Goal: Transaction & Acquisition: Subscribe to service/newsletter

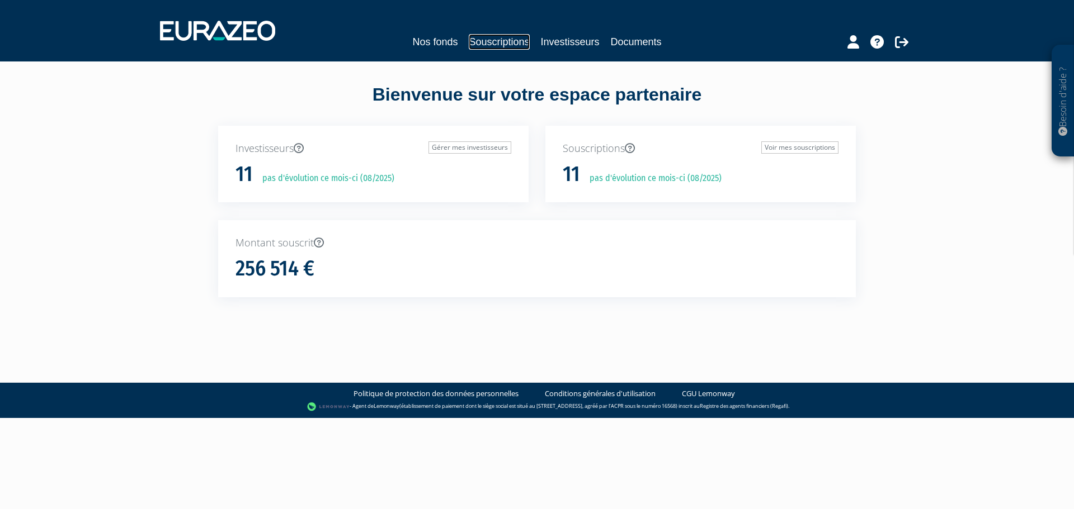
click at [513, 39] on link "Souscriptions" at bounding box center [499, 42] width 60 height 16
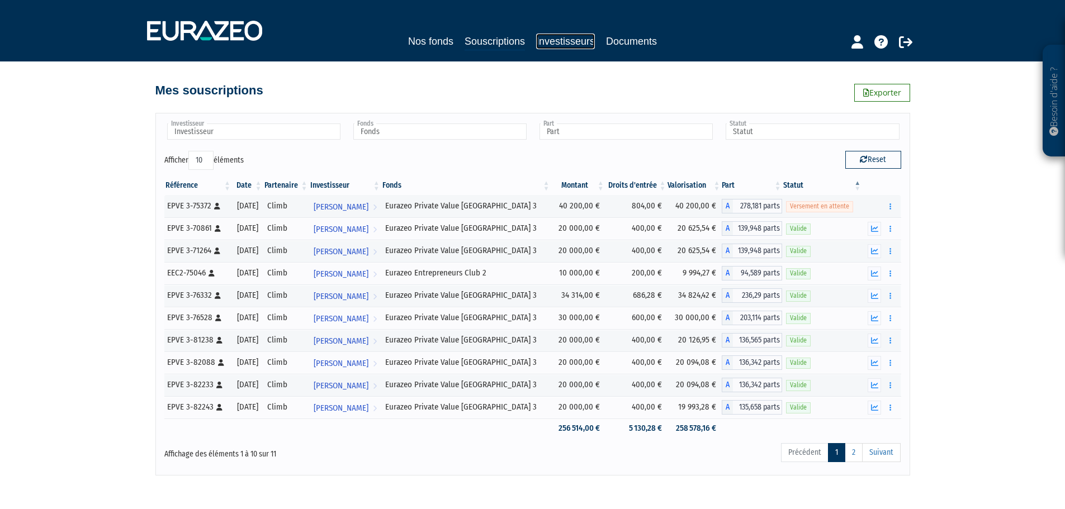
click at [561, 44] on link "Investisseurs" at bounding box center [565, 42] width 59 height 16
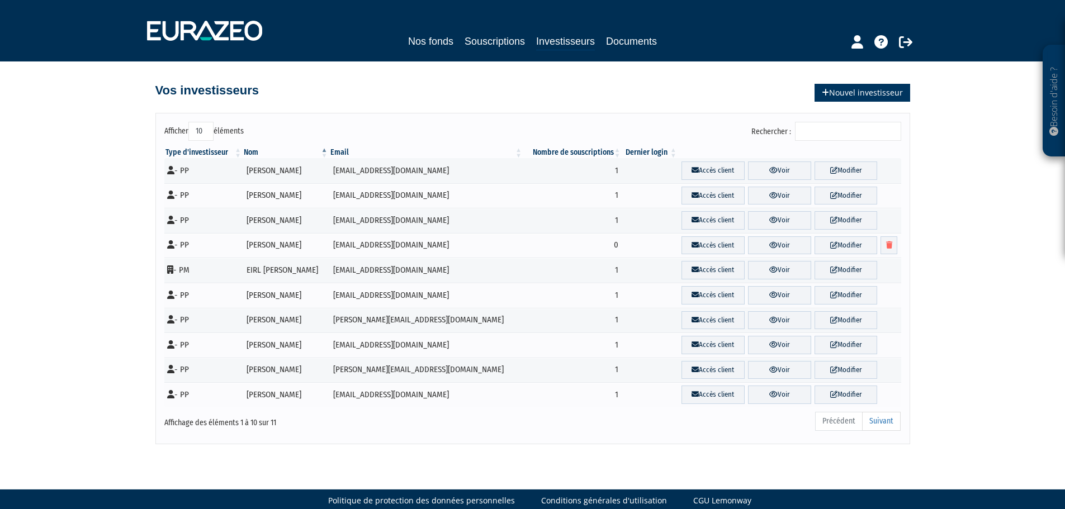
click at [837, 100] on link "Nouvel investisseur" at bounding box center [863, 93] width 96 height 18
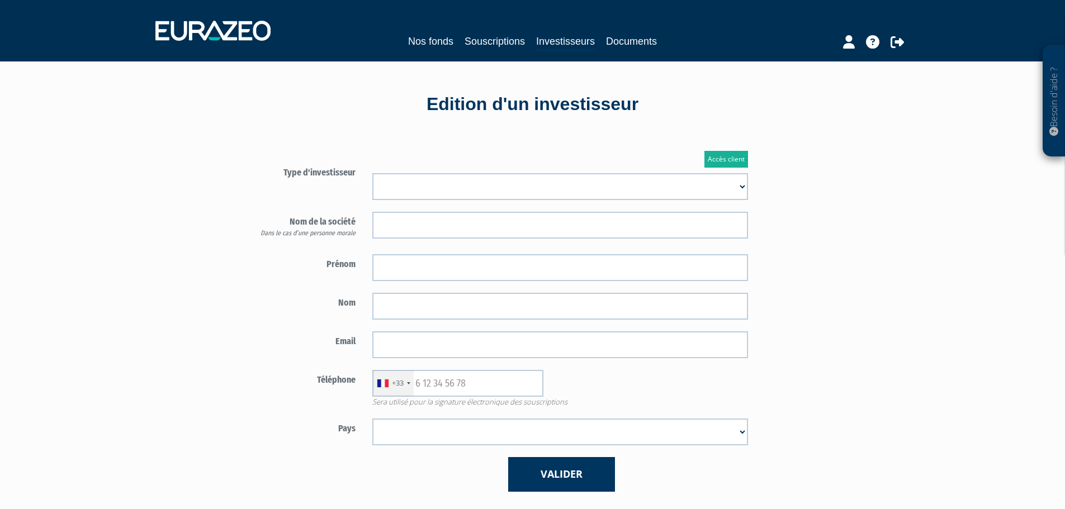
click at [533, 186] on select "Mr Mme Société" at bounding box center [560, 186] width 376 height 27
select select "1"
click at [372, 173] on select "Mr Mme Société" at bounding box center [560, 186] width 376 height 27
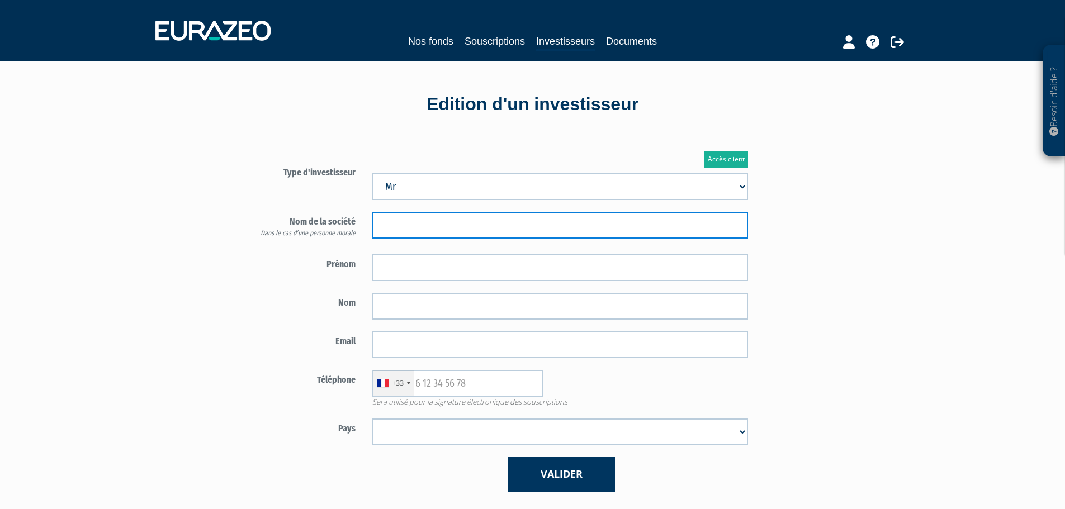
click at [425, 226] on input "text" at bounding box center [560, 225] width 376 height 27
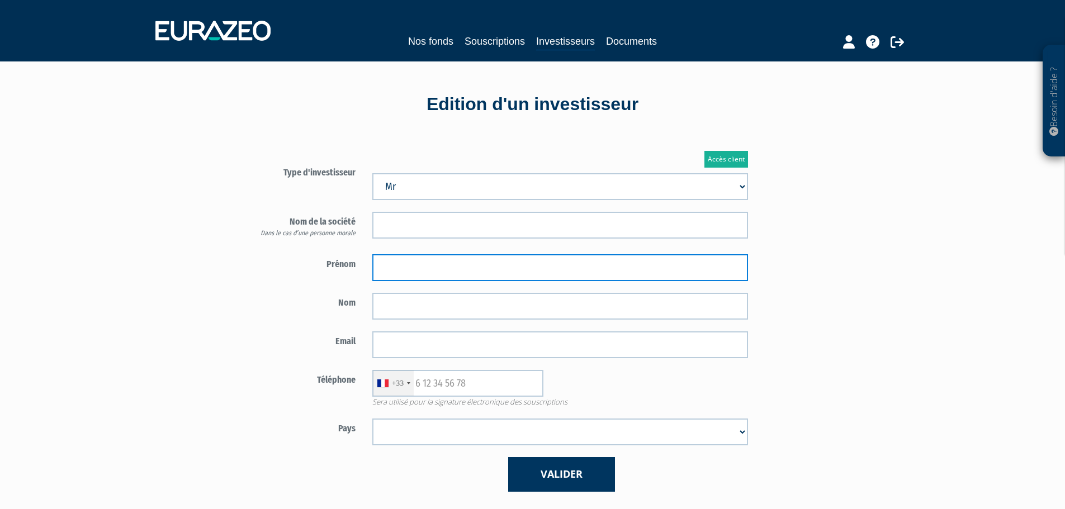
click at [422, 272] on input "text" at bounding box center [560, 267] width 376 height 27
type input "Tristan"
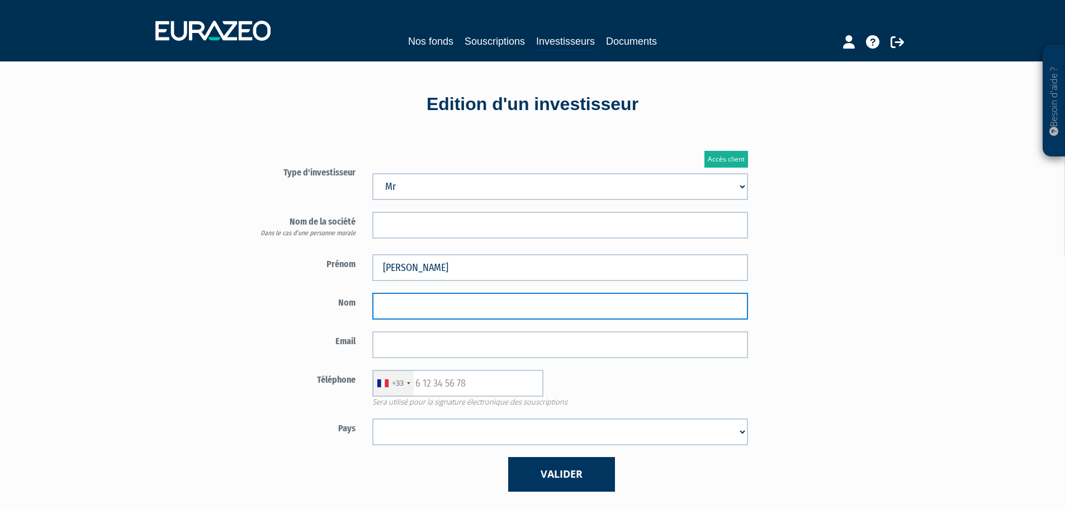
click at [580, 319] on input "text" at bounding box center [560, 306] width 376 height 27
type input "Nivol"
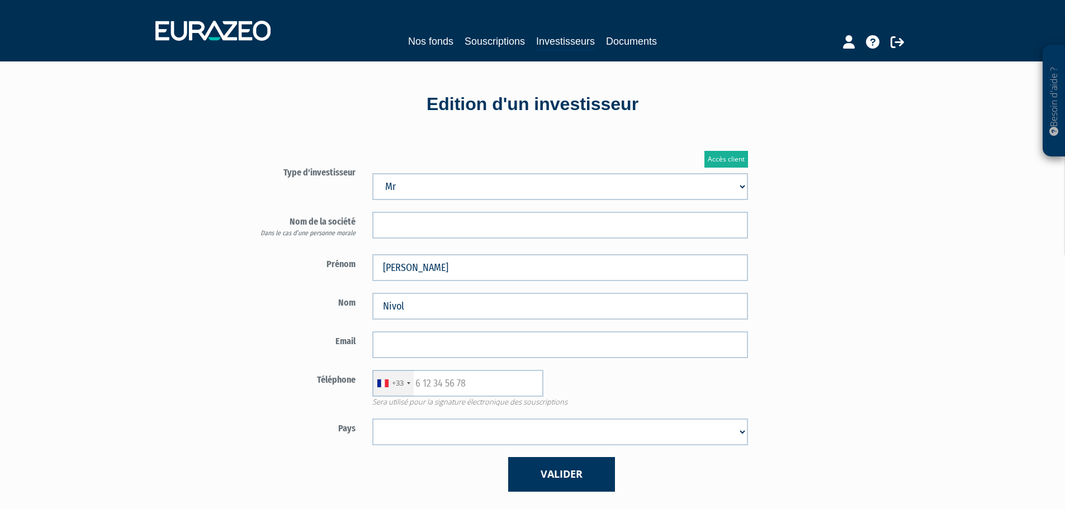
click at [343, 347] on label "Email" at bounding box center [299, 340] width 131 height 17
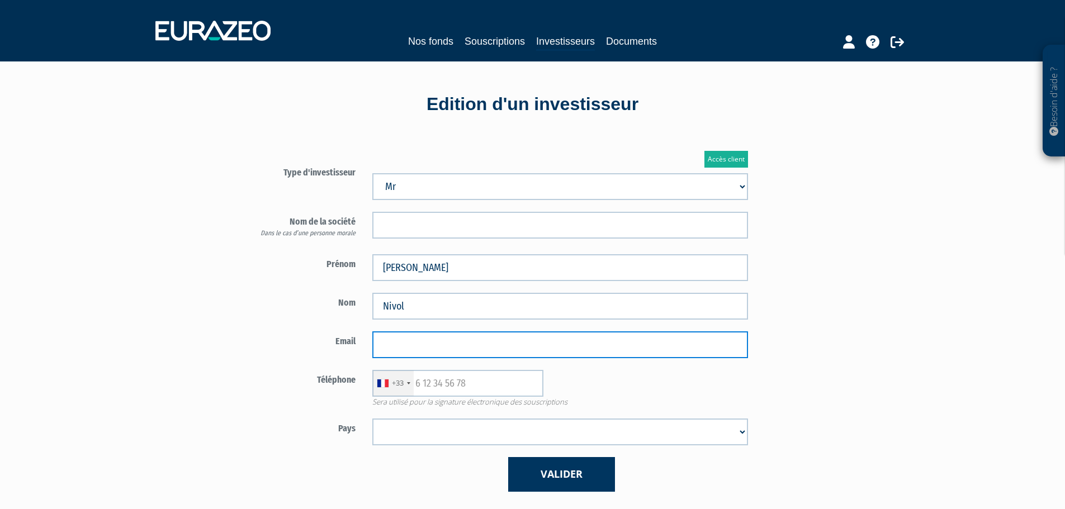
click at [383, 338] on input "email" at bounding box center [560, 345] width 376 height 27
paste input "00tristan00@live.fr"
type input "00tristan00@live.fr"
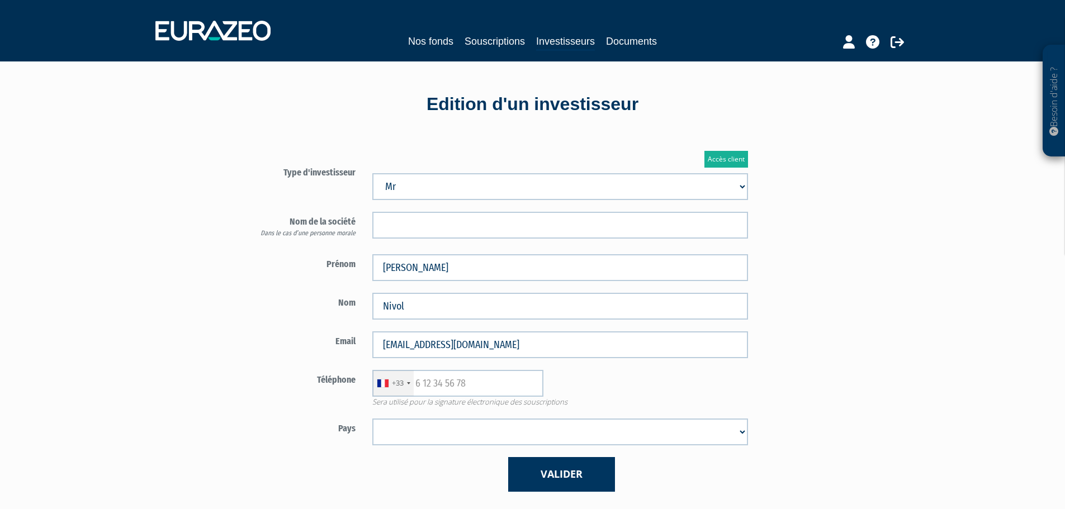
click at [923, 357] on div "Besoin d'aide ? × J'ai besoin d'aide Si vous avez une question à propos du fonc…" at bounding box center [532, 339] width 1065 height 679
click at [444, 386] on input "text" at bounding box center [457, 383] width 171 height 27
paste input "647006792"
type input "647006792"
click at [751, 398] on span "Sera utilisé pour la signature électronique des souscriptions" at bounding box center [560, 402] width 393 height 11
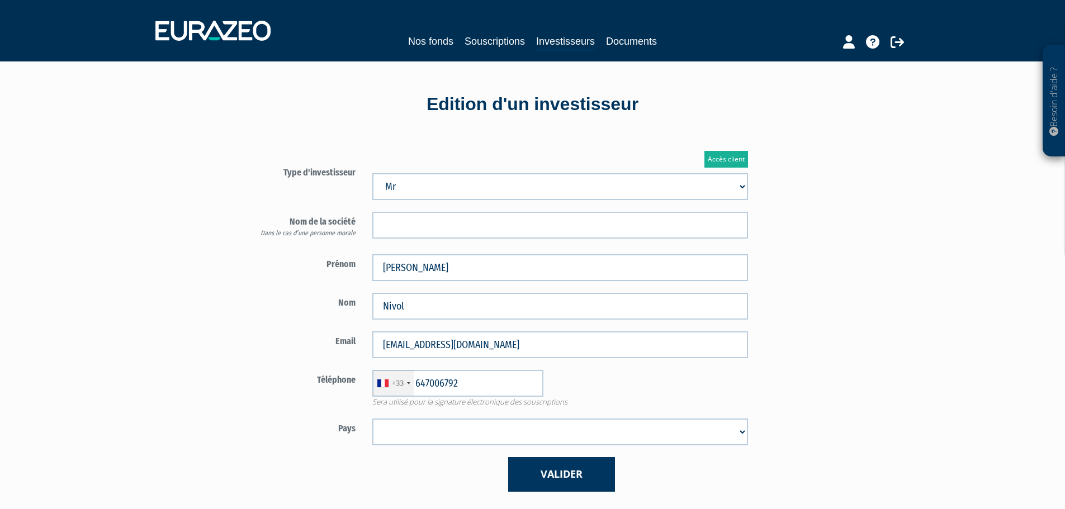
click at [413, 427] on select "Afghanistan Afrique du Sud Albanie Algérie Allemagne Andorre Angola Anguilla An…" at bounding box center [560, 432] width 376 height 27
select select "75"
click at [372, 419] on select "Afghanistan Afrique du Sud Albanie Algérie Allemagne Andorre Angola Anguilla An…" at bounding box center [560, 432] width 376 height 27
click at [689, 377] on div "+33 France +33 Germany (Deutschland) +49 Switzerland (Schweiz) +41 Belgium (Bel…" at bounding box center [560, 383] width 393 height 27
click at [592, 481] on button "Valider" at bounding box center [561, 474] width 107 height 34
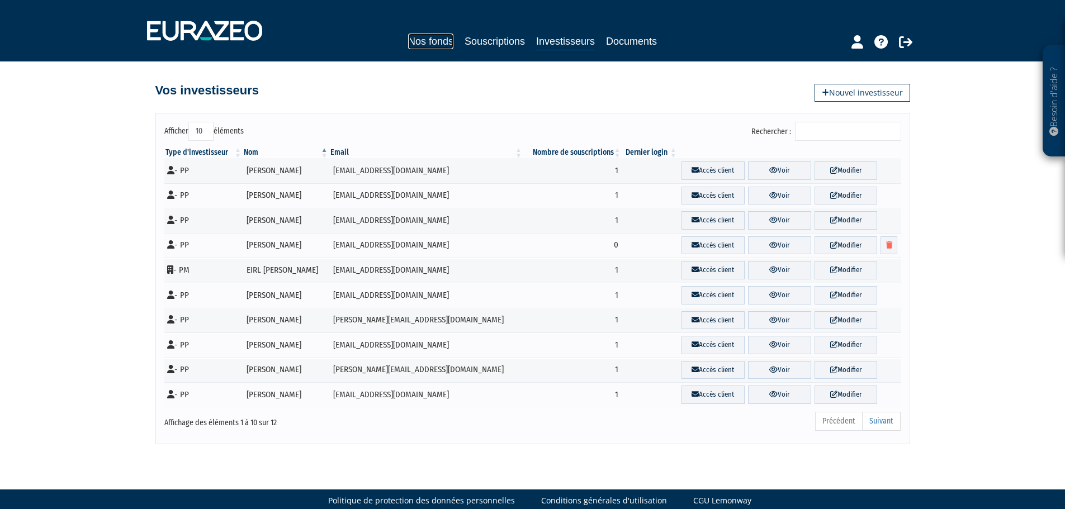
click at [446, 48] on link "Nos fonds" at bounding box center [430, 42] width 45 height 16
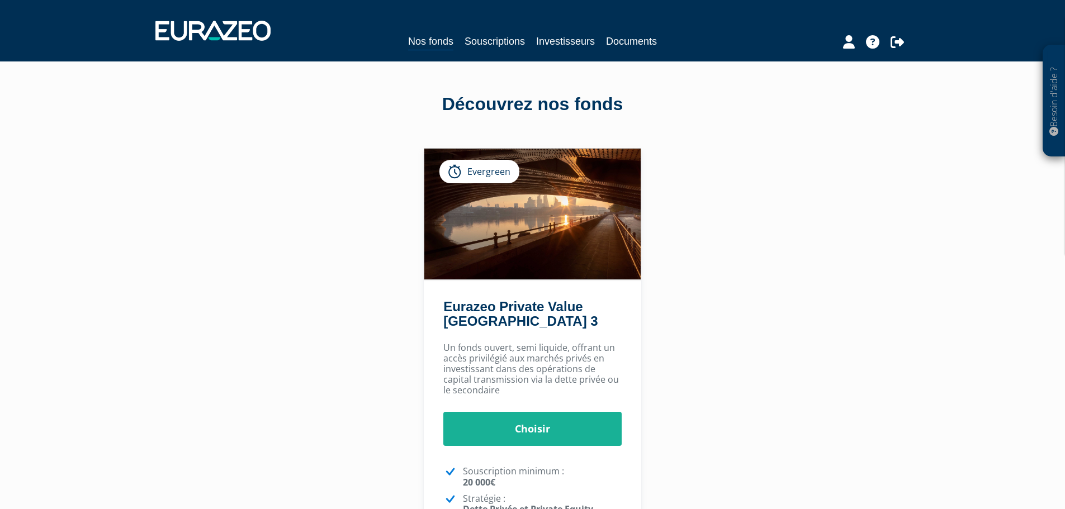
click at [532, 409] on div "Un fonds ouvert, semi liquide, offrant un accès privilégié aux marchés privés e…" at bounding box center [532, 483] width 217 height 292
click at [543, 430] on link "Choisir" at bounding box center [532, 429] width 178 height 35
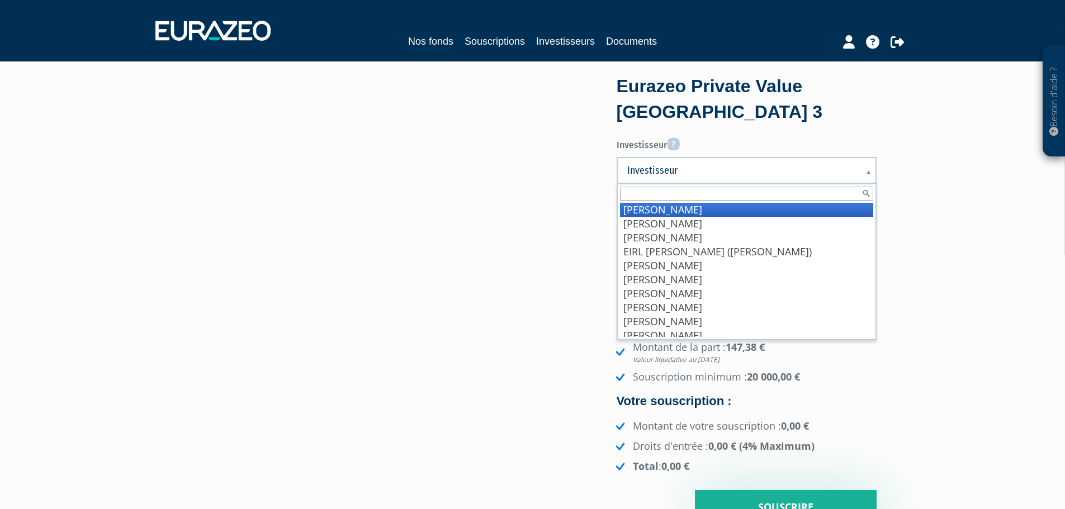
click at [656, 173] on span "Investisseur" at bounding box center [739, 170] width 224 height 13
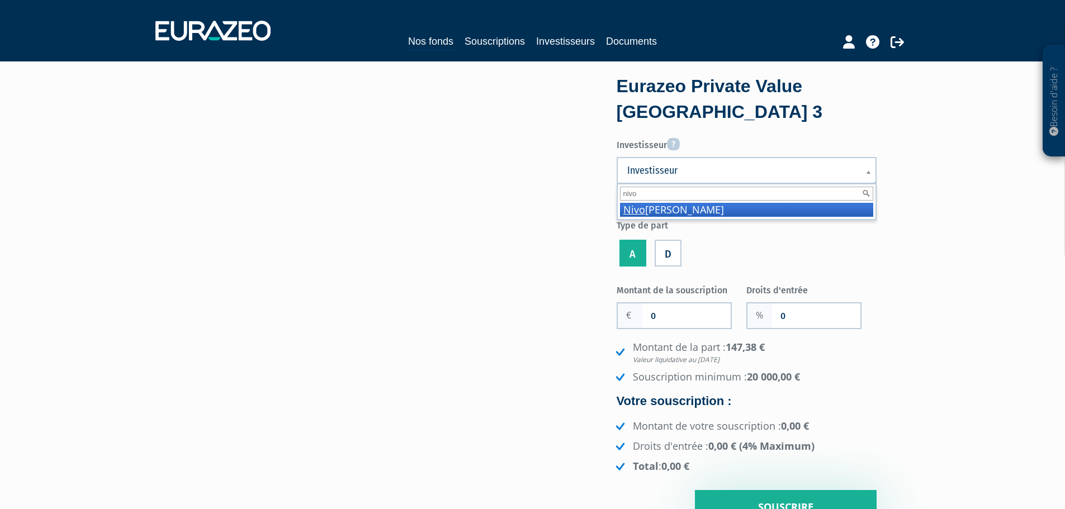
type input "nivo"
click at [675, 216] on li "[PERSON_NAME]" at bounding box center [746, 210] width 253 height 14
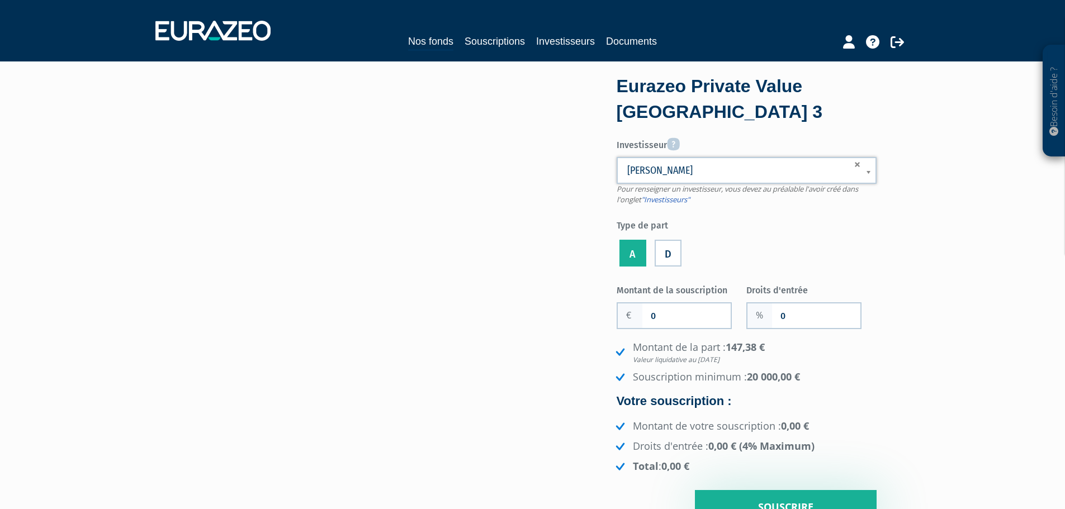
click at [728, 236] on div "Investisseur Pour renseigner un investisseur, vous devez au préalable l'avoir c…" at bounding box center [747, 202] width 260 height 136
click at [669, 332] on div "Montant de la souscription 0 Nombre de parts 0 Droits d'entrée 0 147,38 €" at bounding box center [747, 403] width 260 height 244
click at [666, 316] on input "0" at bounding box center [686, 316] width 88 height 25
type input "20 000"
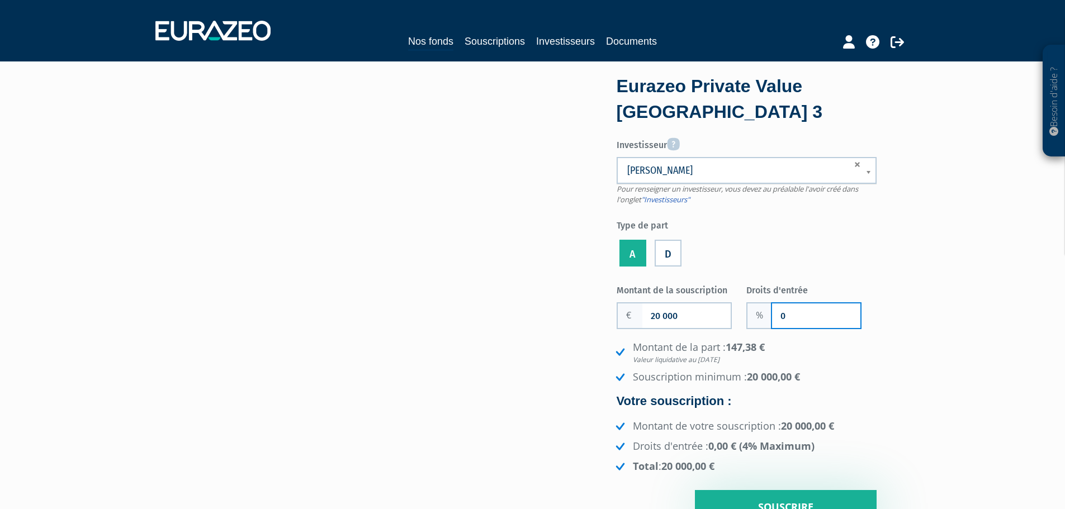
click at [830, 310] on input "0" at bounding box center [816, 316] width 88 height 25
type input "2"
click at [853, 295] on label "Droits d'entrée" at bounding box center [811, 289] width 130 height 17
click at [853, 304] on input "2" at bounding box center [816, 316] width 88 height 25
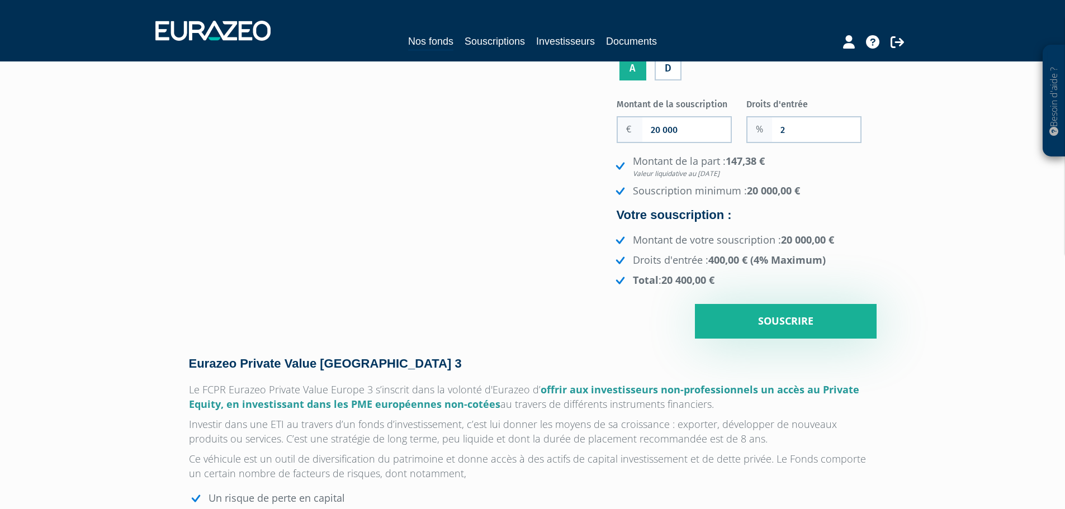
scroll to position [168, 0]
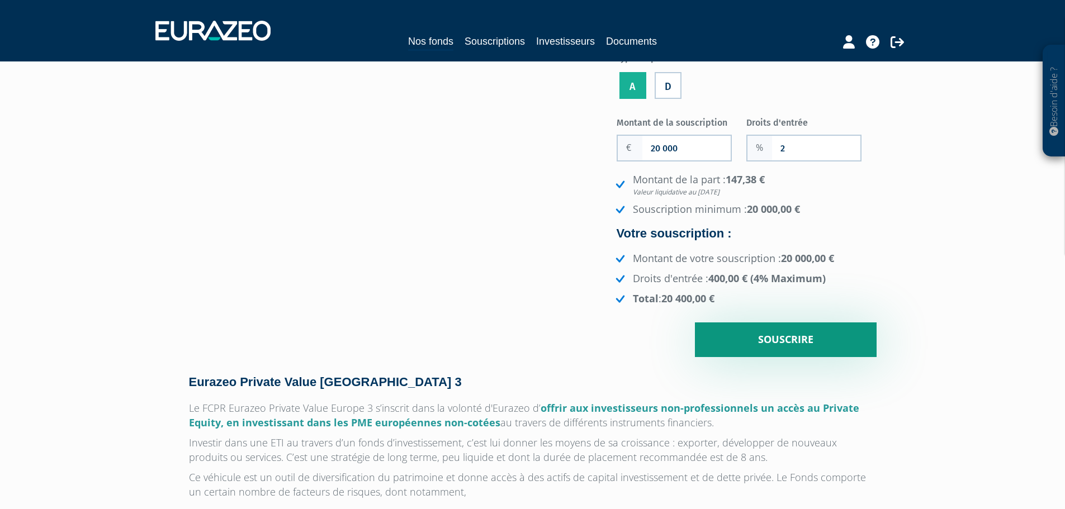
click at [766, 334] on input "Souscrire" at bounding box center [786, 340] width 182 height 35
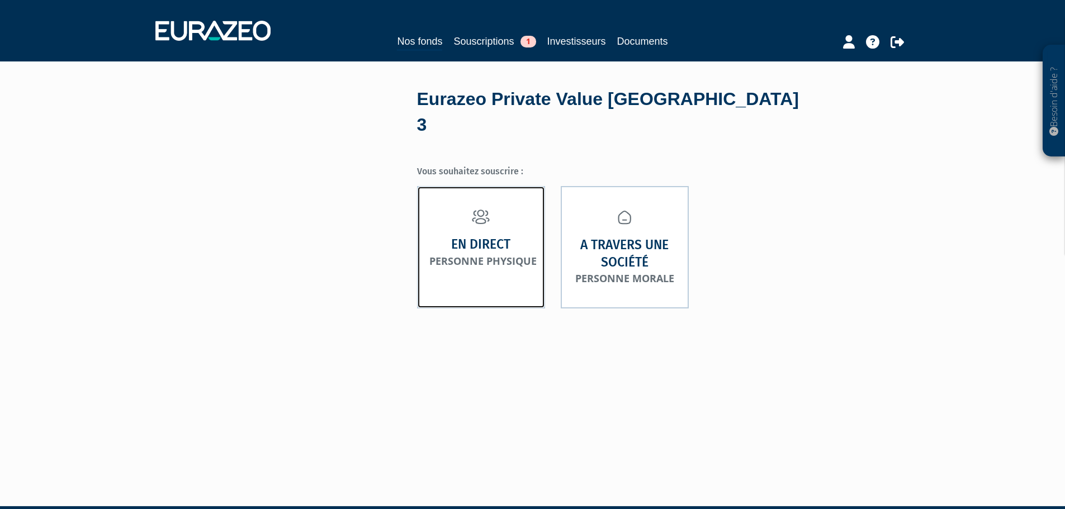
click at [452, 255] on link "En direct Personne physique" at bounding box center [481, 247] width 128 height 122
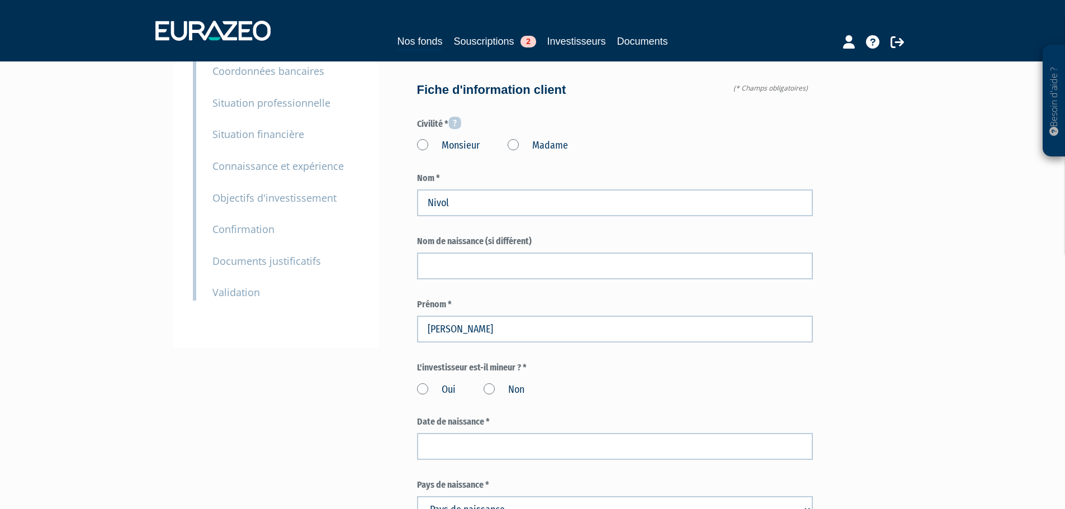
scroll to position [112, 0]
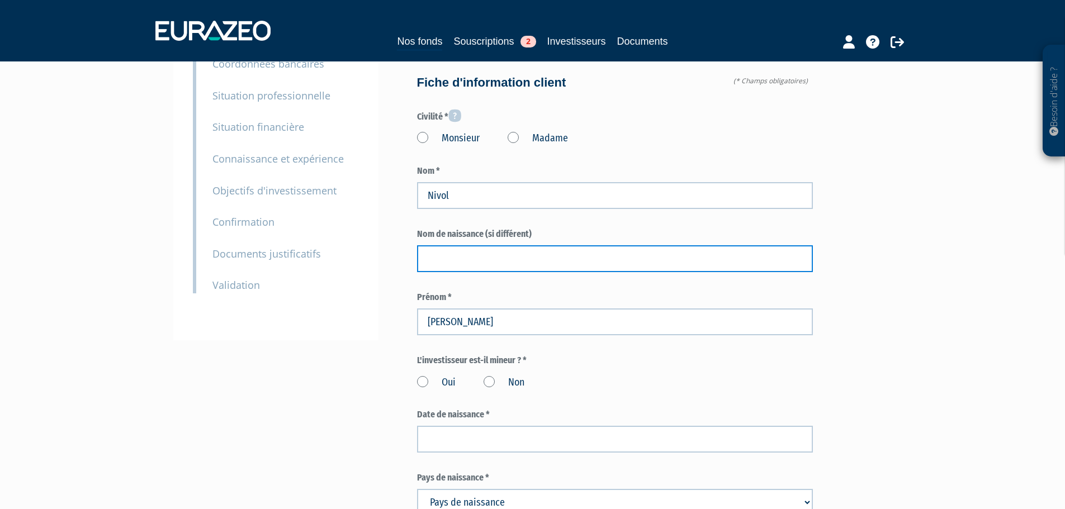
click at [453, 245] on input "text" at bounding box center [615, 258] width 396 height 27
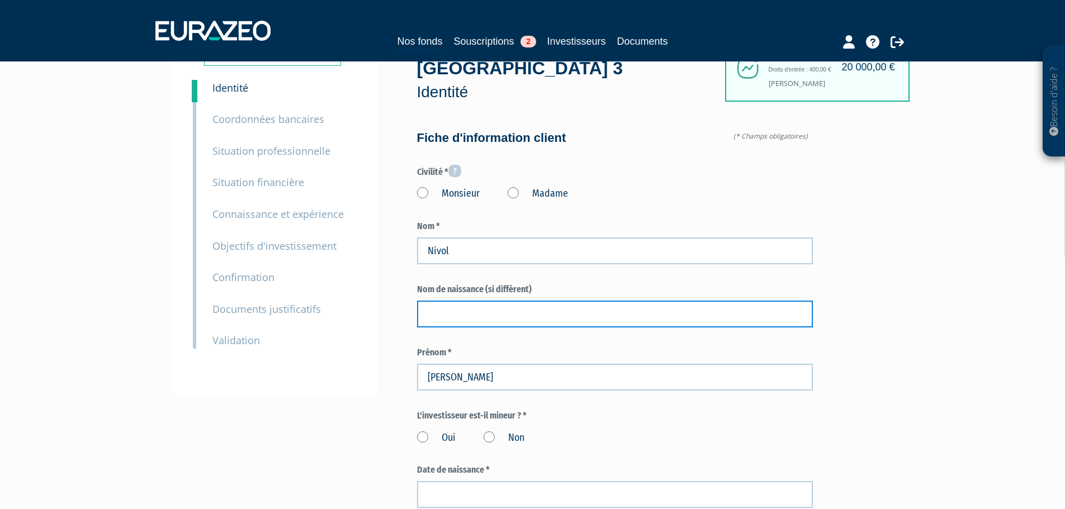
scroll to position [56, 0]
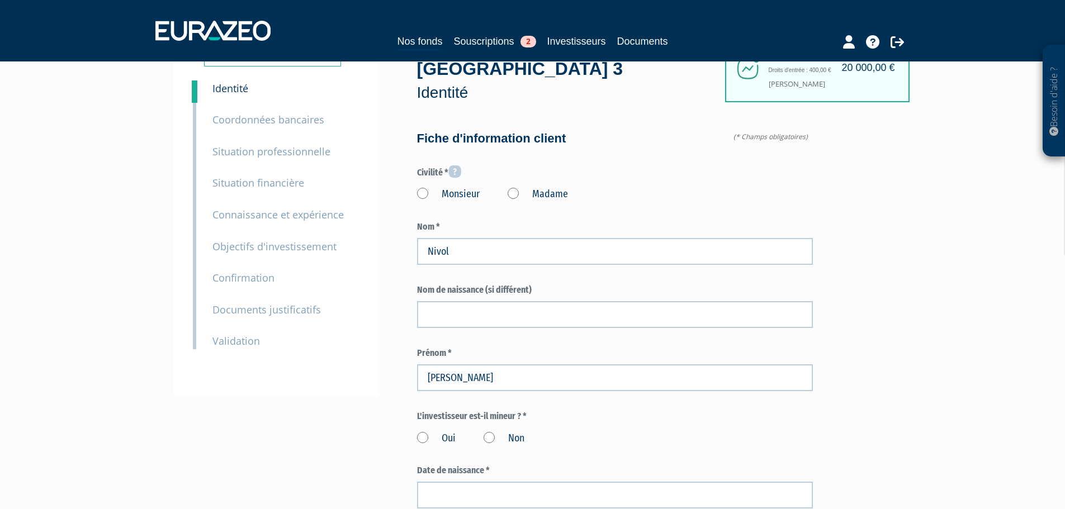
click at [423, 187] on label "Monsieur" at bounding box center [448, 194] width 63 height 15
click at [0, 0] on input "Monsieur" at bounding box center [0, 0] width 0 height 0
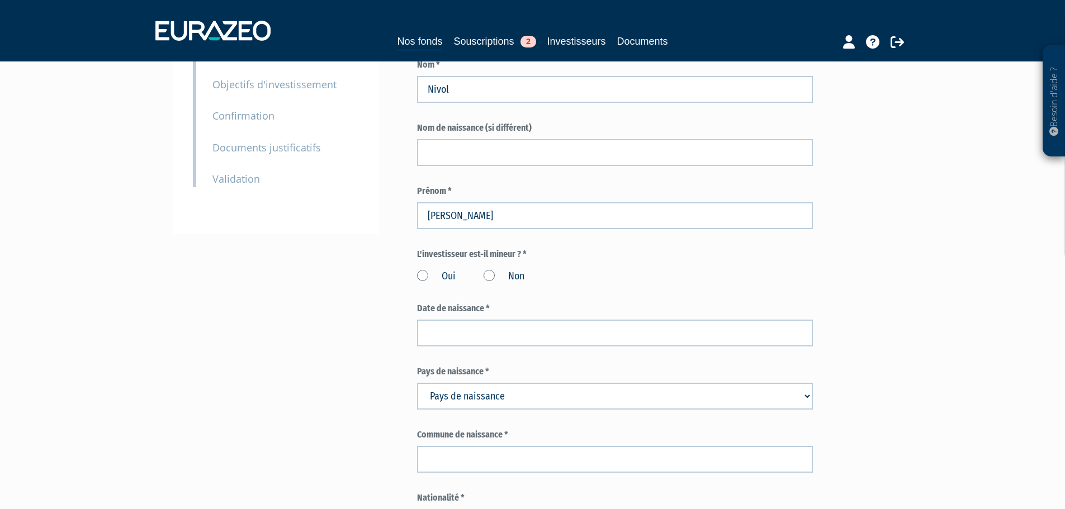
scroll to position [224, 0]
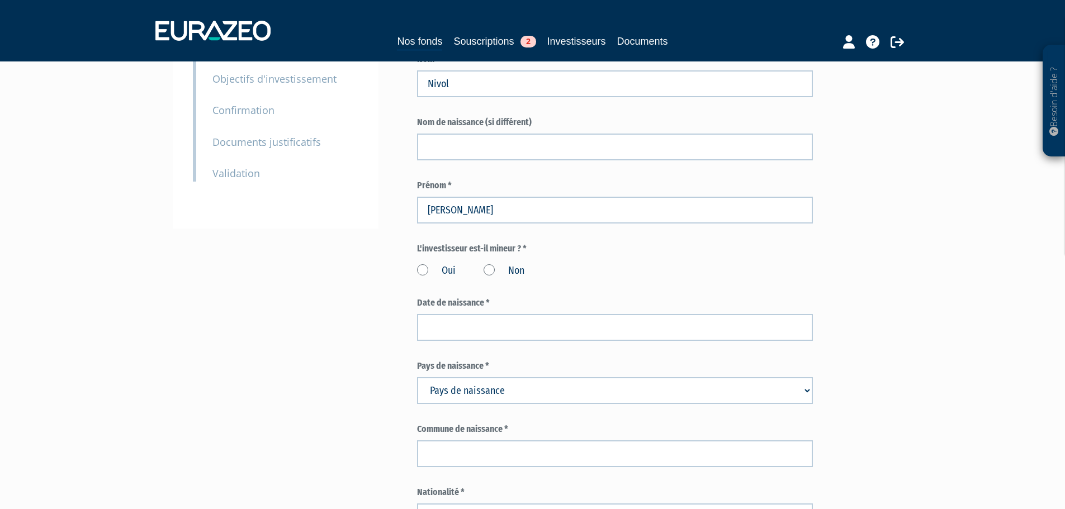
click at [489, 264] on label "Non" at bounding box center [504, 271] width 41 height 15
click at [0, 0] on input "Non" at bounding box center [0, 0] width 0 height 0
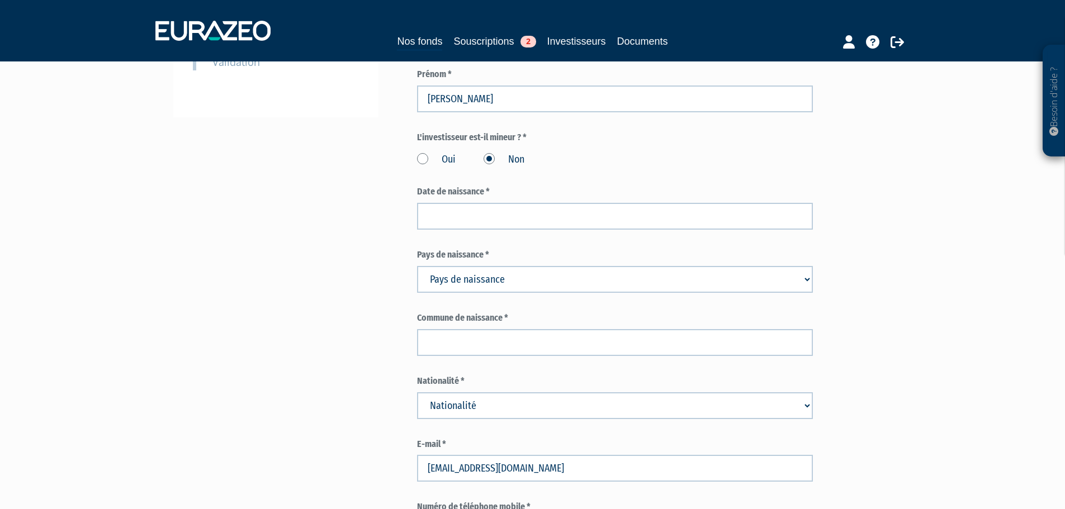
scroll to position [335, 0]
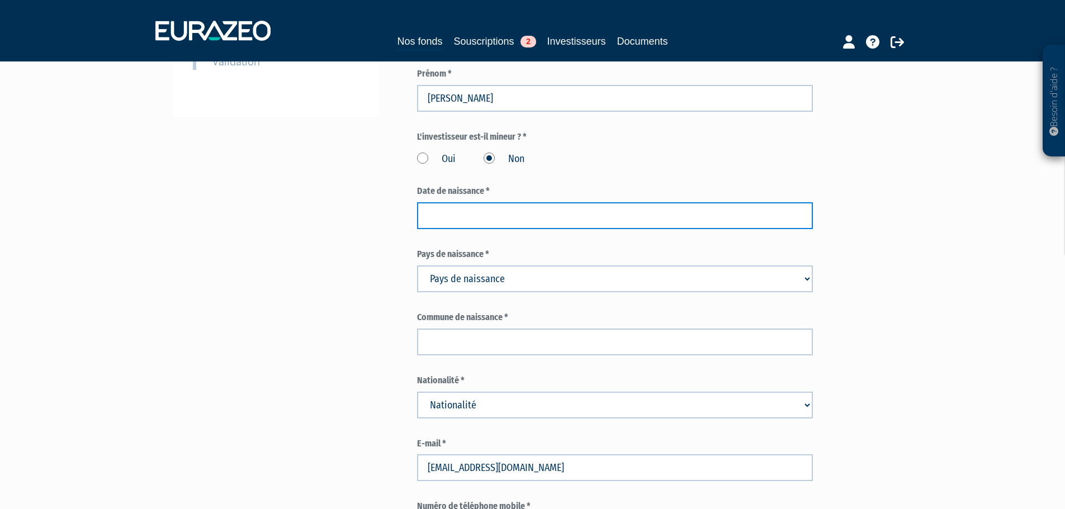
click at [477, 202] on input at bounding box center [615, 215] width 396 height 27
click at [514, 202] on input at bounding box center [615, 215] width 396 height 27
type input "01/07/1995"
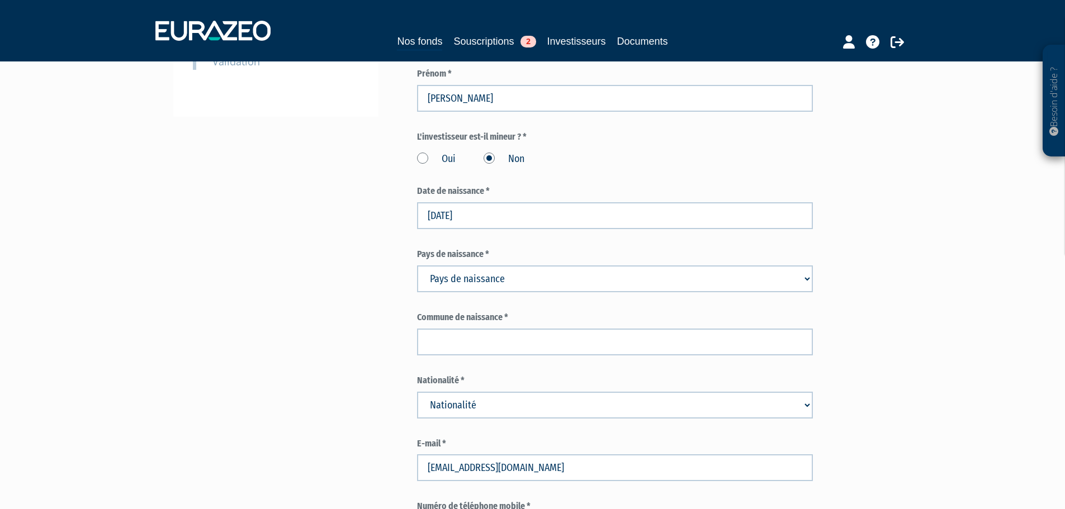
click at [510, 266] on select "Pays de naissance Afghanistan Afrique du Sud Albanie Algérie Allemagne Andorre" at bounding box center [615, 279] width 396 height 27
select select "75"
click at [417, 266] on select "Pays de naissance Afghanistan Afrique du Sud Albanie Algérie Allemagne Andorre" at bounding box center [615, 279] width 396 height 27
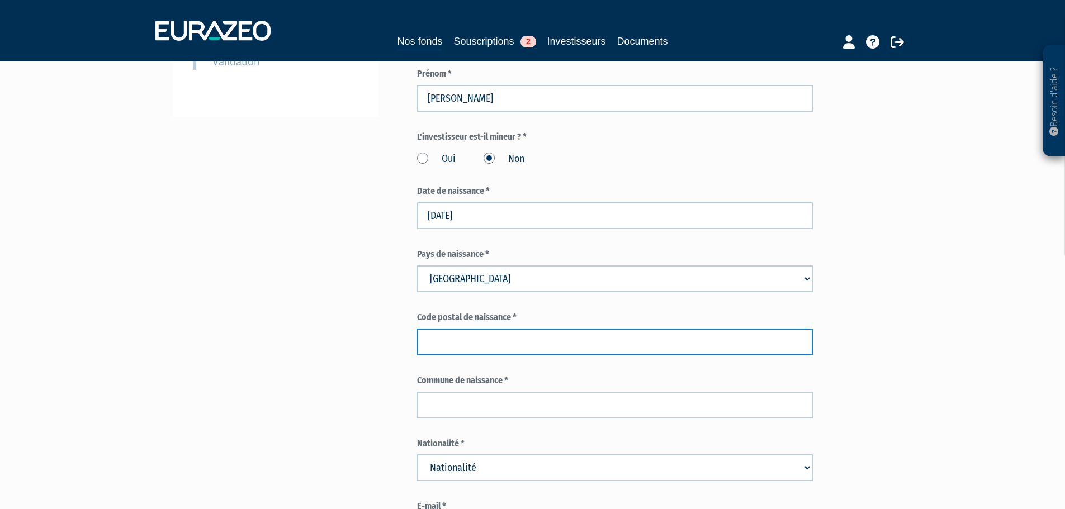
click at [503, 329] on input "text" at bounding box center [615, 342] width 396 height 27
type input "92"
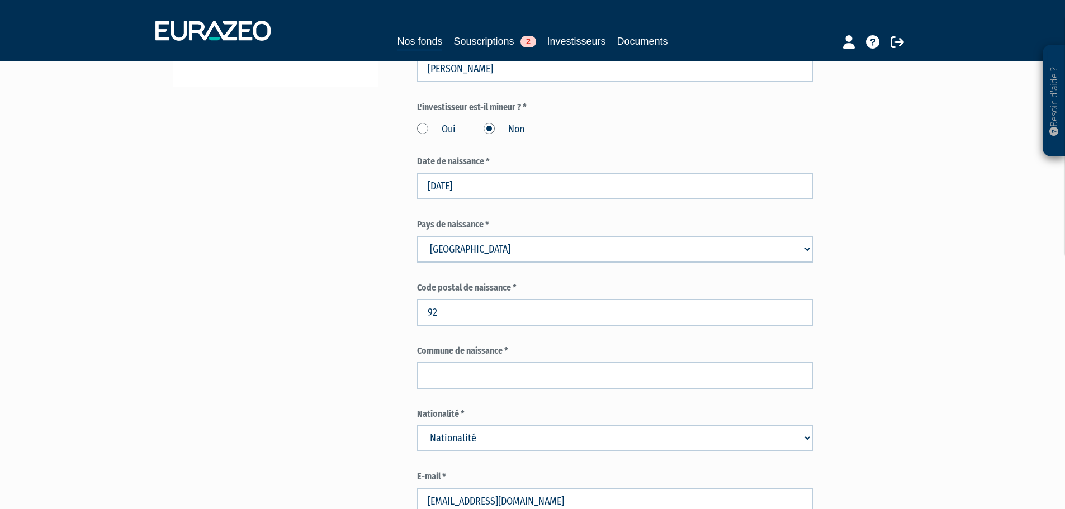
scroll to position [391, 0]
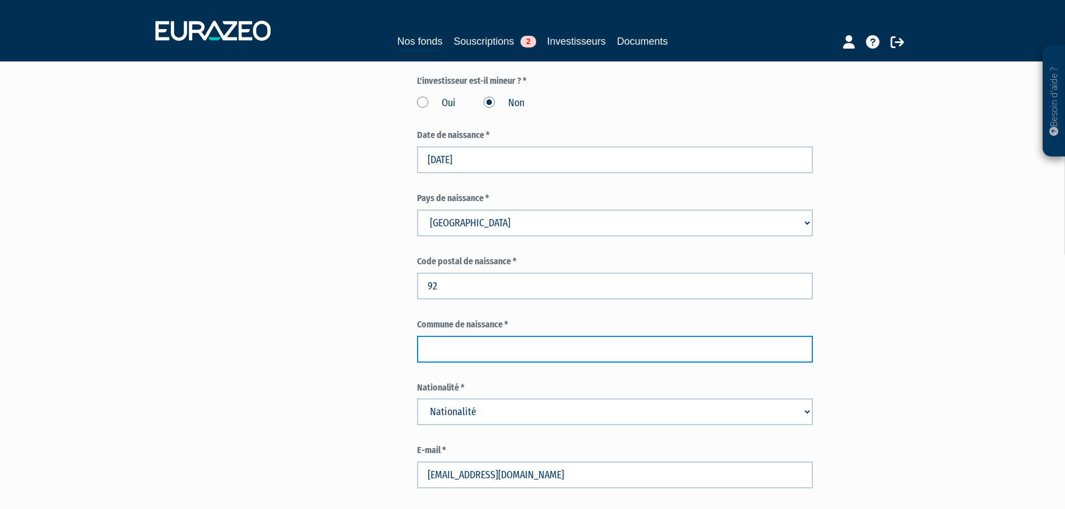
click at [469, 336] on input "text" at bounding box center [615, 349] width 396 height 27
type input "Suresnes"
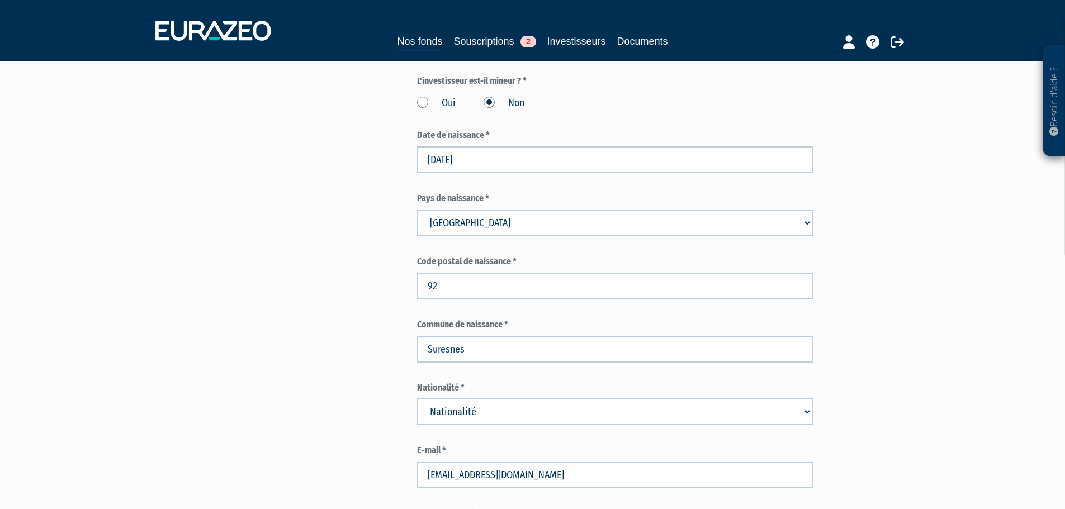
click at [393, 332] on div "Envoyer à l'investisseur 1 Identité 2 Coordonnées bancaires 3 Situation profess…" at bounding box center [533, 497] width 702 height 1599
click at [483, 399] on select "Nationalité Afghanistan Afrique du Sud Albanie Algérie Allemagne Andorre" at bounding box center [615, 412] width 396 height 27
select select "75"
click at [417, 399] on select "Nationalité Afghanistan Afrique du Sud Albanie Algérie Allemagne Andorre" at bounding box center [615, 412] width 396 height 27
click at [315, 235] on div "Envoyer à l'investisseur 1 Identité 2 Coordonnées bancaires 3 Situation profess…" at bounding box center [533, 497] width 702 height 1599
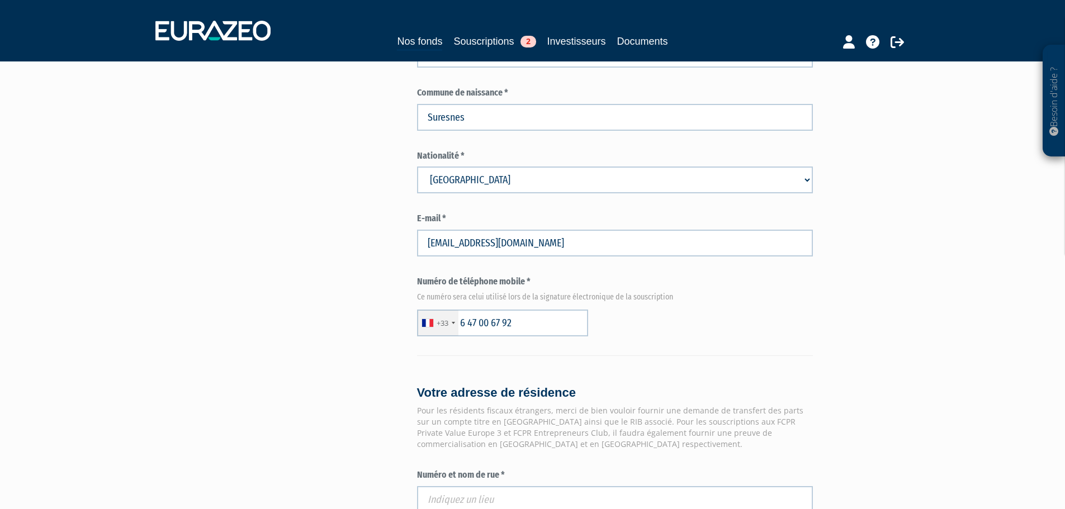
scroll to position [839, 0]
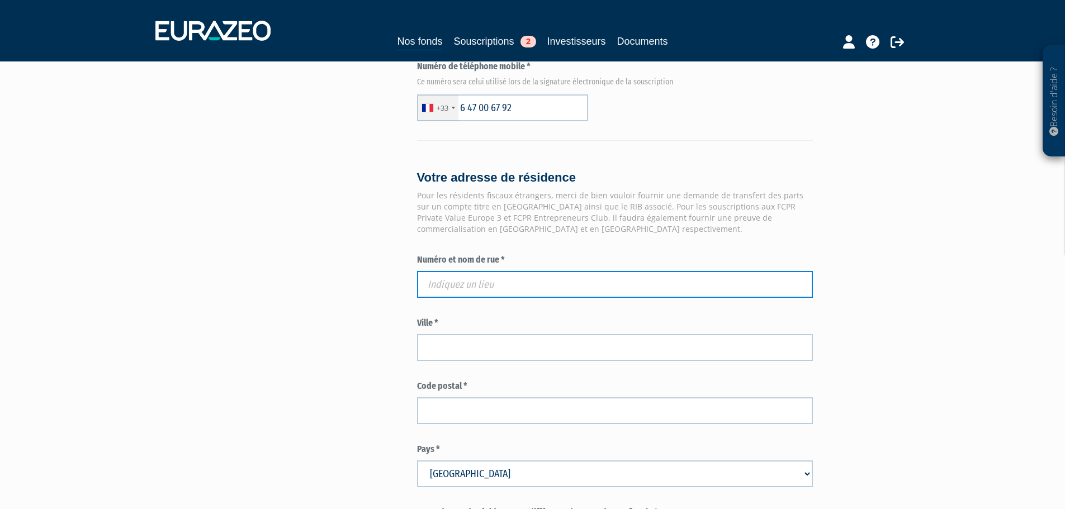
click at [517, 271] on input "text" at bounding box center [615, 284] width 396 height 27
paste input "71 IMPASSE DES MESANGES"
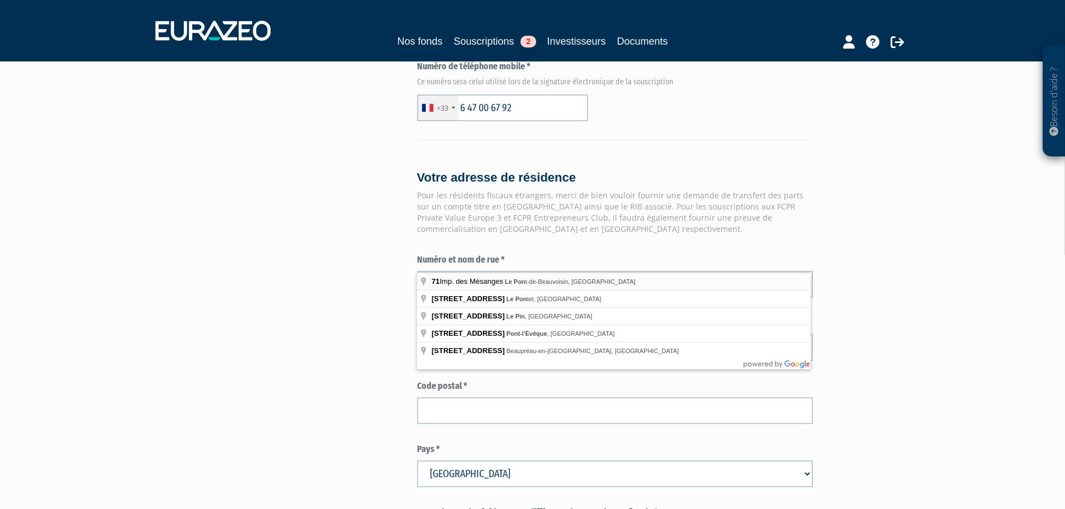
type input "71 Imp. des Mésanges, Le Pont-de-Beauvoisin, France"
type input "Le Pont-de-Beauvoisin"
type input "38480"
type input "71 Impasse des Mésanges"
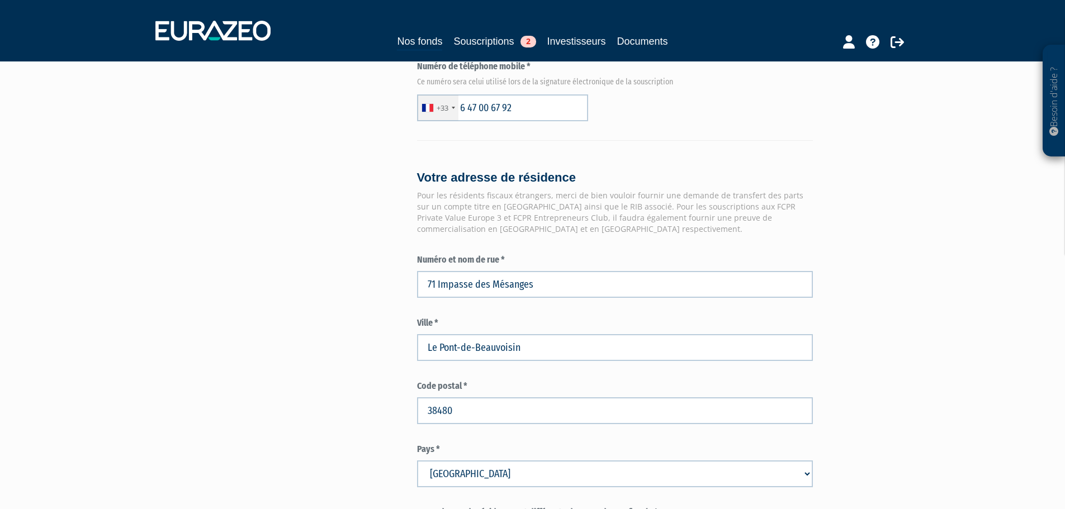
click at [600, 339] on form "(* Champs obligatoires) Information sur l'apporteur d'affaire Dénomination ou r…" at bounding box center [615, 72] width 396 height 1447
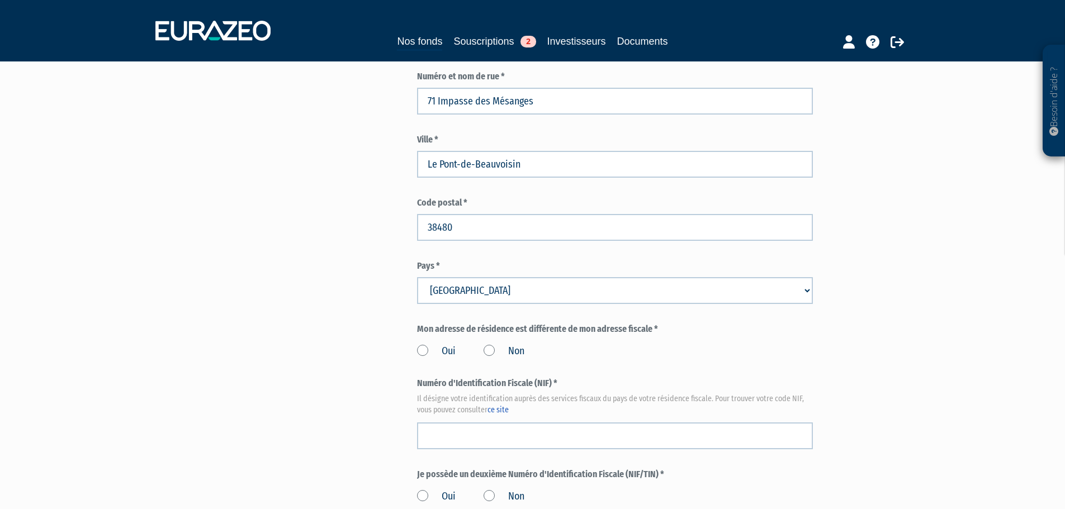
scroll to position [1023, 0]
click at [492, 344] on label "Non" at bounding box center [504, 351] width 41 height 15
click at [0, 0] on input "Non" at bounding box center [0, 0] width 0 height 0
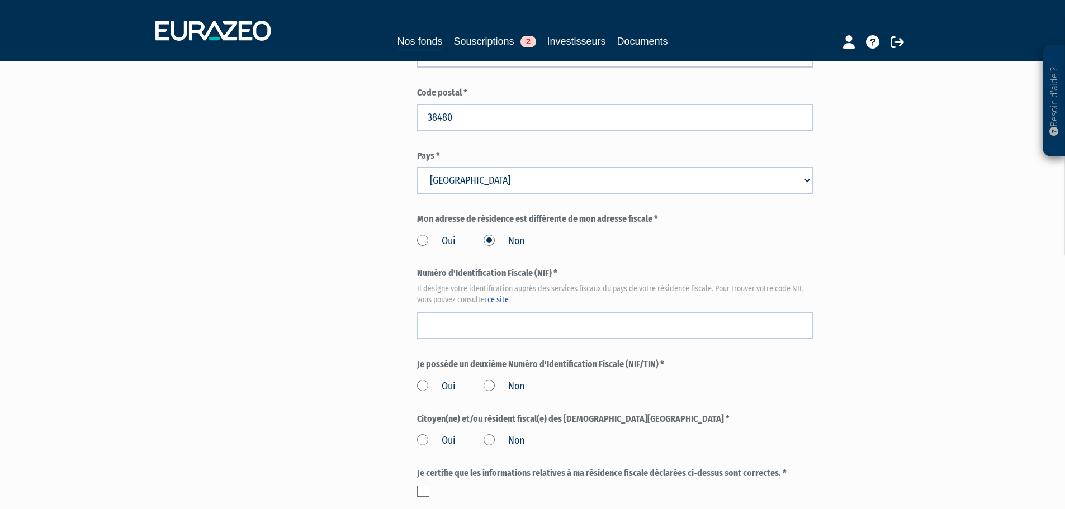
scroll to position [1133, 0]
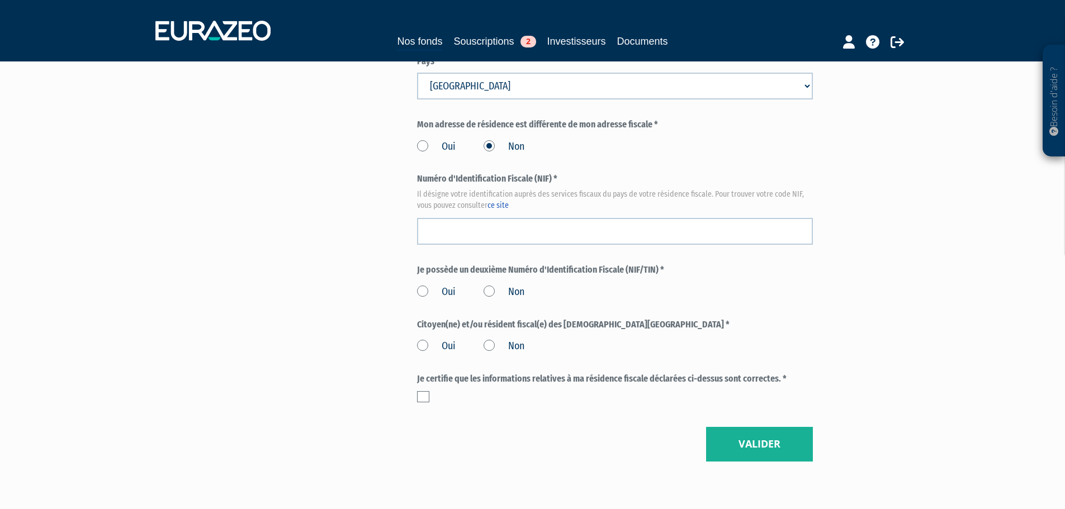
scroll to position [1245, 0]
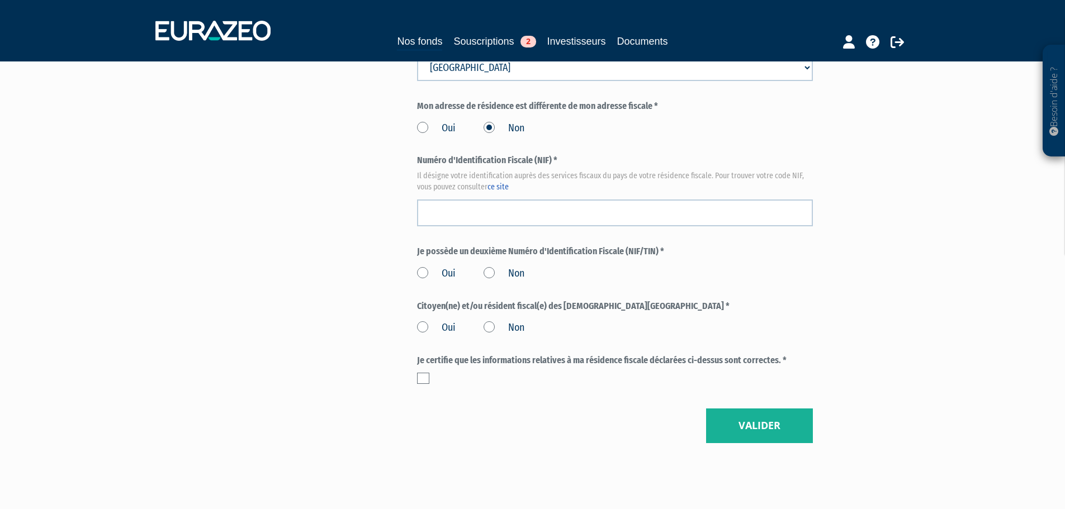
click at [489, 267] on label "Non" at bounding box center [504, 274] width 41 height 15
click at [0, 0] on input "Non" at bounding box center [0, 0] width 0 height 0
drag, startPoint x: 488, startPoint y: 301, endPoint x: 477, endPoint y: 321, distance: 23.0
click at [488, 321] on label "Non" at bounding box center [504, 328] width 41 height 15
click at [0, 0] on input "Non" at bounding box center [0, 0] width 0 height 0
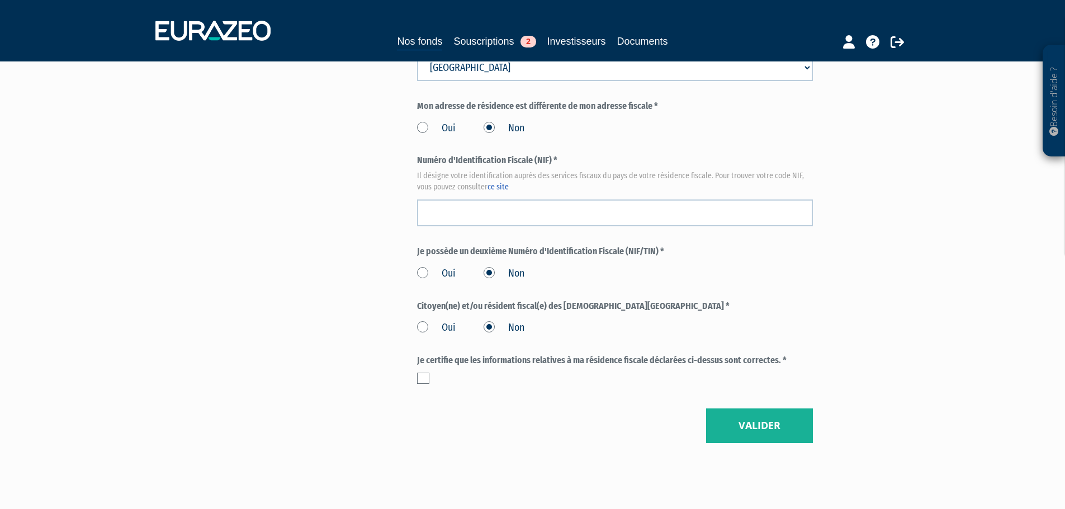
click at [417, 373] on label at bounding box center [423, 378] width 12 height 11
click at [0, 0] on input "checkbox" at bounding box center [0, 0] width 0 height 0
click at [774, 409] on button "Valider" at bounding box center [759, 426] width 107 height 35
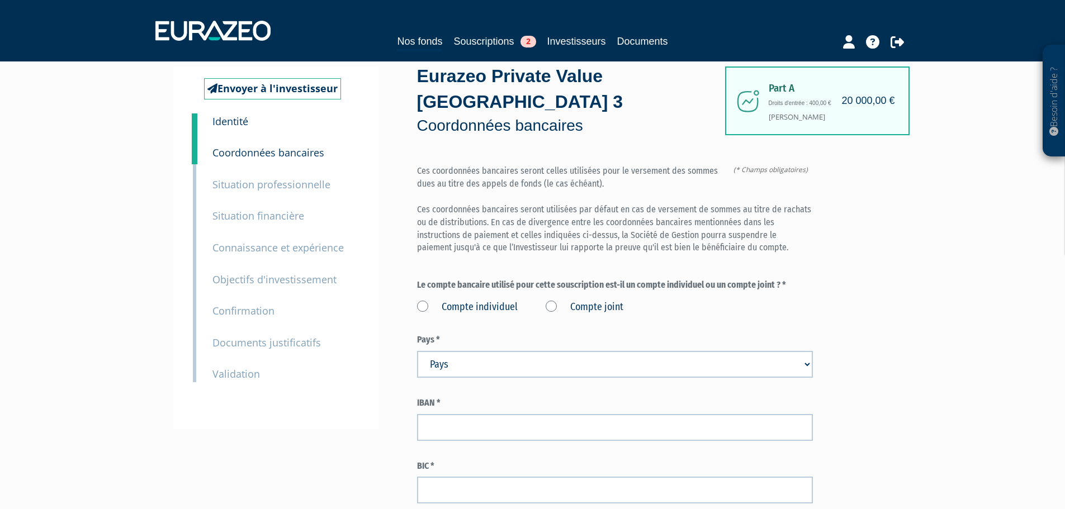
scroll to position [154, 0]
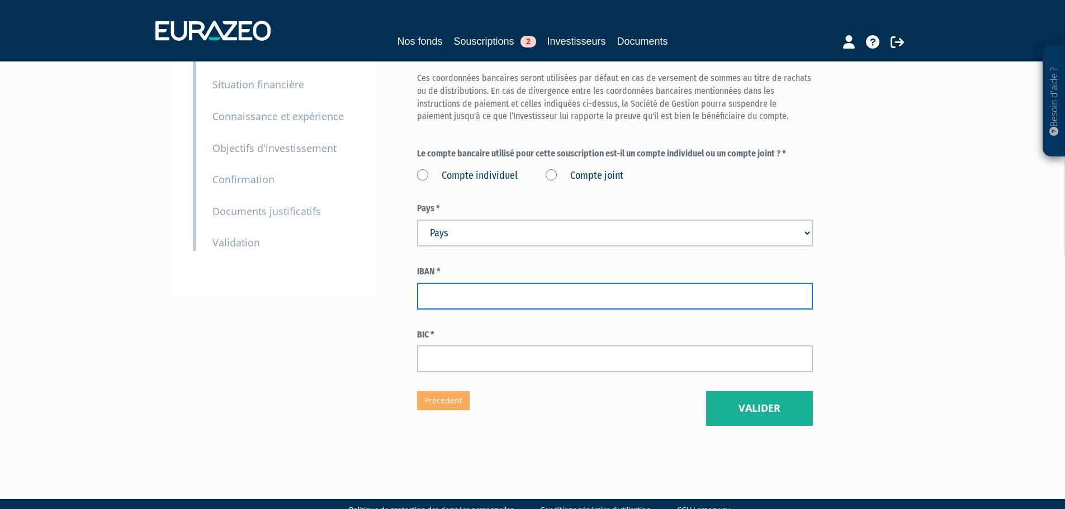
click at [491, 283] on input "text" at bounding box center [615, 296] width 396 height 27
paste input "FR76 4061 8802 7700 0400 9182 560"
type input "FR76 4061 8802 7700 0400 9182 560"
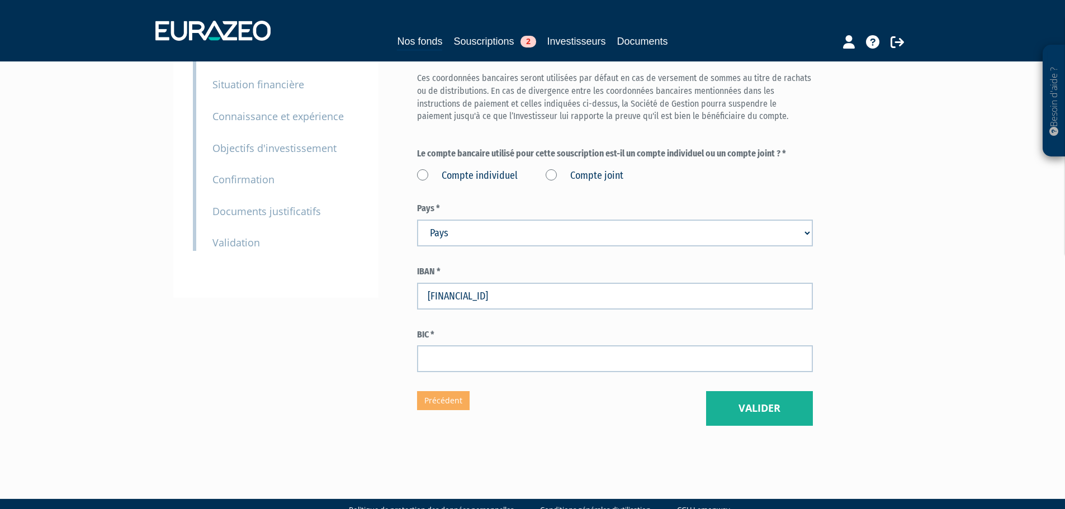
click at [382, 286] on div "Envoyer à l'investisseur 1 Identité 2 Coordonnées bancaires 3 Situation profess…" at bounding box center [533, 180] width 702 height 491
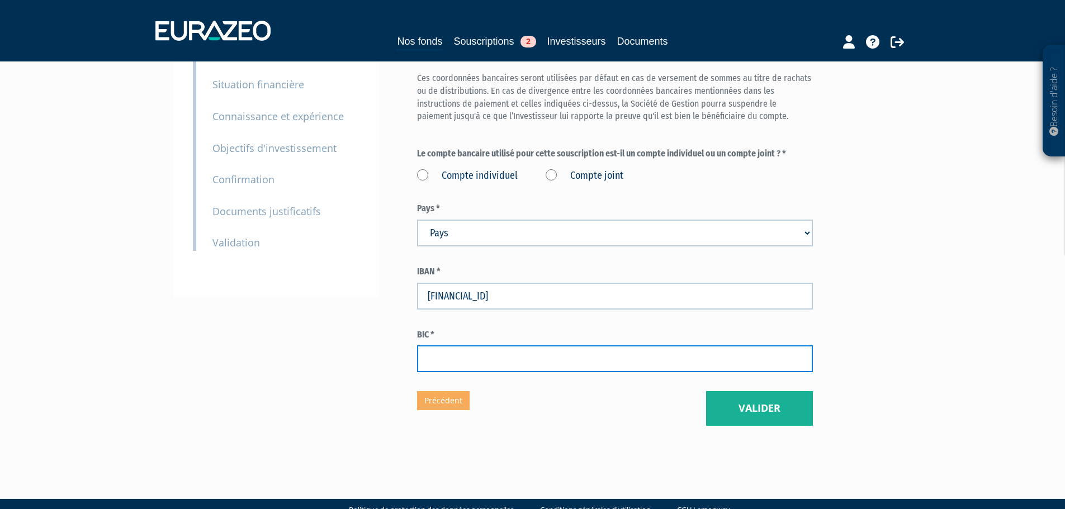
click at [498, 346] on input "text" at bounding box center [615, 359] width 396 height 27
paste input "BOUS FRPP XXX"
type input "BOUS FRPP XXX"
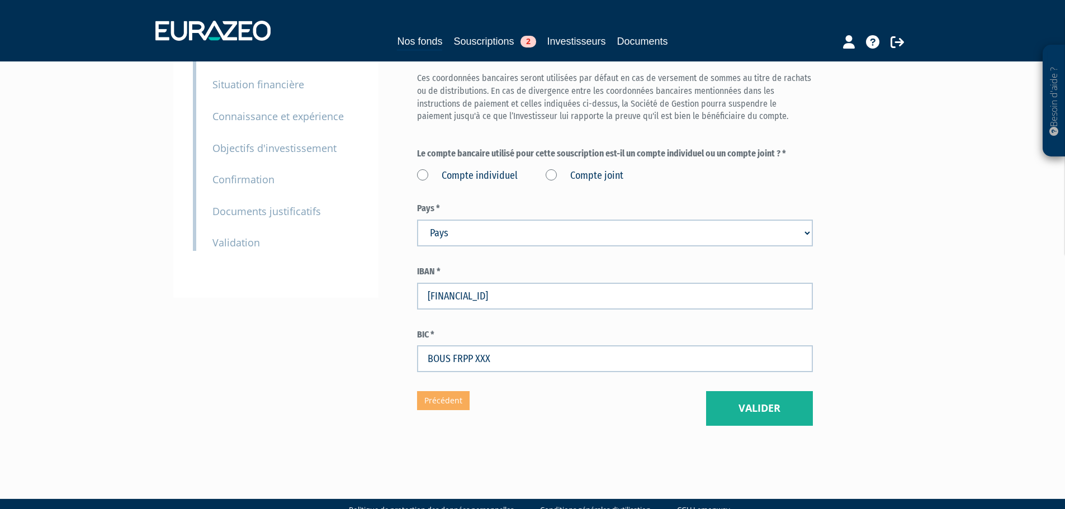
click at [422, 283] on input "FR76 4061 8802 7700 0400 9182 560" at bounding box center [615, 296] width 396 height 27
type input "FR76 4061 8802 7700 0400 9182 560"
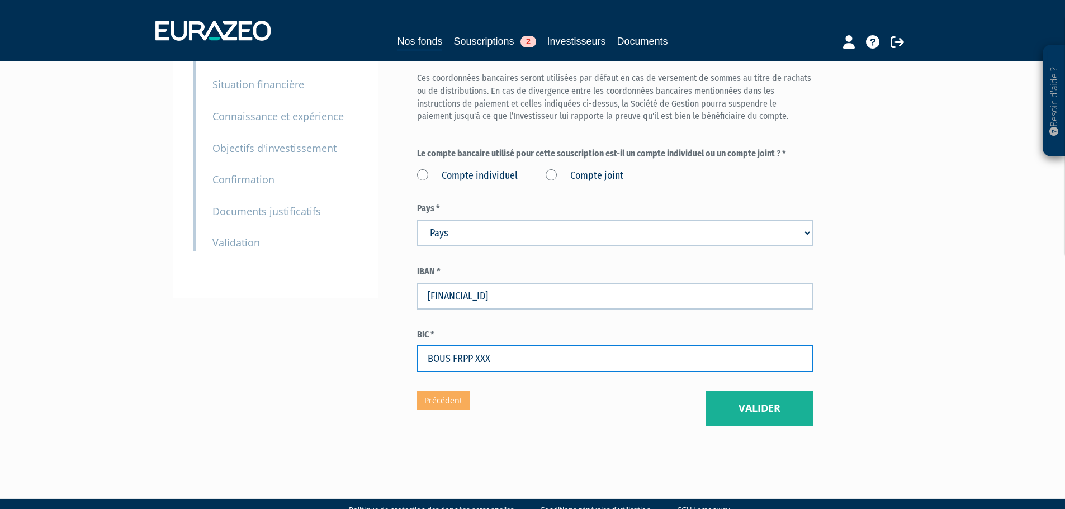
click at [428, 346] on input "BOUS FRPP XXX" at bounding box center [615, 359] width 396 height 27
type input "BOUS FRPP XXX"
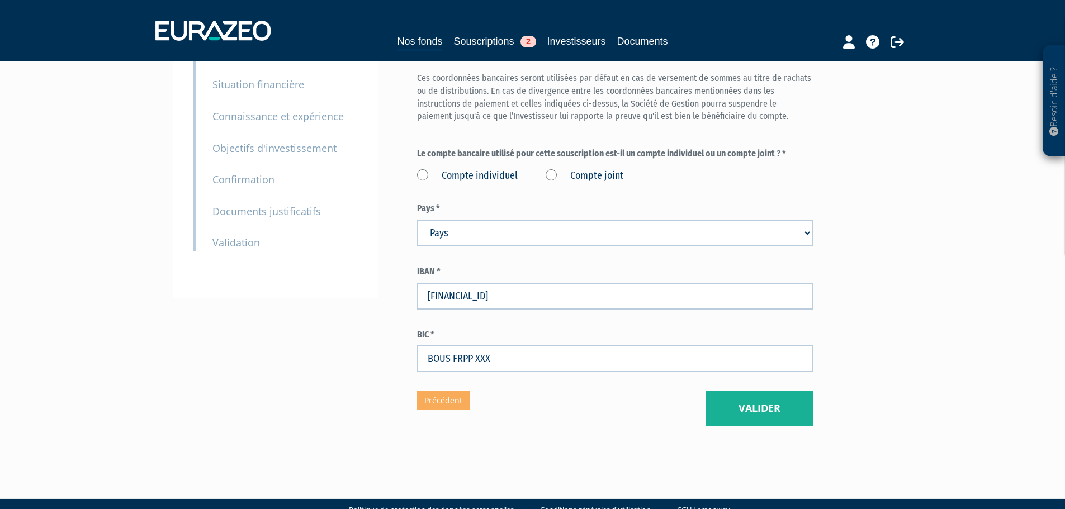
click at [594, 359] on div "Eurazeo Private Value Europe 3 Coordonnées bancaires (* Champs obligatoires) Ce…" at bounding box center [615, 180] width 396 height 491
click at [775, 398] on button "Valider" at bounding box center [759, 408] width 107 height 35
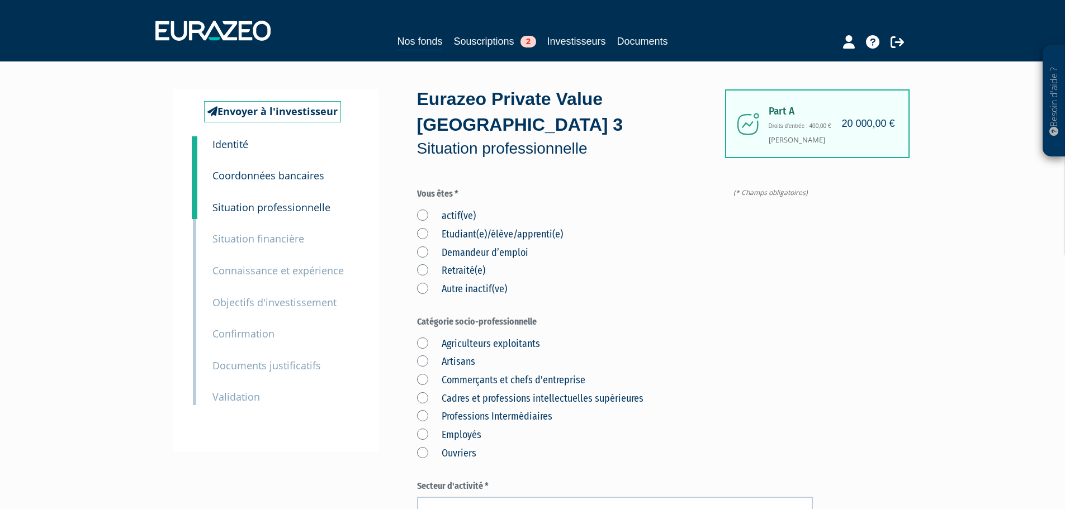
click at [282, 173] on small "Coordonnées bancaires" at bounding box center [268, 175] width 112 height 13
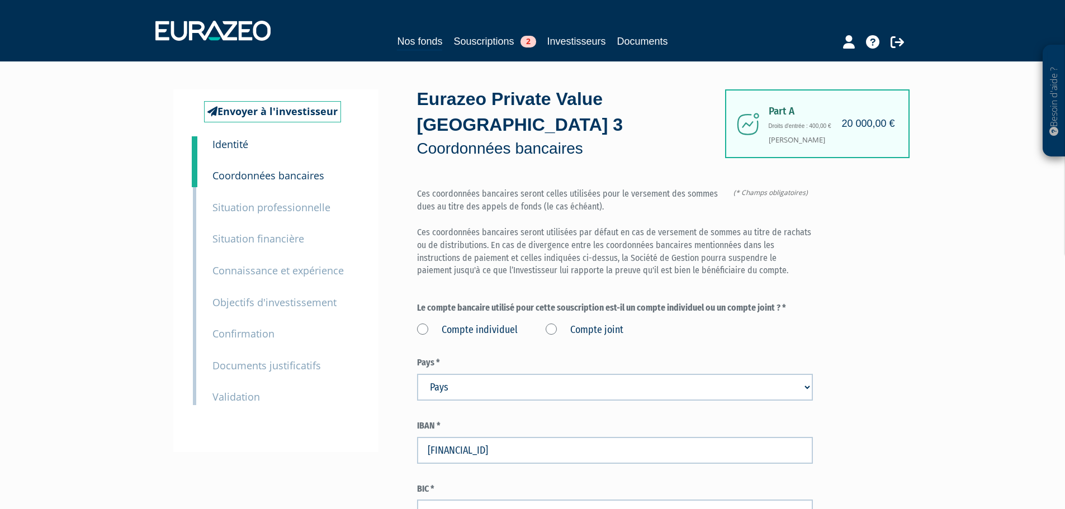
click at [432, 323] on label "Compte individuel" at bounding box center [467, 330] width 101 height 15
click at [0, 0] on individuel "Compte individuel" at bounding box center [0, 0] width 0 height 0
click at [458, 376] on form "(* Champs obligatoires) Ces coordonnées bancaires seront celles utilisées pour …" at bounding box center [615, 357] width 396 height 339
click at [465, 374] on select "Pays [GEOGRAPHIC_DATA] [GEOGRAPHIC_DATA] [GEOGRAPHIC_DATA] [GEOGRAPHIC_DATA] [G…" at bounding box center [615, 387] width 396 height 27
select select "75"
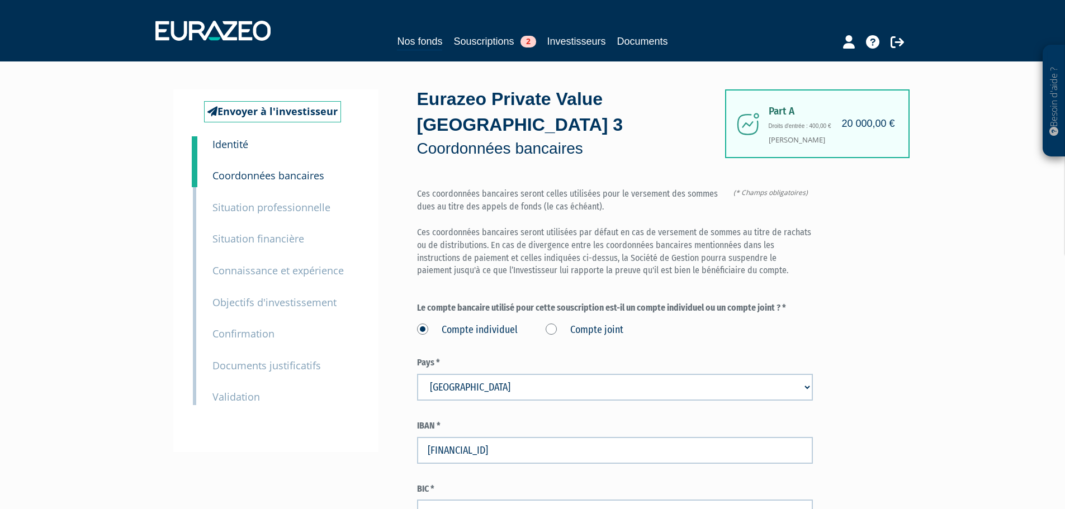
click at [417, 374] on select "Pays [GEOGRAPHIC_DATA] [GEOGRAPHIC_DATA] [GEOGRAPHIC_DATA] [GEOGRAPHIC_DATA] [G…" at bounding box center [615, 387] width 396 height 27
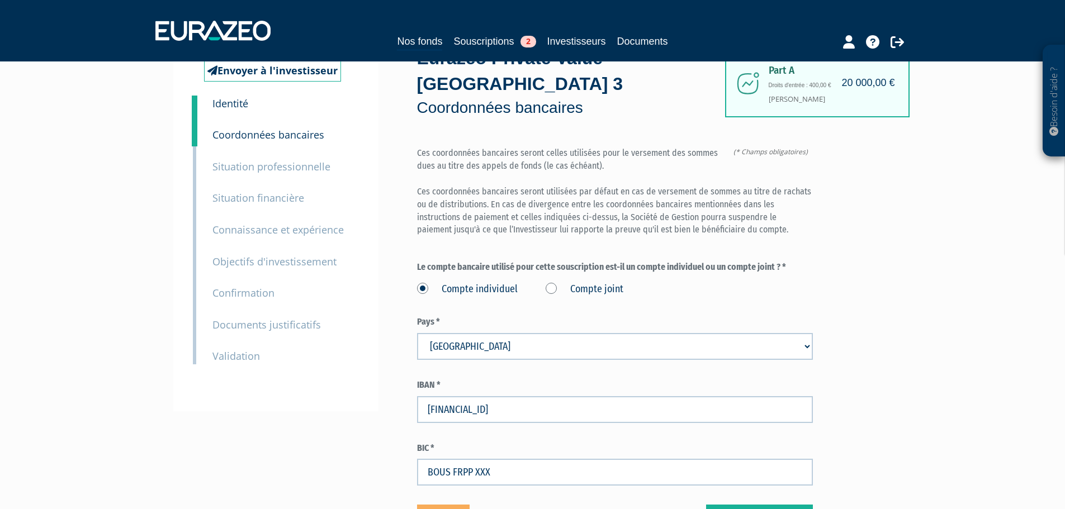
scroll to position [154, 0]
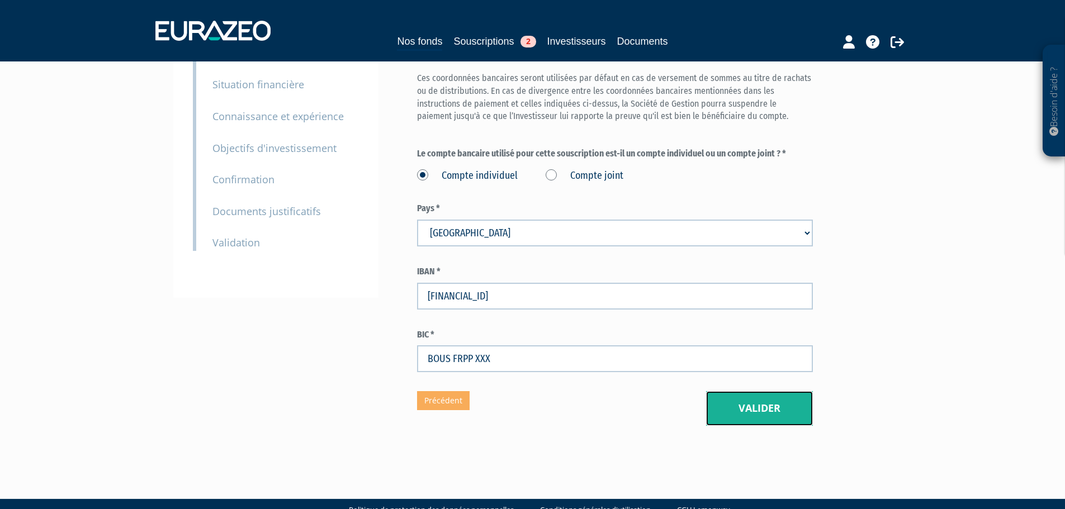
click at [726, 391] on button "Valider" at bounding box center [759, 408] width 107 height 35
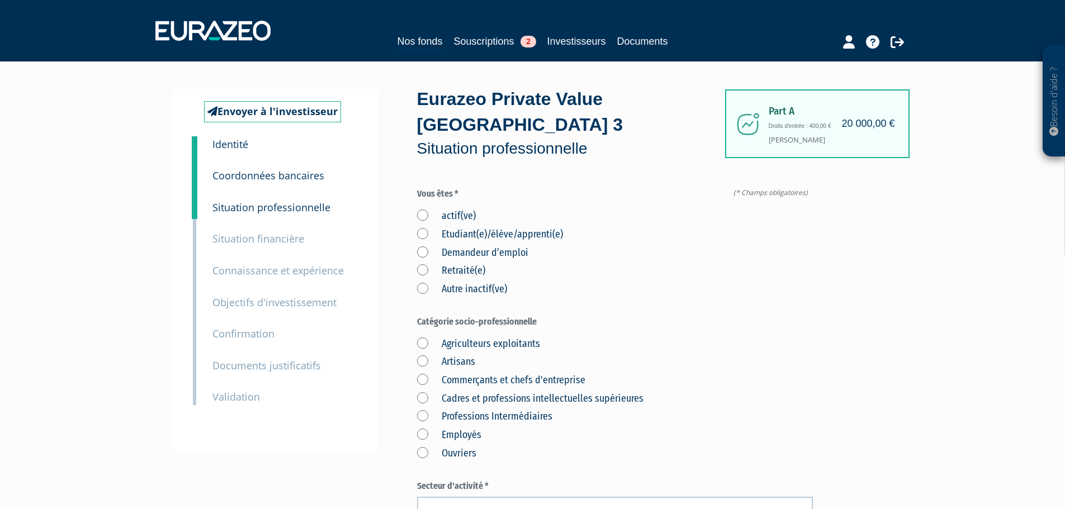
click at [445, 209] on label "actif(ve)" at bounding box center [446, 216] width 59 height 15
click at [0, 0] on input "actif(ve)" at bounding box center [0, 0] width 0 height 0
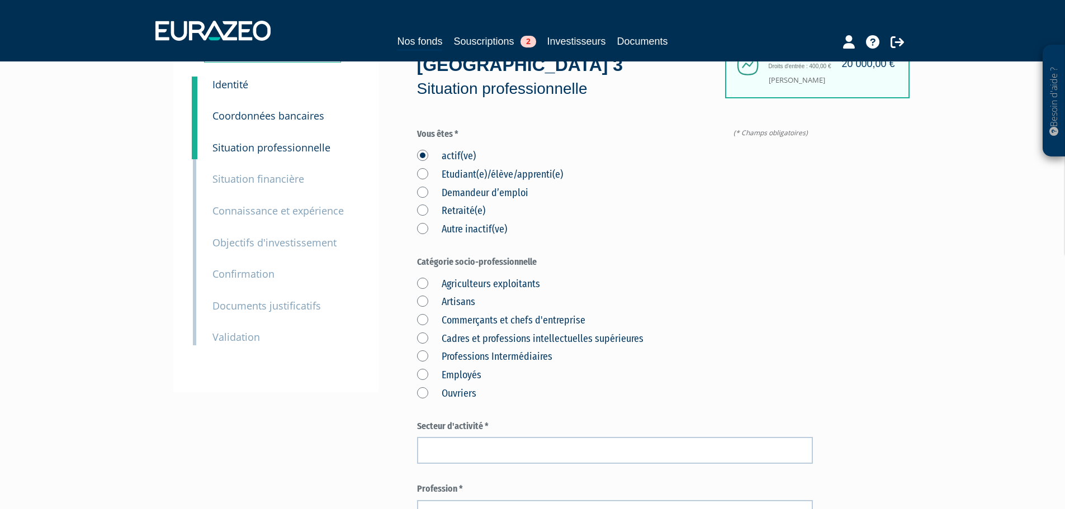
scroll to position [112, 0]
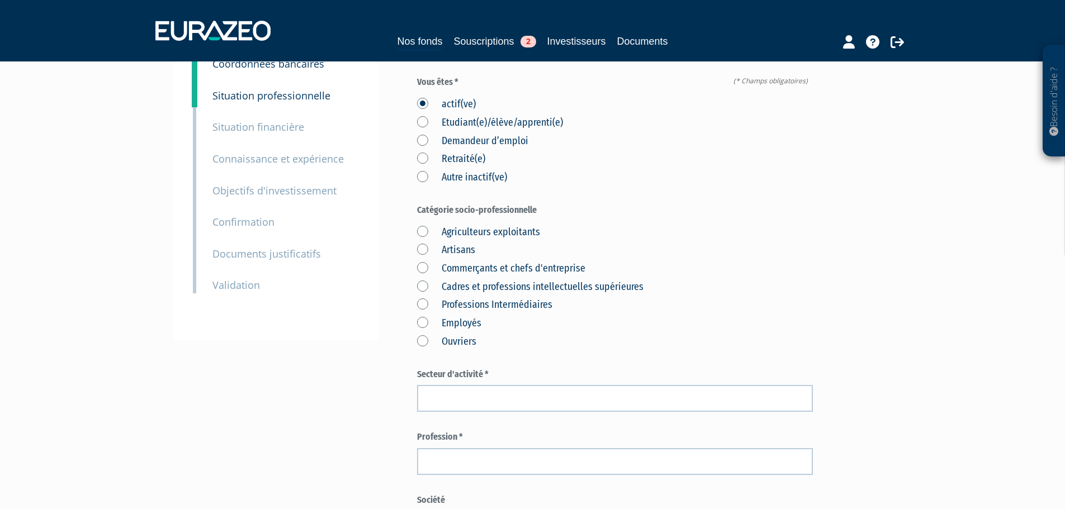
click at [461, 280] on label "Cadres et professions intellectuelles supérieures" at bounding box center [530, 287] width 226 height 15
click at [0, 0] on supérieures "Cadres et professions intellectuelles supérieures" at bounding box center [0, 0] width 0 height 0
click at [462, 262] on label "Commerçants et chefs d'entreprise" at bounding box center [501, 269] width 168 height 15
click at [0, 0] on d\'entreprise "Commerçants et chefs d'entreprise" at bounding box center [0, 0] width 0 height 0
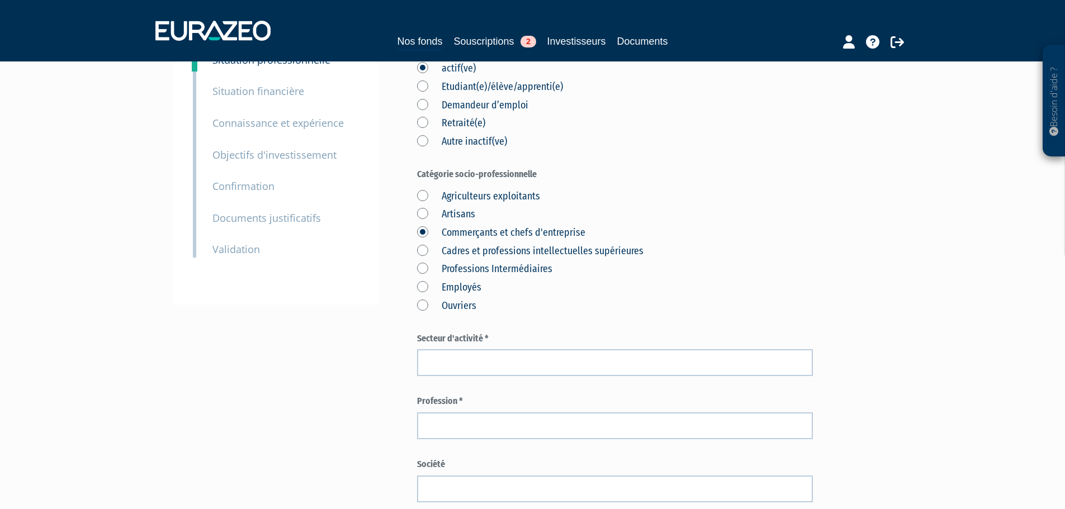
scroll to position [168, 0]
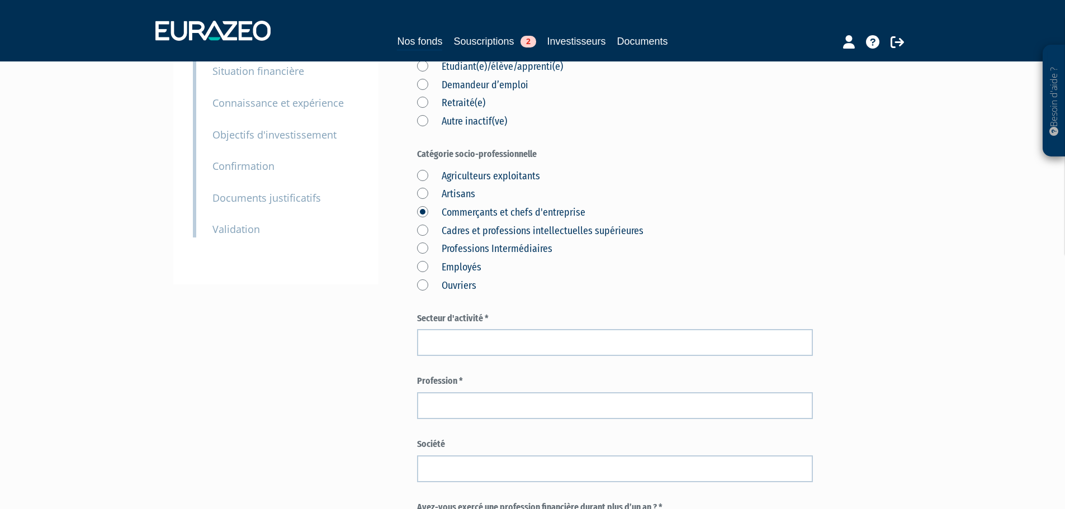
click at [541, 313] on label "Secteur d'activité *" at bounding box center [615, 319] width 396 height 13
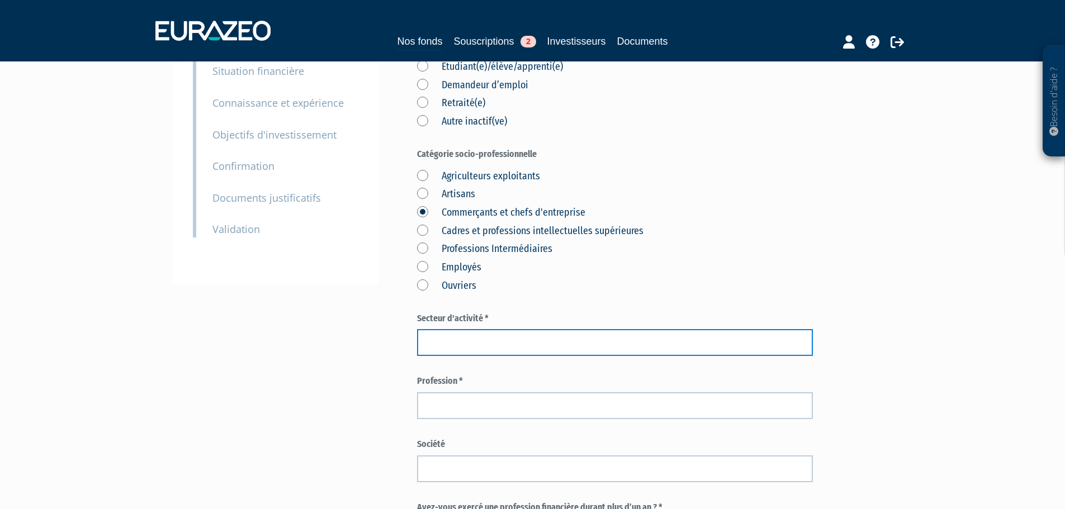
click at [538, 329] on input "text" at bounding box center [615, 342] width 396 height 27
click at [508, 329] on input "text" at bounding box center [615, 342] width 396 height 27
type input "C"
type input "a"
type input "A"
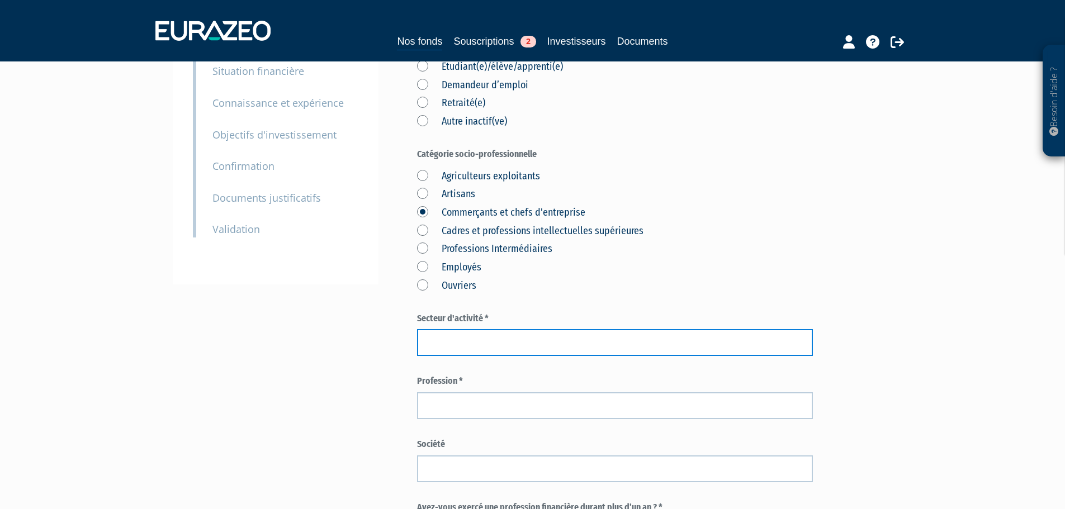
type input "C"
type input "D"
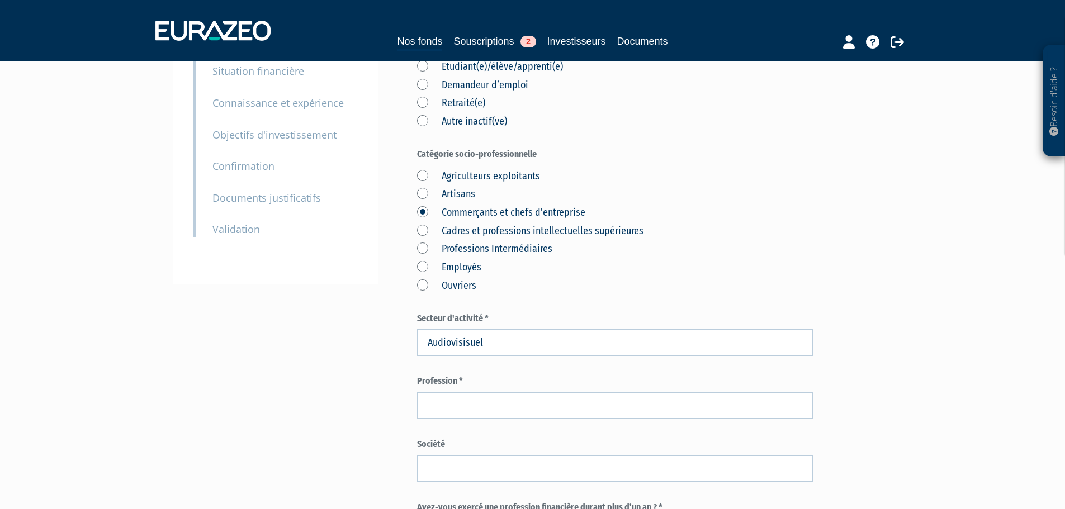
click at [537, 375] on label "Profession *" at bounding box center [615, 381] width 396 height 13
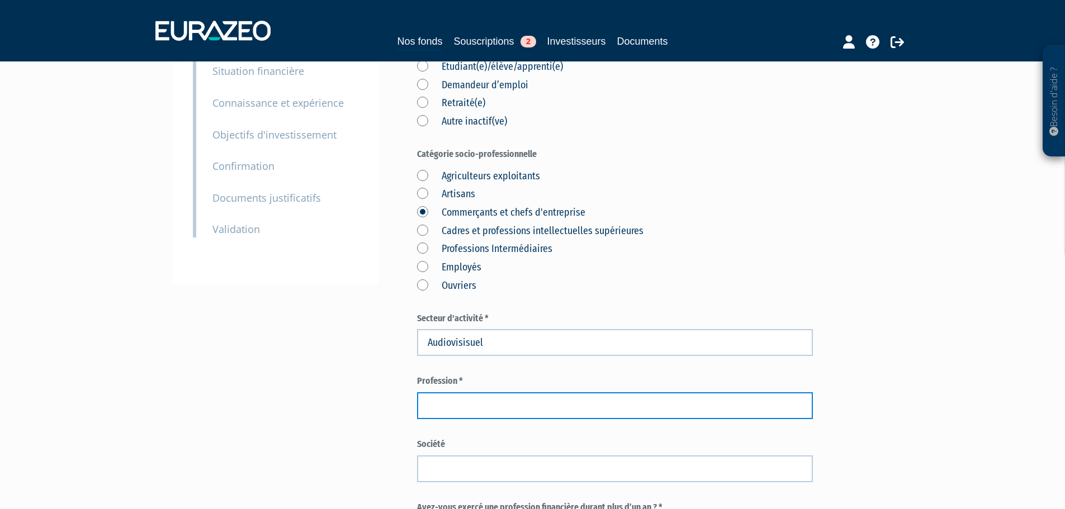
click at [523, 393] on input "text" at bounding box center [615, 406] width 396 height 27
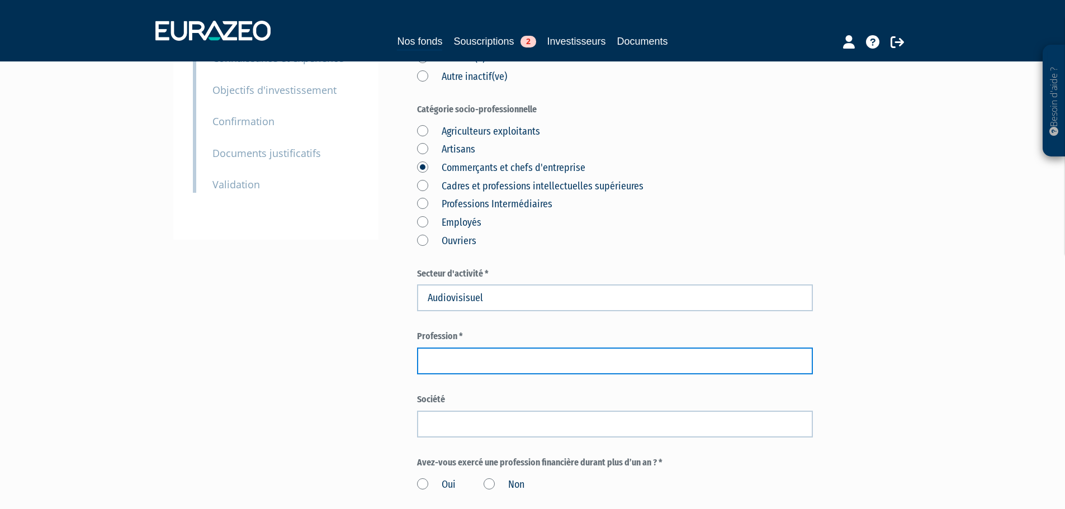
scroll to position [213, 0]
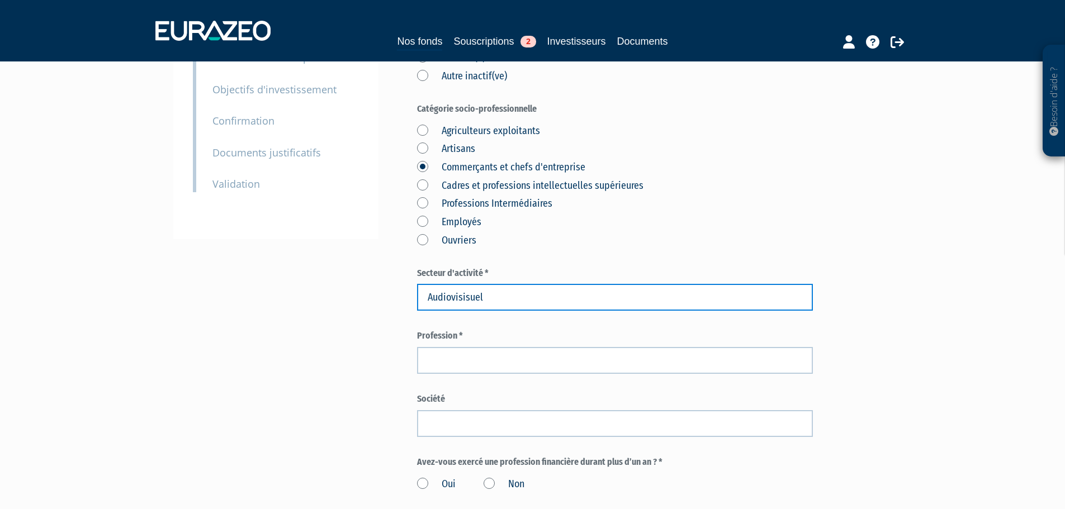
click at [467, 284] on input "Audiovisisuel" at bounding box center [615, 297] width 396 height 27
type input "Audiovisuel"
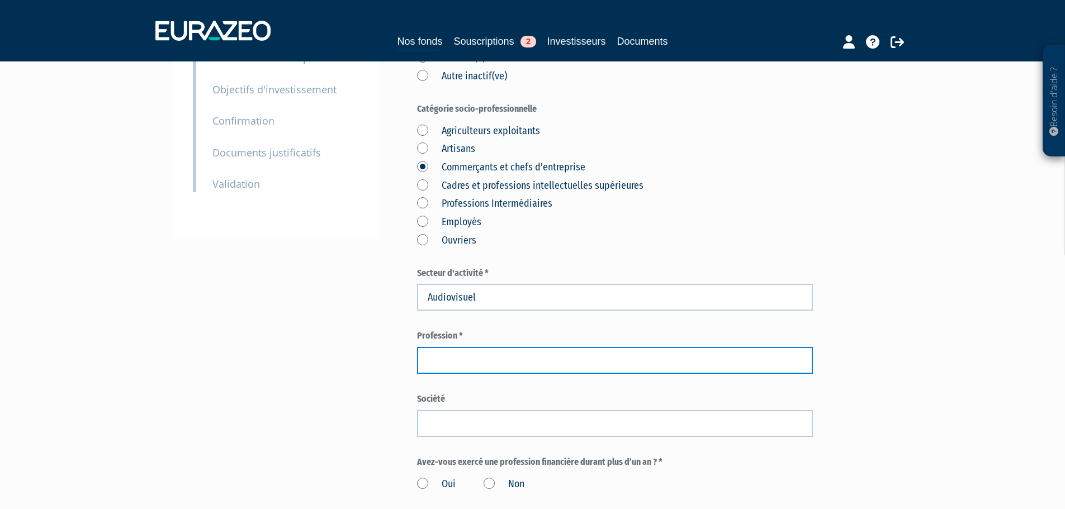
click at [468, 347] on input "text" at bounding box center [615, 360] width 396 height 27
type input "Product Designer"
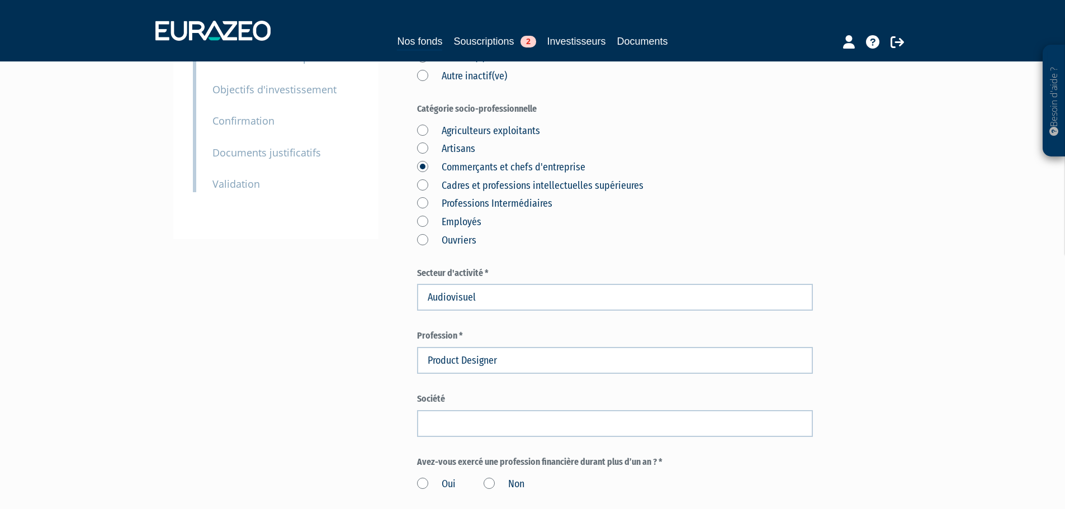
click at [461, 359] on form "(* Champs obligatoires) Vous êtes * actif(ve) Etudiant(e)/élève/apprenti(e) Dem…" at bounding box center [615, 357] width 396 height 764
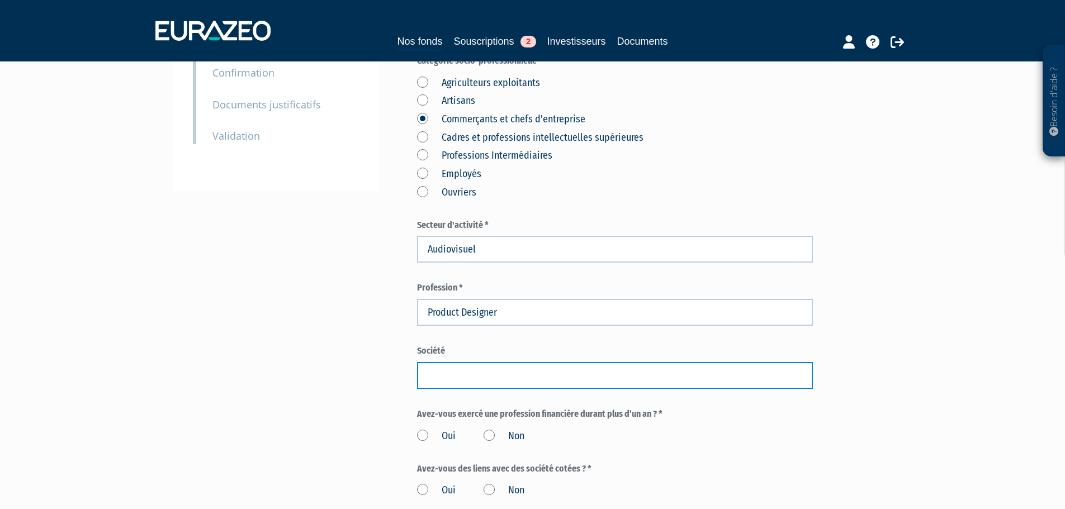
click at [460, 362] on input "text" at bounding box center [615, 375] width 396 height 27
type input "TN DIGITAL"
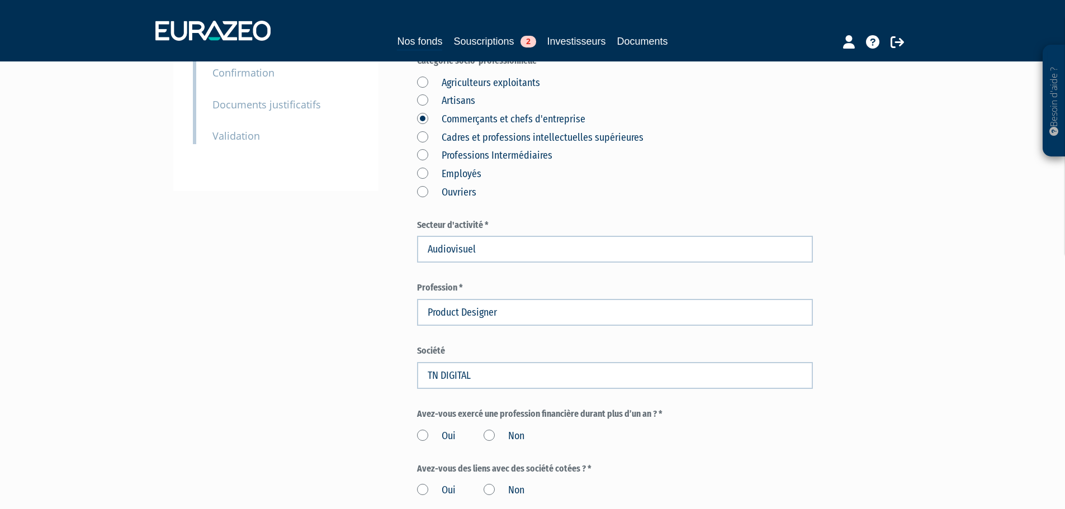
click at [365, 355] on div "Envoyer à l'investisseur 1 Identité 2 Coordonnées bancaires 3 Situation profess…" at bounding box center [533, 286] width 702 height 916
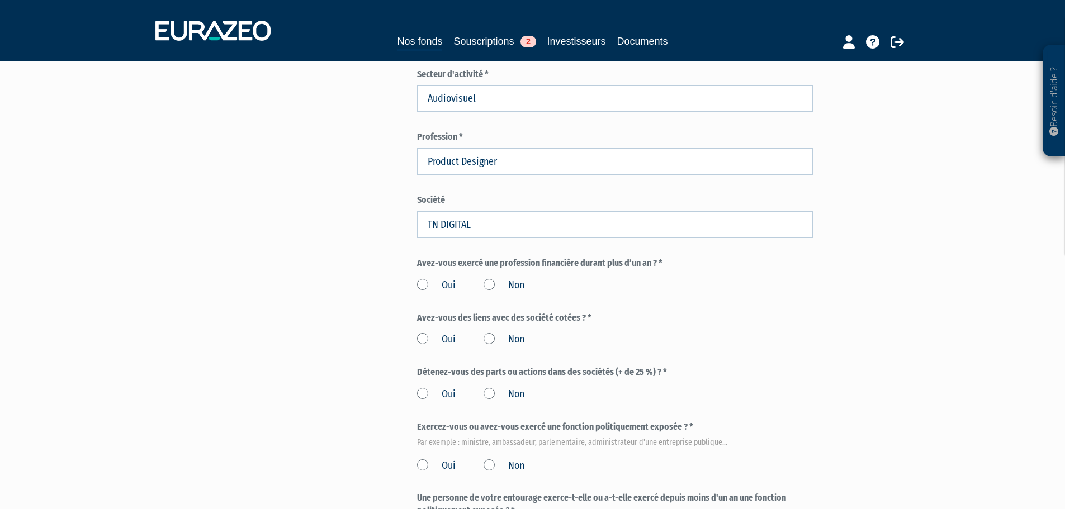
scroll to position [413, 0]
click at [491, 278] on label "Non" at bounding box center [504, 285] width 41 height 15
click at [0, 0] on input "Non" at bounding box center [0, 0] width 0 height 0
click at [491, 332] on label "Non" at bounding box center [504, 339] width 41 height 15
click at [0, 0] on input "Non" at bounding box center [0, 0] width 0 height 0
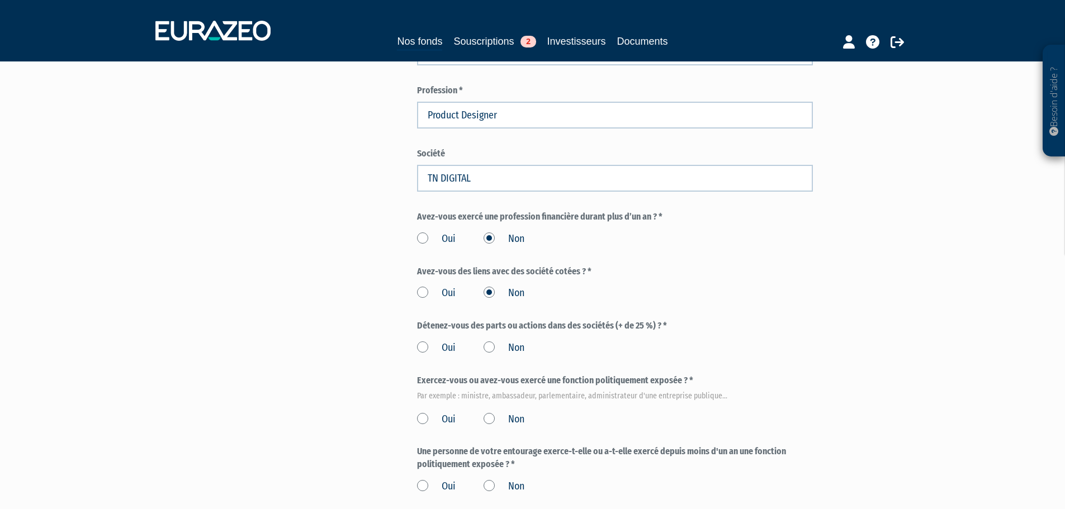
scroll to position [466, 0]
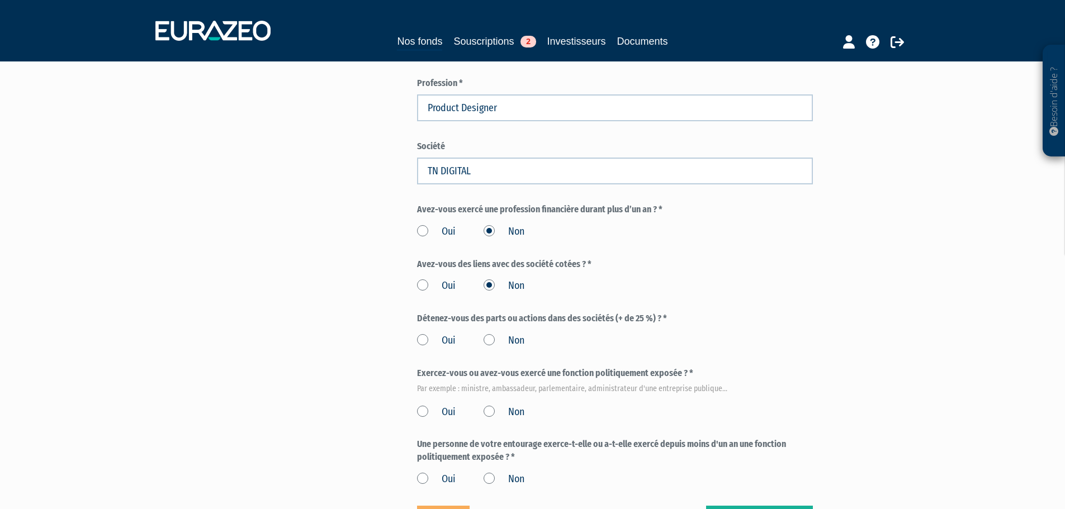
click at [484, 334] on label "Non" at bounding box center [504, 341] width 41 height 15
click at [0, 0] on input "Non" at bounding box center [0, 0] width 0 height 0
click at [486, 334] on label "Non" at bounding box center [504, 341] width 41 height 15
click at [0, 0] on input "Non" at bounding box center [0, 0] width 0 height 0
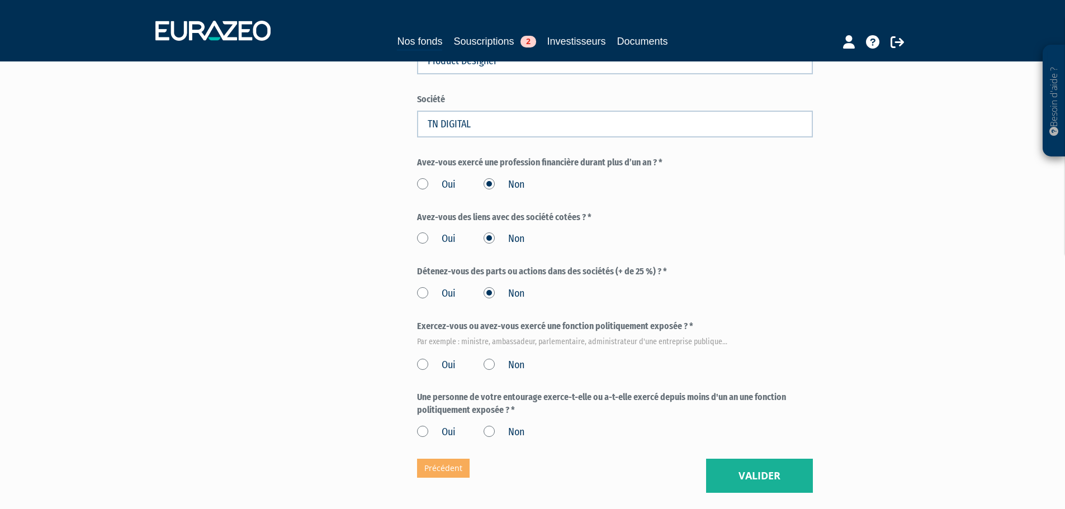
scroll to position [513, 0]
click at [491, 358] on label "Non" at bounding box center [504, 365] width 41 height 15
click at [0, 0] on input "Non" at bounding box center [0, 0] width 0 height 0
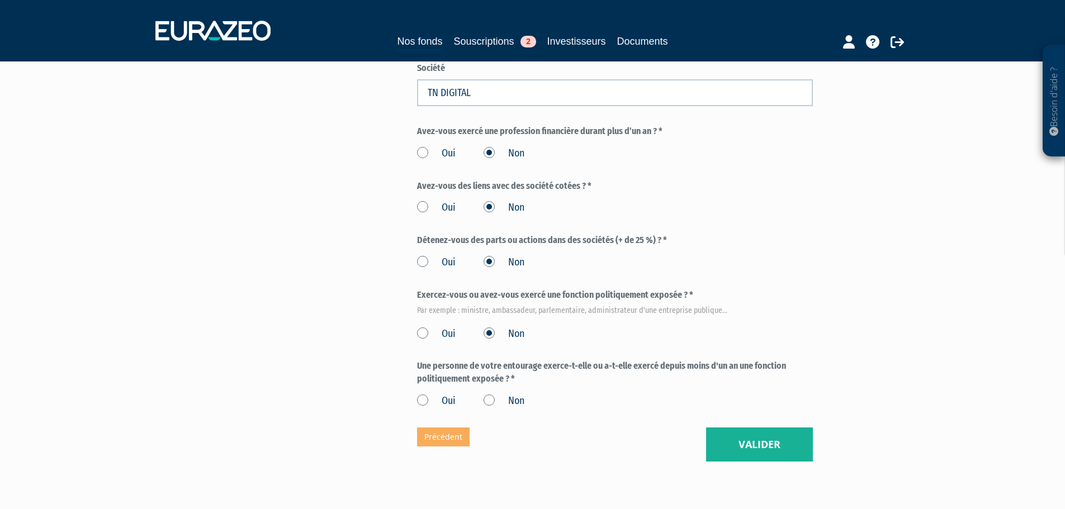
scroll to position [544, 0]
click at [491, 394] on label "Non" at bounding box center [504, 401] width 41 height 15
click at [0, 0] on input "Non" at bounding box center [0, 0] width 0 height 0
click at [574, 360] on label "Une personne de votre entourage exerce-t-elle ou a-t-elle exercé depuis moins d…" at bounding box center [615, 373] width 396 height 26
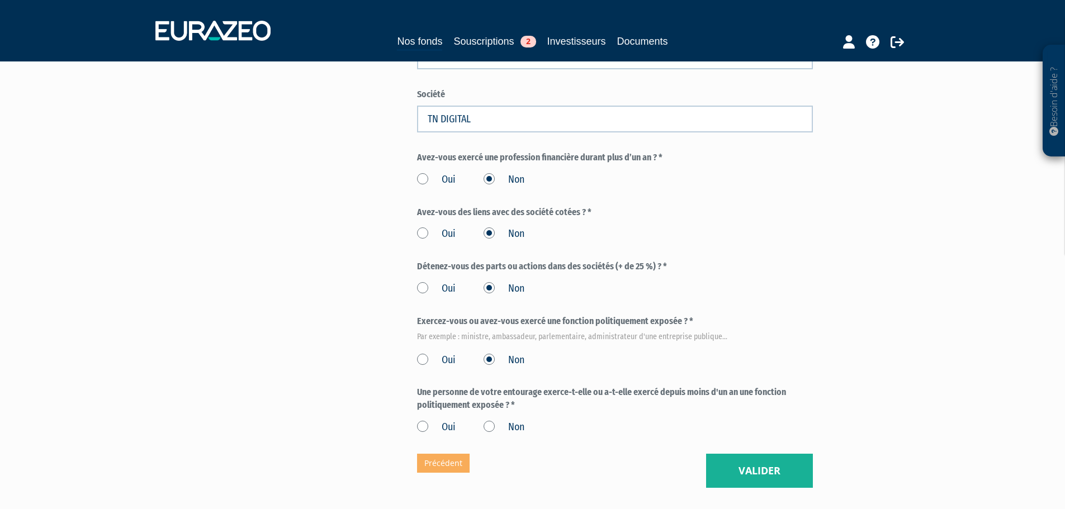
scroll to position [518, 0]
click at [480, 417] on div "Oui Non" at bounding box center [615, 426] width 396 height 18
click at [484, 420] on label "Non" at bounding box center [504, 427] width 41 height 15
click at [0, 0] on input "Non" at bounding box center [0, 0] width 0 height 0
click at [738, 454] on button "Valider" at bounding box center [759, 471] width 107 height 35
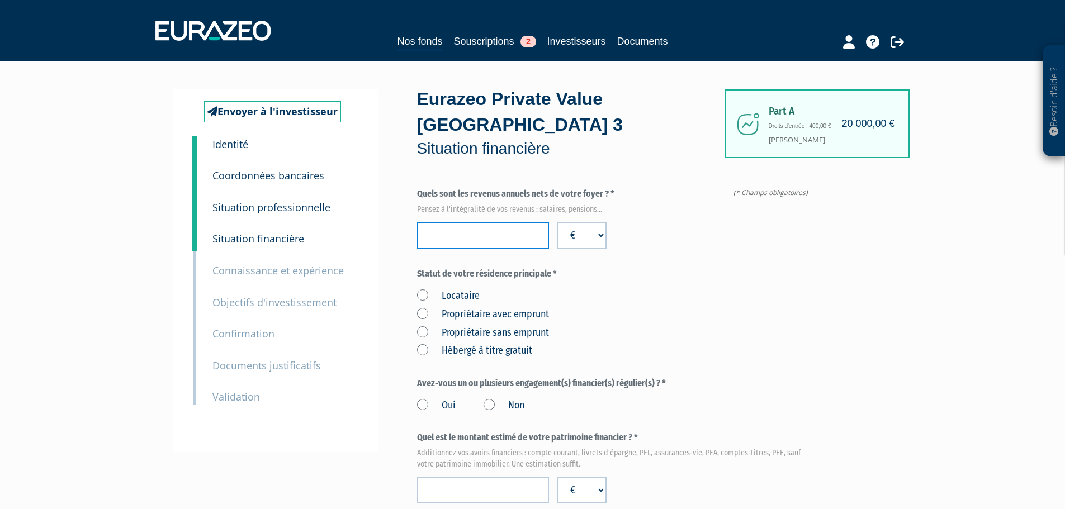
click at [476, 222] on input "number" at bounding box center [483, 235] width 132 height 27
type input "60000"
click at [633, 290] on div "Locataire Propriétaire avec emprunt Propriétaire sans emprunt Hébergé à titre g…" at bounding box center [615, 321] width 396 height 73
click at [424, 344] on label "Hébergé à titre gratuit" at bounding box center [474, 351] width 115 height 15
click at [0, 0] on gratuit "Hébergé à titre gratuit" at bounding box center [0, 0] width 0 height 0
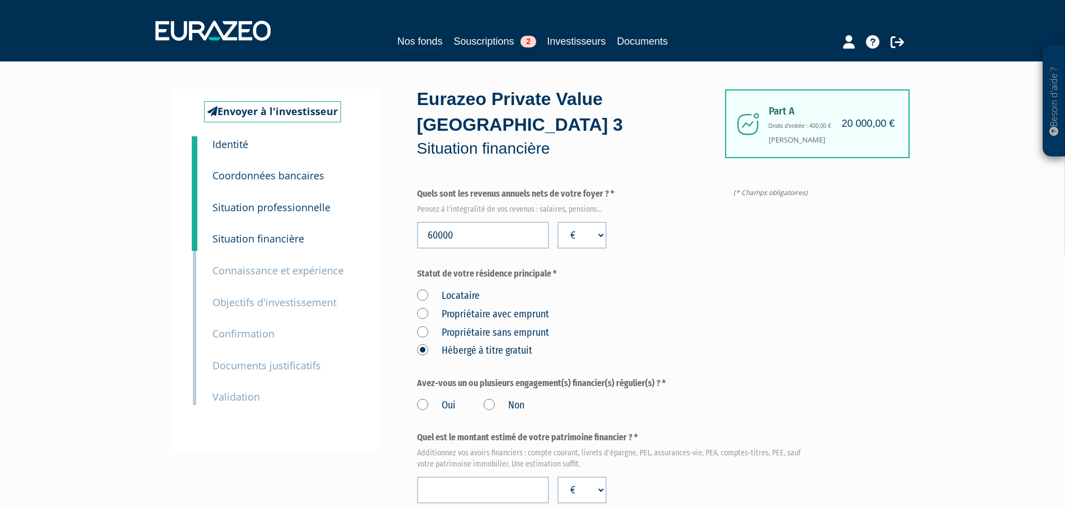
scroll to position [51, 0]
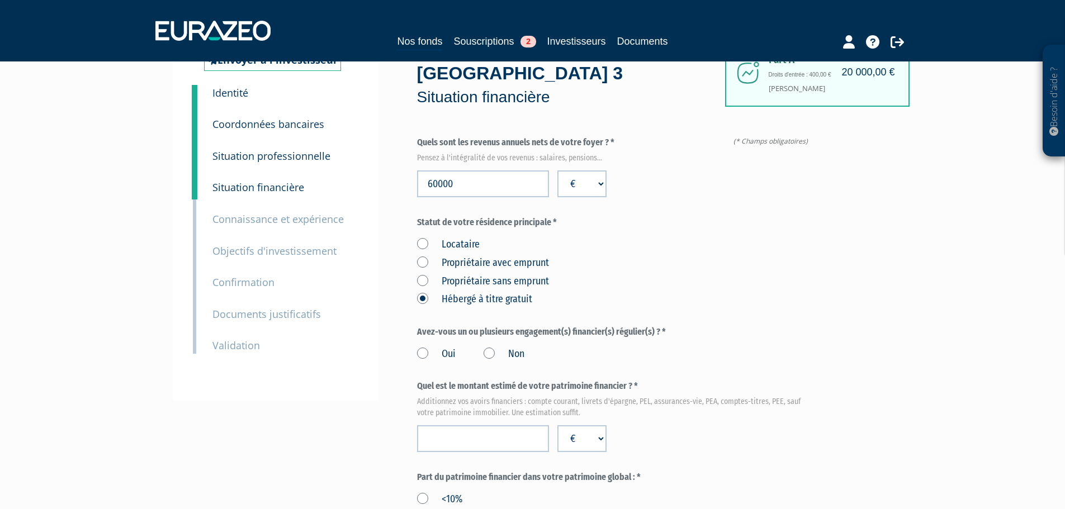
click at [490, 347] on label "Non" at bounding box center [504, 354] width 41 height 15
click at [0, 0] on input "Non" at bounding box center [0, 0] width 0 height 0
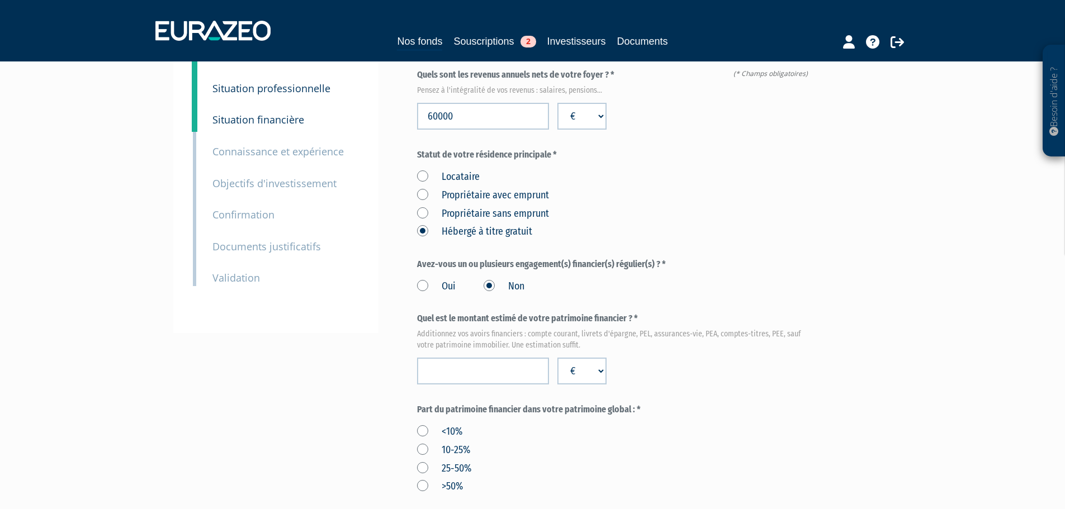
scroll to position [120, 0]
click at [519, 357] on input "number" at bounding box center [483, 370] width 132 height 27
click at [424, 279] on label "Oui" at bounding box center [436, 286] width 39 height 15
click at [0, 0] on input "Oui" at bounding box center [0, 0] width 0 height 0
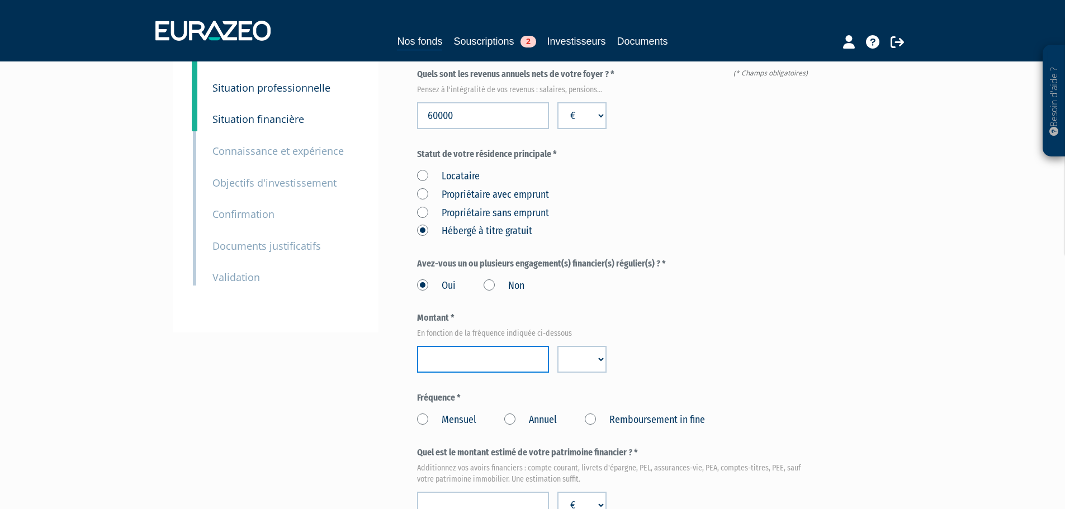
click at [461, 346] on input "number" at bounding box center [483, 359] width 132 height 27
click at [492, 275] on div "Oui Non" at bounding box center [615, 284] width 396 height 18
click at [491, 279] on label "Non" at bounding box center [504, 286] width 41 height 15
click at [0, 0] on input "Non" at bounding box center [0, 0] width 0 height 0
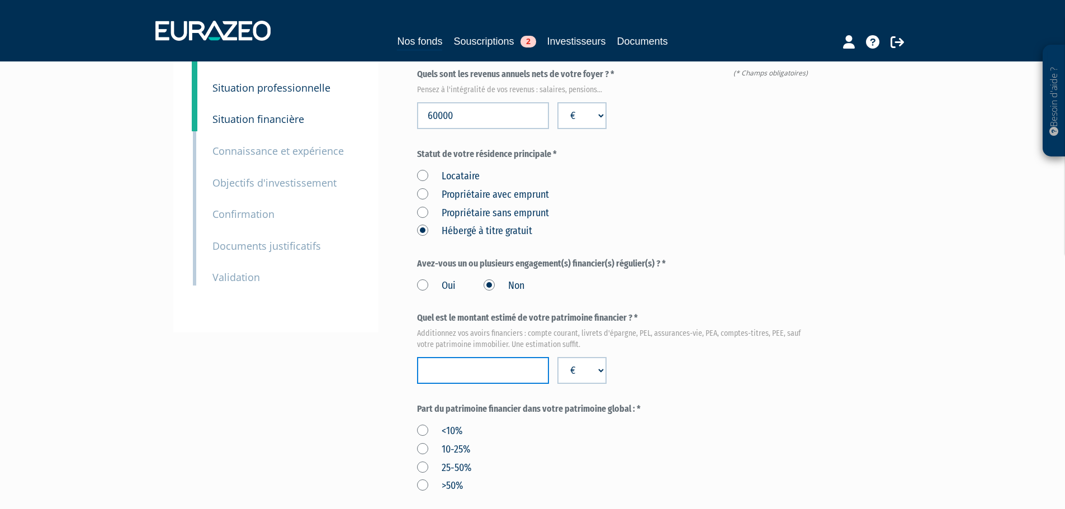
click at [502, 357] on input "number" at bounding box center [483, 370] width 132 height 27
type input "130000"
click at [668, 338] on div "Quel est le montant estimé de votre patrimoine financier ? * Additionnez vos av…" at bounding box center [615, 348] width 396 height 72
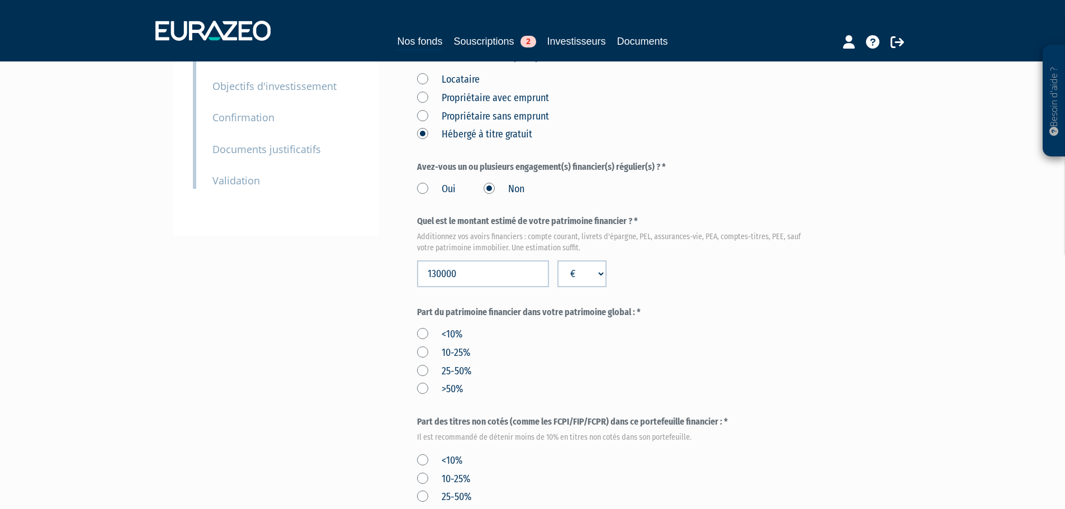
scroll to position [218, 0]
click at [441, 259] on input "130000" at bounding box center [483, 272] width 132 height 27
click at [665, 262] on form "(* Champs obligatoires) Quels sont les revenus annuels nets de votre foyer ? * …" at bounding box center [615, 378] width 396 height 817
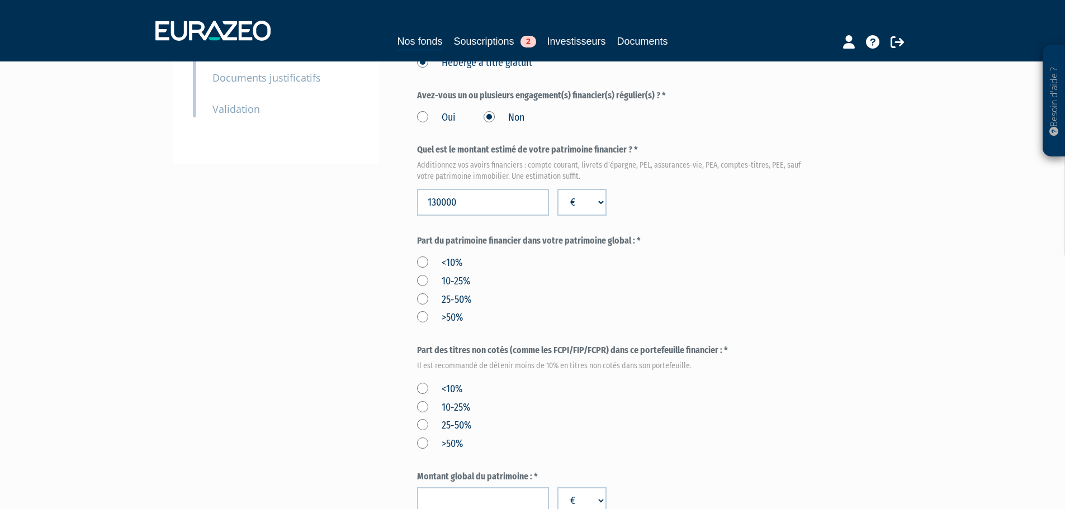
scroll to position [289, 0]
click at [421, 310] on label ">50%" at bounding box center [440, 317] width 46 height 15
click at [0, 0] on input ">50%" at bounding box center [0, 0] width 0 height 0
click at [561, 282] on div "<10% 10-25% 25-50% >50%" at bounding box center [615, 288] width 396 height 73
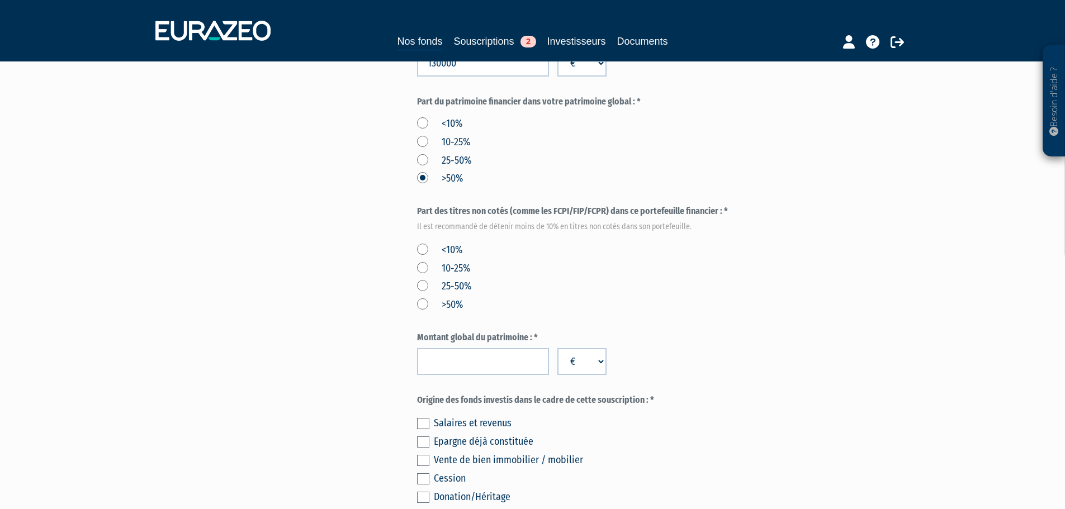
scroll to position [456, 0]
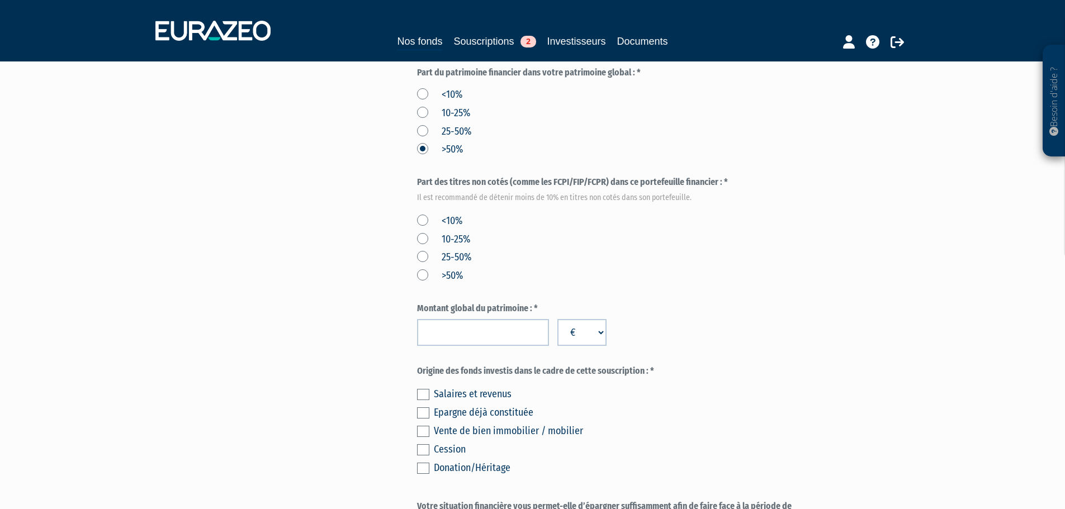
click at [505, 210] on div "<10% 10-25% 25-50% >50%" at bounding box center [615, 246] width 396 height 73
click at [423, 214] on label "<10%" at bounding box center [439, 221] width 45 height 15
click at [0, 0] on input "<10%" at bounding box center [0, 0] width 0 height 0
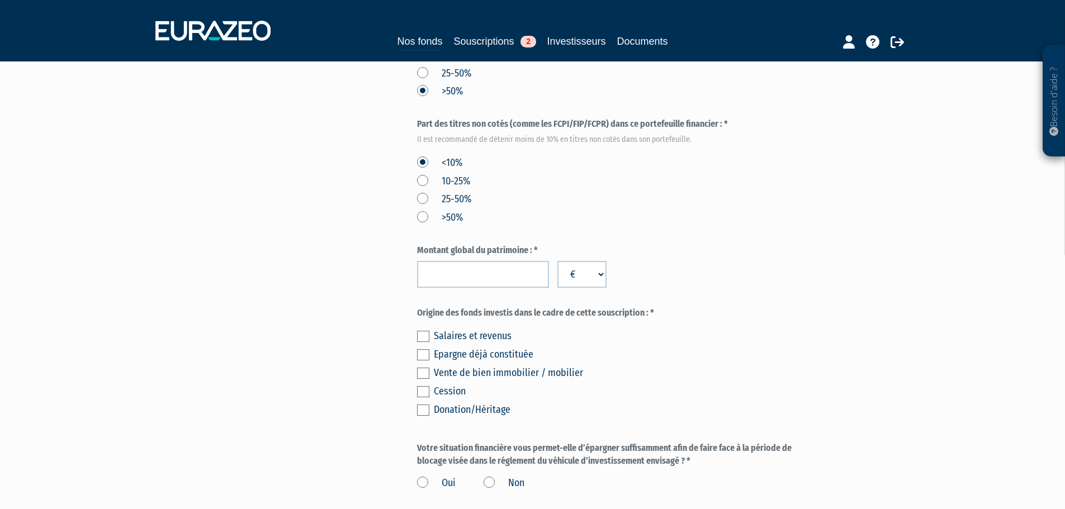
scroll to position [568, 0]
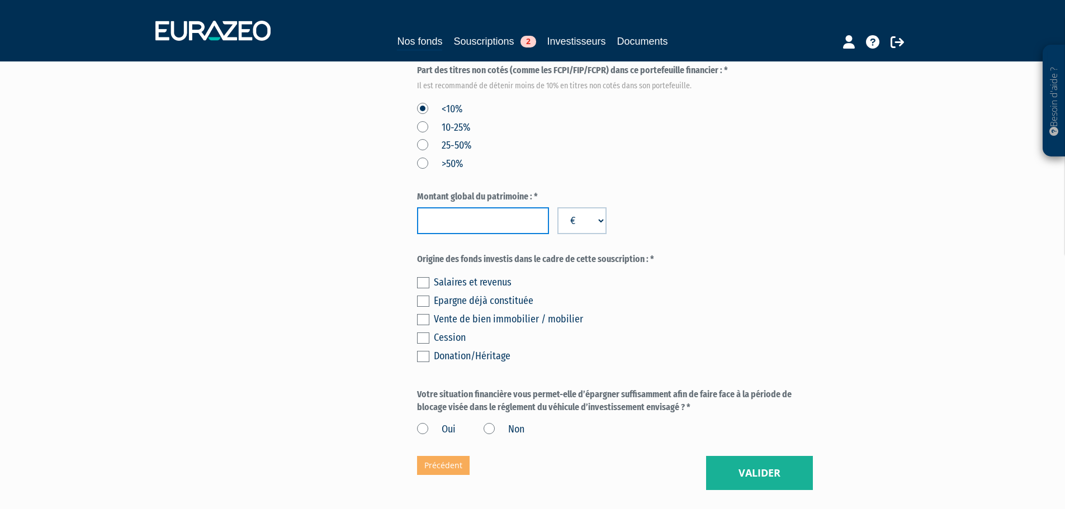
click at [494, 207] on input "number" at bounding box center [483, 220] width 132 height 27
click at [436, 207] on input "230000" at bounding box center [483, 220] width 132 height 27
type input "230000"
click at [560, 223] on form "(* Champs obligatoires) Quels sont les revenus annuels nets de votre foyer ? * …" at bounding box center [615, 28] width 396 height 817
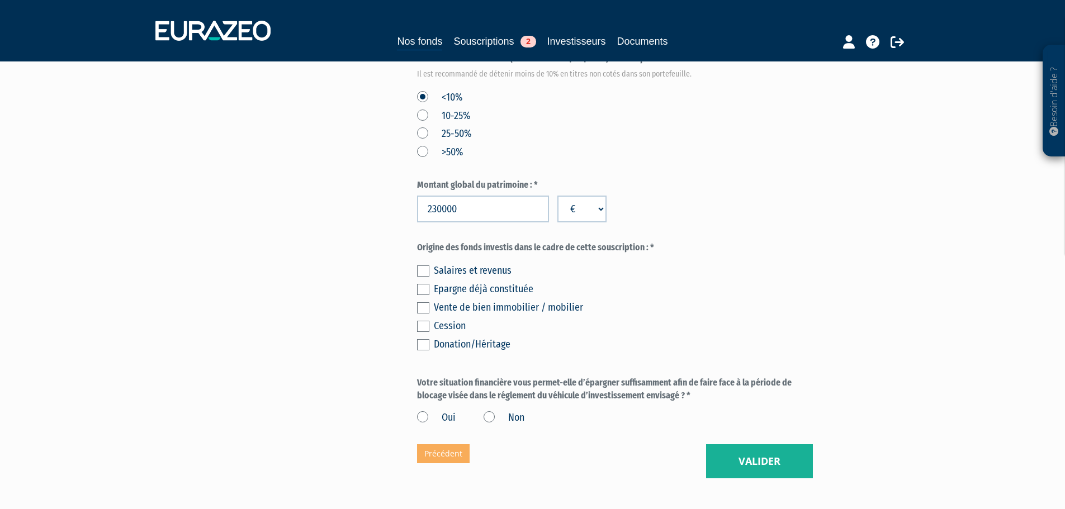
scroll to position [581, 0]
click at [486, 262] on div "Salaires et revenus" at bounding box center [623, 270] width 379 height 16
click at [487, 262] on div "Salaires et revenus" at bounding box center [623, 270] width 379 height 16
click at [422, 264] on label at bounding box center [423, 269] width 12 height 11
click at [0, 0] on input "checkbox" at bounding box center [0, 0] width 0 height 0
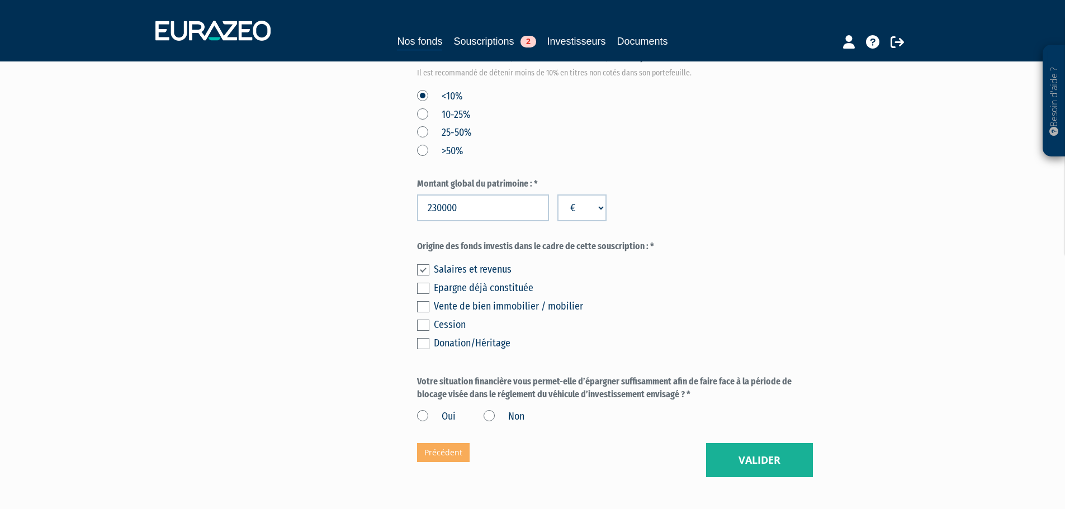
click at [622, 299] on div "Vente de bien immobilier / mobilier" at bounding box center [623, 307] width 379 height 16
click at [421, 283] on label at bounding box center [423, 288] width 12 height 11
click at [0, 0] on input "checkbox" at bounding box center [0, 0] width 0 height 0
click at [656, 376] on label "Votre situation financière vous permet-elle d’épargner suffisamment afin de fai…" at bounding box center [615, 389] width 396 height 26
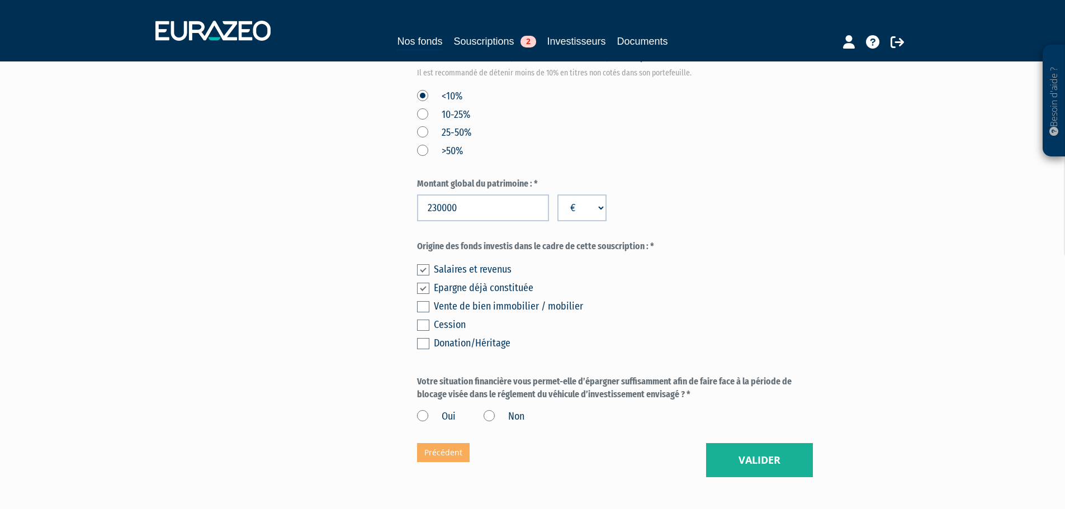
click at [420, 410] on label "Oui" at bounding box center [436, 417] width 39 height 15
click at [0, 0] on input "Oui" at bounding box center [0, 0] width 0 height 0
click at [735, 443] on button "Valider" at bounding box center [759, 460] width 107 height 35
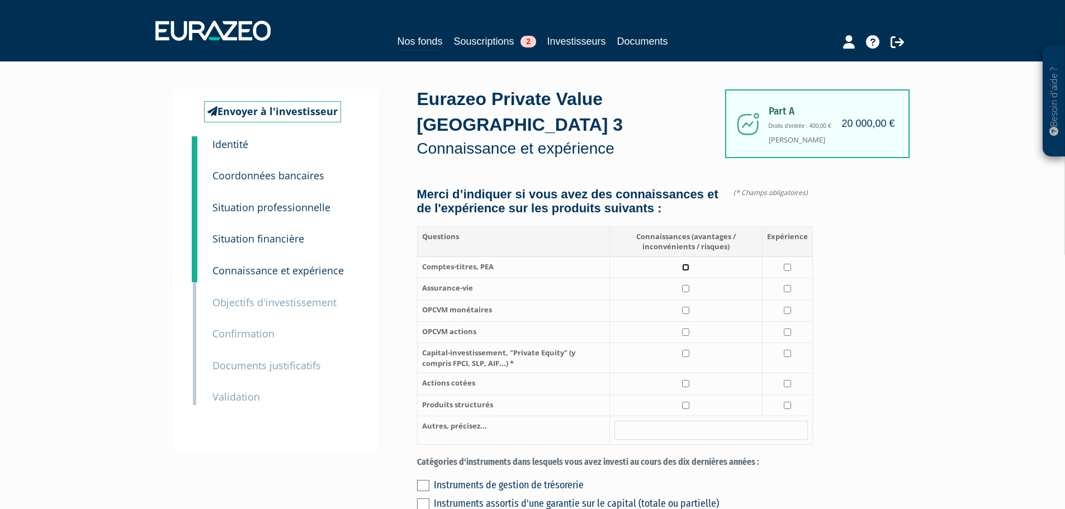
click at [685, 264] on input "checkbox" at bounding box center [685, 267] width 7 height 7
checkbox input "true"
click at [786, 264] on input "checkbox" at bounding box center [787, 267] width 7 height 7
checkbox input "true"
click at [689, 285] on input "checkbox" at bounding box center [685, 288] width 7 height 7
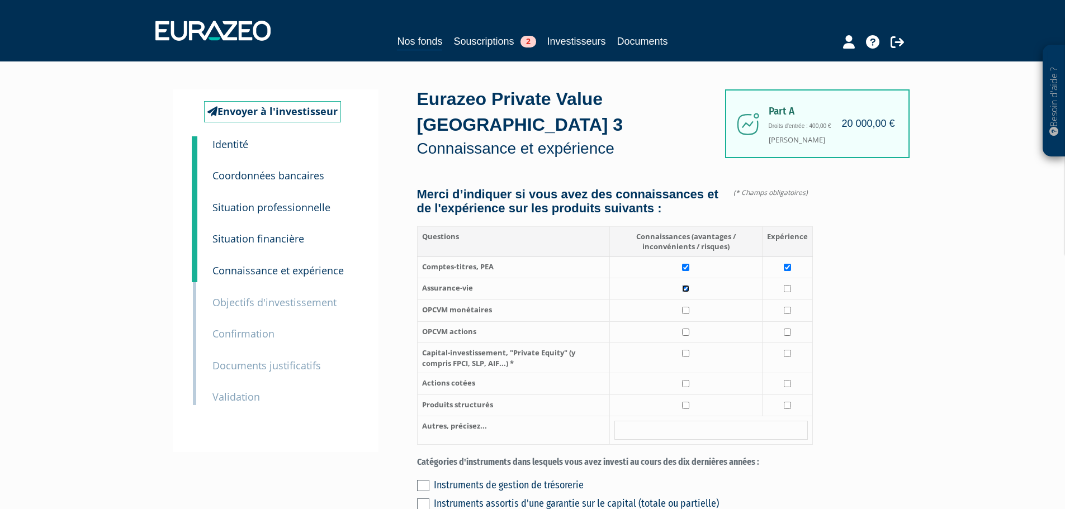
checkbox input "true"
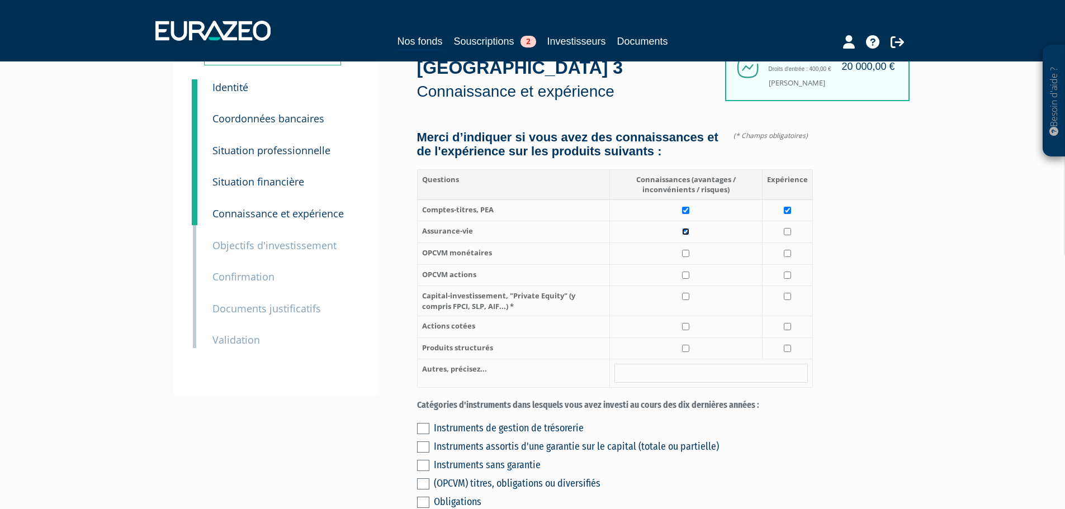
scroll to position [58, 0]
click at [682, 243] on td at bounding box center [685, 254] width 153 height 22
checkbox input "true"
click at [687, 271] on input "checkbox" at bounding box center [685, 274] width 7 height 7
checkbox input "true"
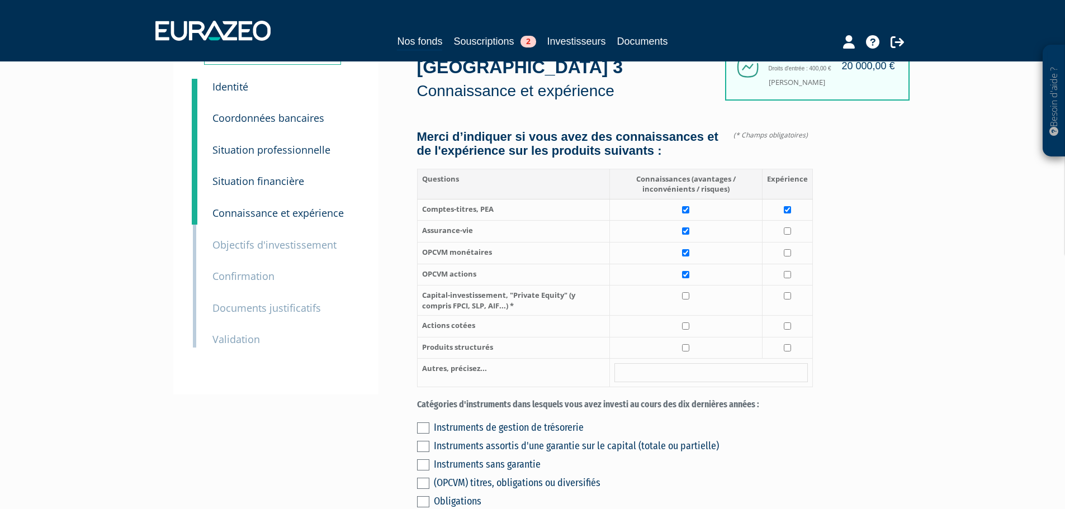
click at [685, 288] on td at bounding box center [685, 301] width 153 height 30
checkbox input "true"
click at [687, 323] on input "checkbox" at bounding box center [685, 326] width 7 height 7
checkbox input "true"
click at [790, 323] on input "checkbox" at bounding box center [787, 326] width 7 height 7
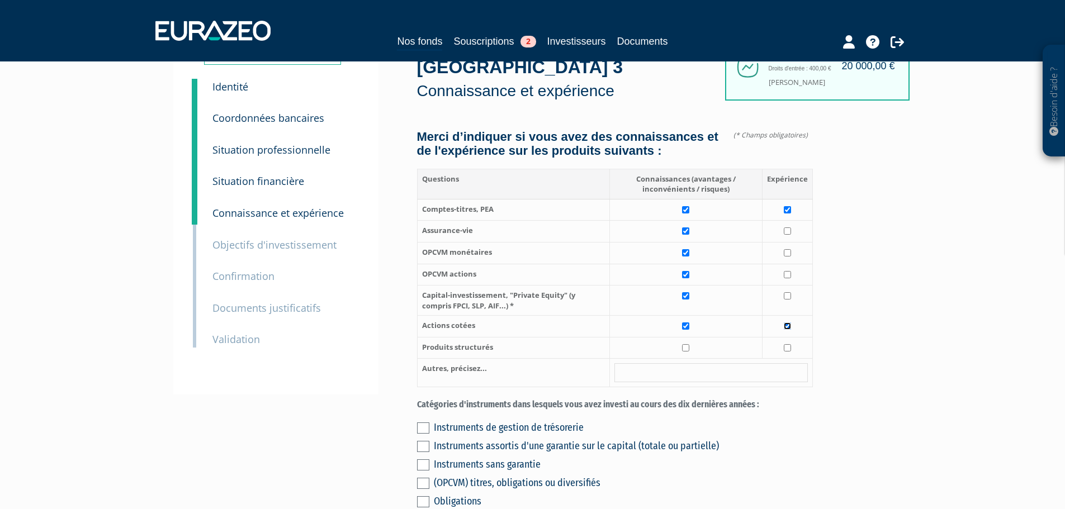
checkbox input "true"
click at [687, 344] on input "checkbox" at bounding box center [685, 347] width 7 height 7
checkbox input "true"
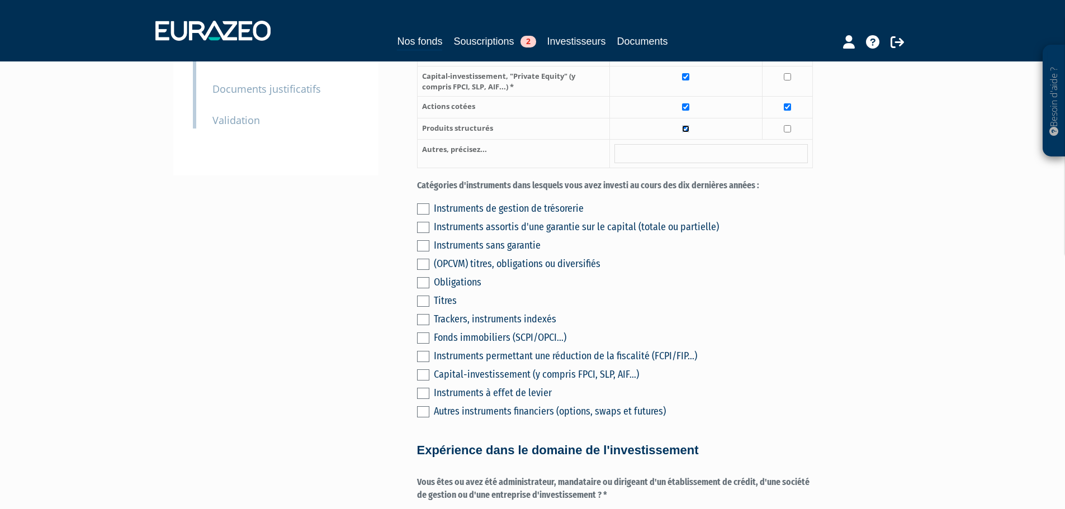
scroll to position [278, 0]
click at [420, 276] on label at bounding box center [423, 281] width 12 height 11
click at [0, 0] on input "checkbox" at bounding box center [0, 0] width 0 height 0
click at [423, 276] on label at bounding box center [423, 281] width 12 height 11
click at [0, 0] on input "checkbox" at bounding box center [0, 0] width 0 height 0
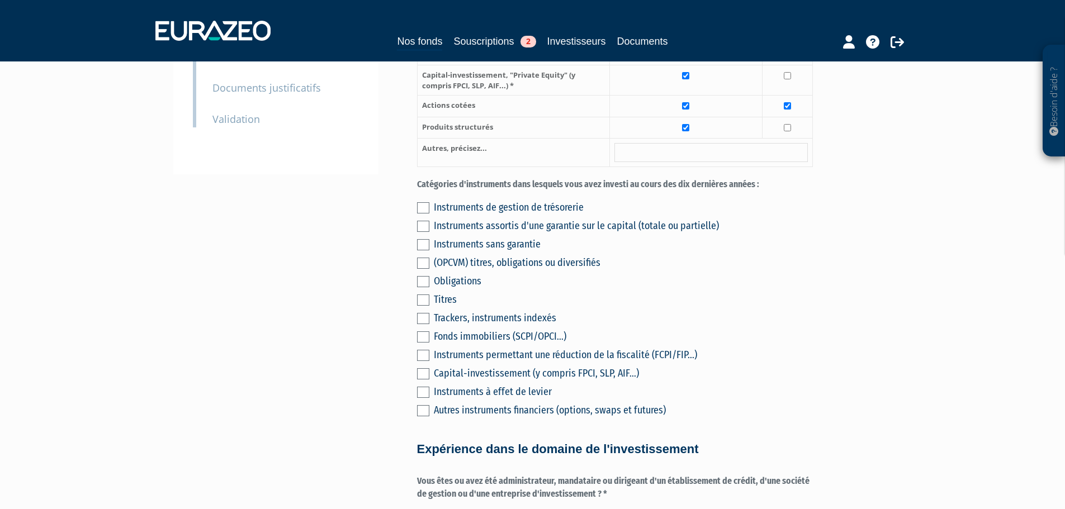
click at [422, 258] on label at bounding box center [423, 263] width 12 height 11
click at [0, 0] on input "checkbox" at bounding box center [0, 0] width 0 height 0
click at [423, 295] on label at bounding box center [423, 300] width 12 height 11
click at [0, 0] on input "checkbox" at bounding box center [0, 0] width 0 height 0
click at [423, 313] on label at bounding box center [423, 318] width 12 height 11
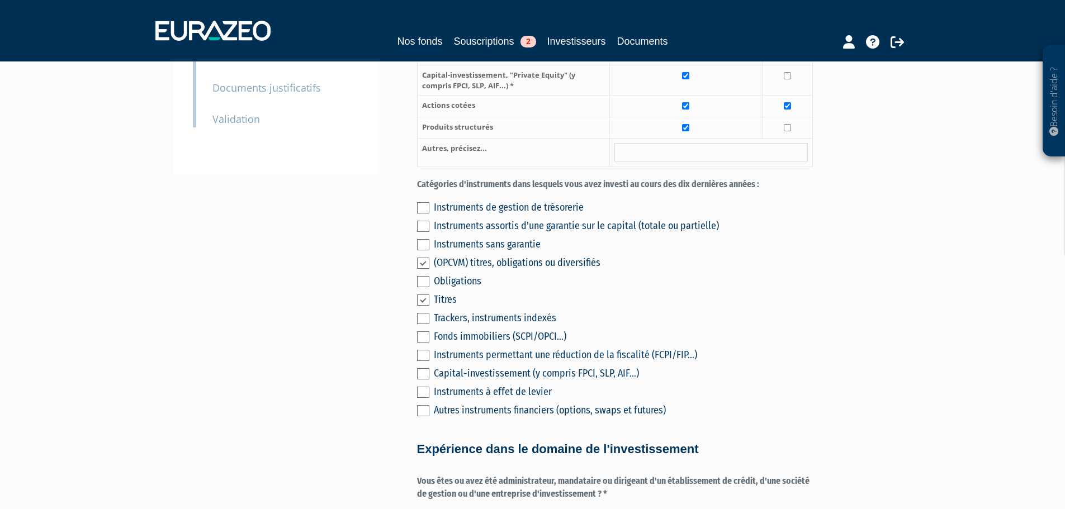
click at [0, 0] on input "checkbox" at bounding box center [0, 0] width 0 height 0
click at [423, 332] on label at bounding box center [423, 337] width 12 height 11
click at [0, 0] on input "checkbox" at bounding box center [0, 0] width 0 height 0
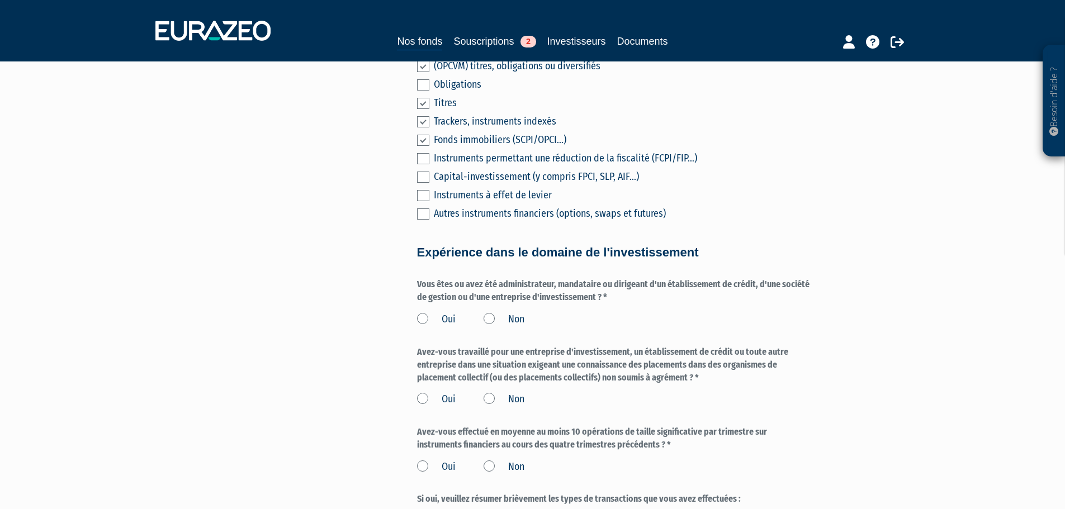
scroll to position [477, 0]
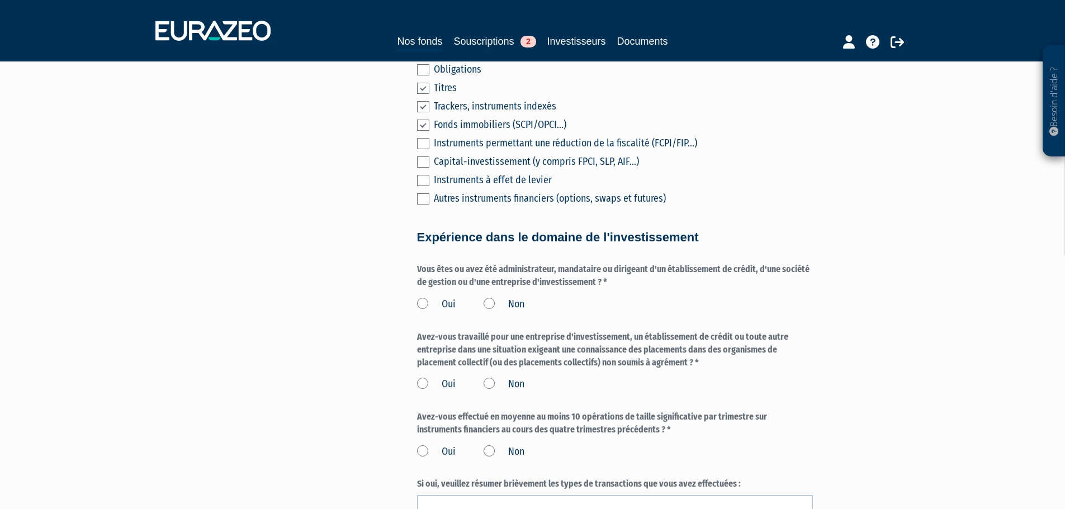
click at [488, 297] on label "Non" at bounding box center [504, 304] width 41 height 15
click at [0, 0] on input "Non" at bounding box center [0, 0] width 0 height 0
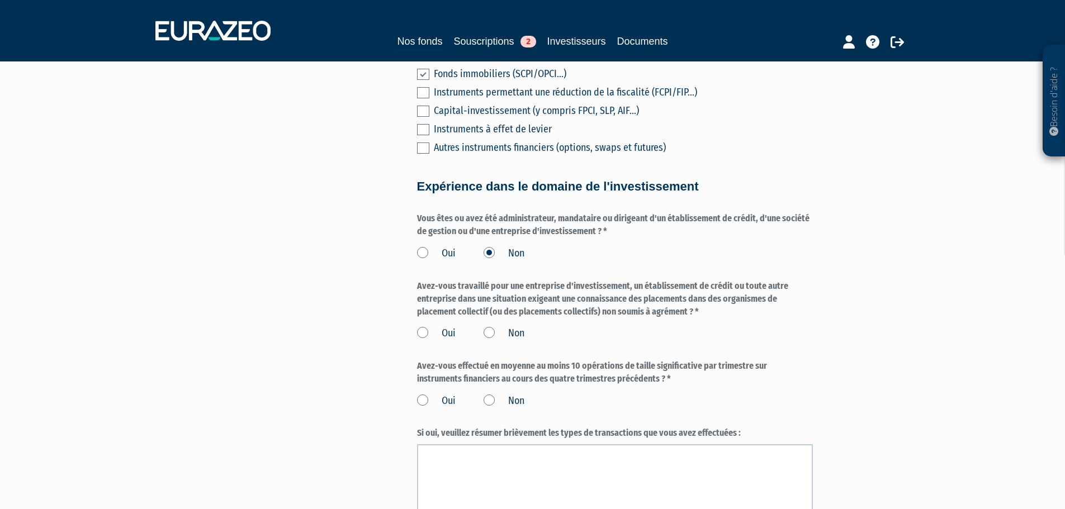
scroll to position [544, 0]
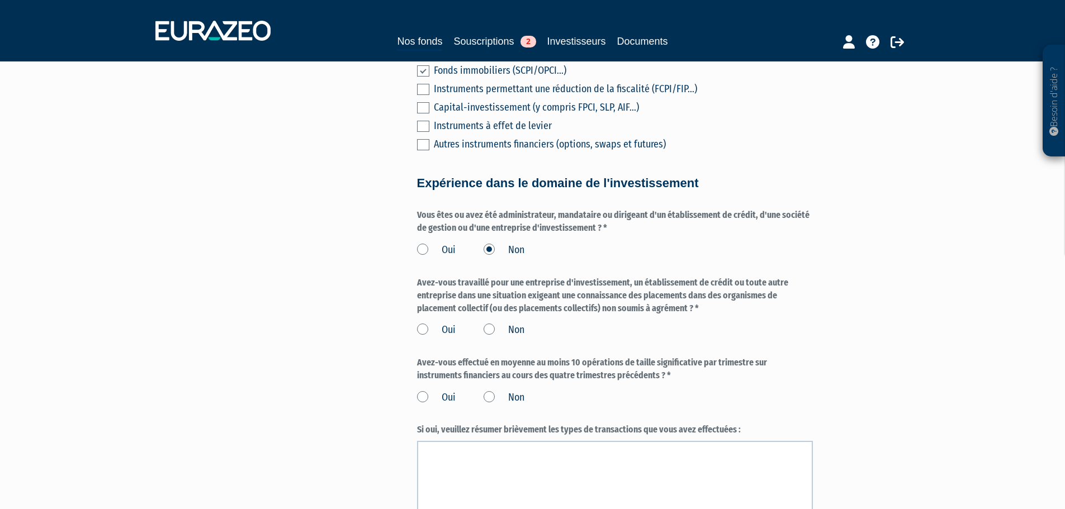
click at [486, 323] on label "Non" at bounding box center [504, 330] width 41 height 15
click at [0, 0] on input "Non" at bounding box center [0, 0] width 0 height 0
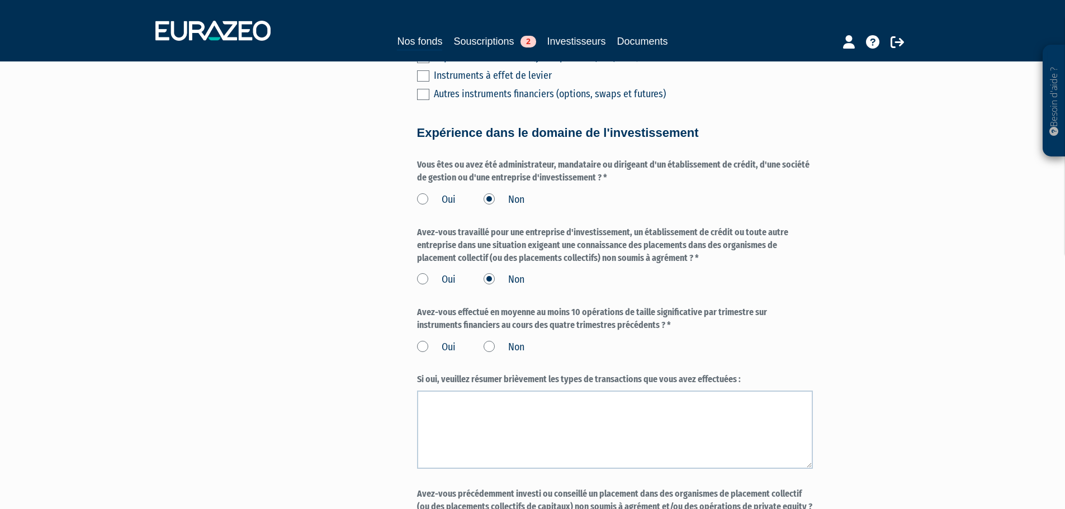
scroll to position [613, 0]
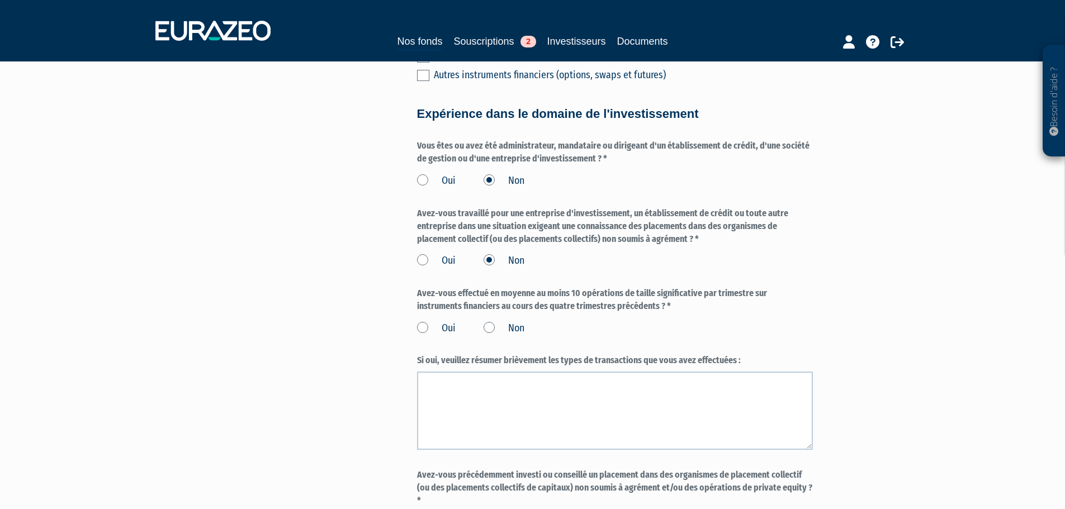
click at [490, 321] on label "Non" at bounding box center [504, 328] width 41 height 15
click at [0, 0] on input "Non" at bounding box center [0, 0] width 0 height 0
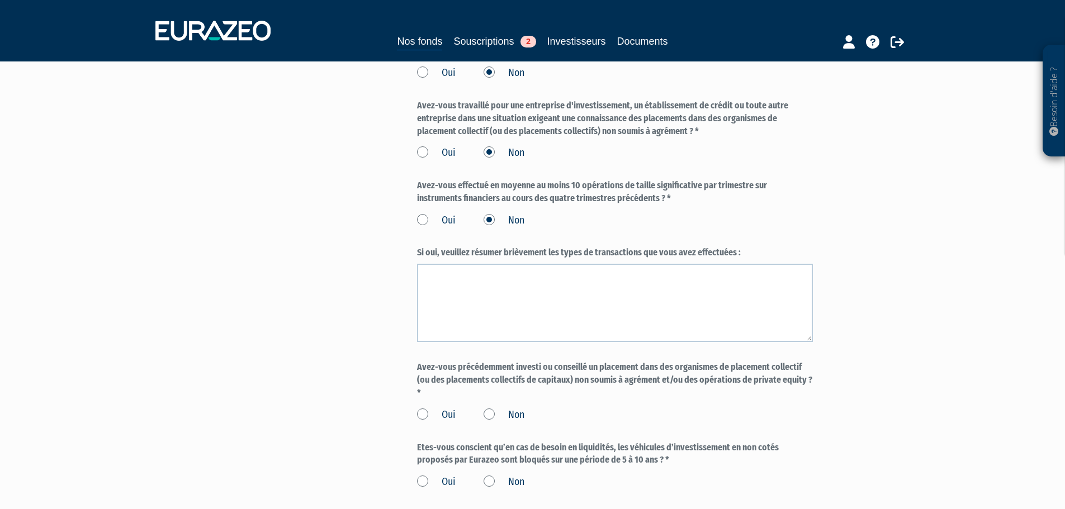
scroll to position [722, 0]
click at [559, 277] on textarea at bounding box center [615, 302] width 396 height 78
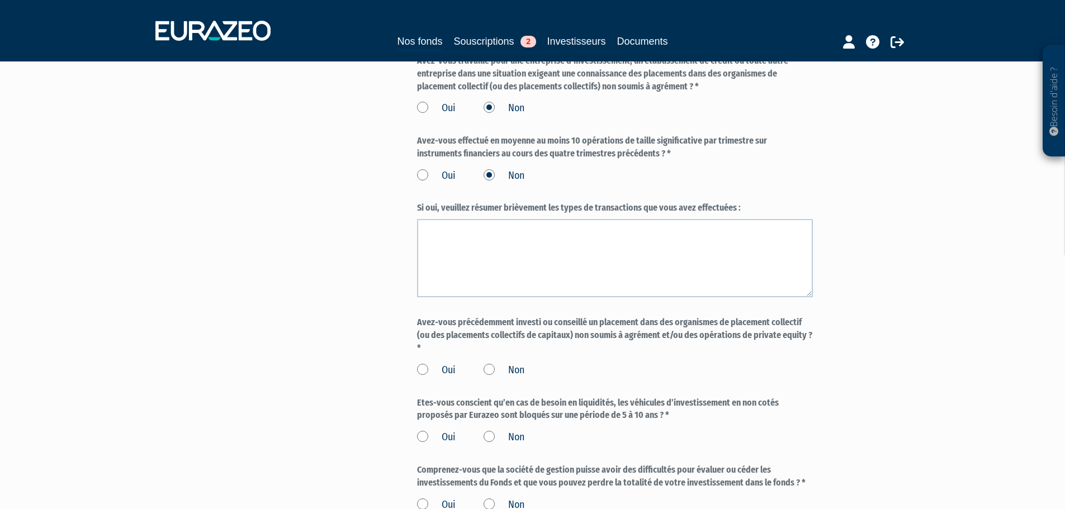
click at [642, 344] on div "Avez-vous précédemment investi ou conseillé un placement dans des organismes de…" at bounding box center [615, 346] width 396 height 61
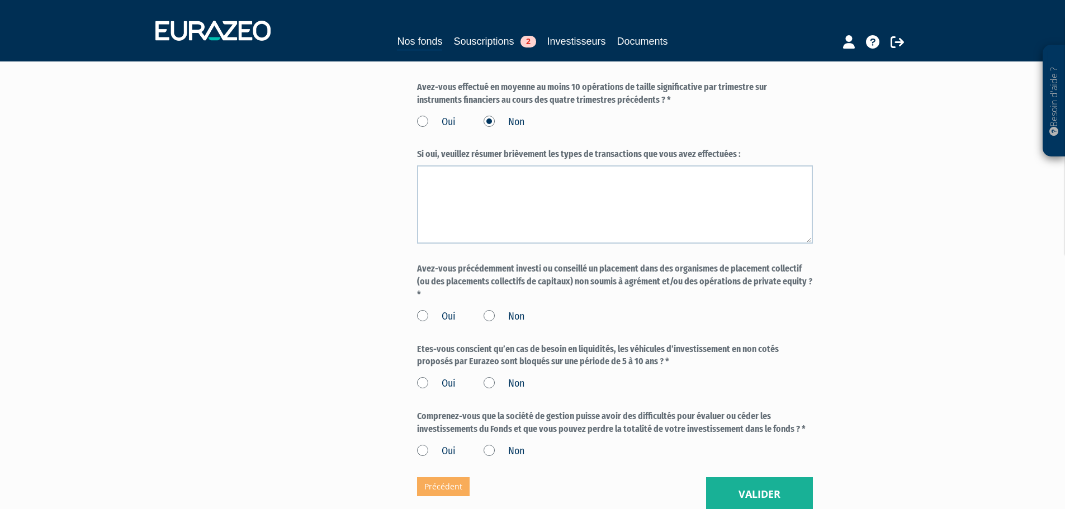
scroll to position [821, 0]
click at [491, 309] on label "Non" at bounding box center [504, 316] width 41 height 15
click at [0, 0] on input "Non" at bounding box center [0, 0] width 0 height 0
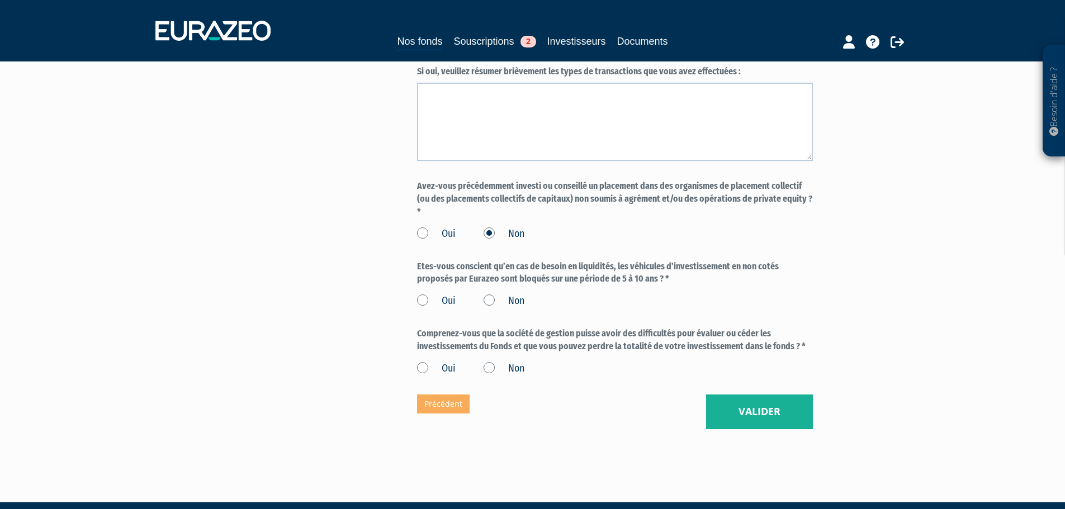
scroll to position [919, 0]
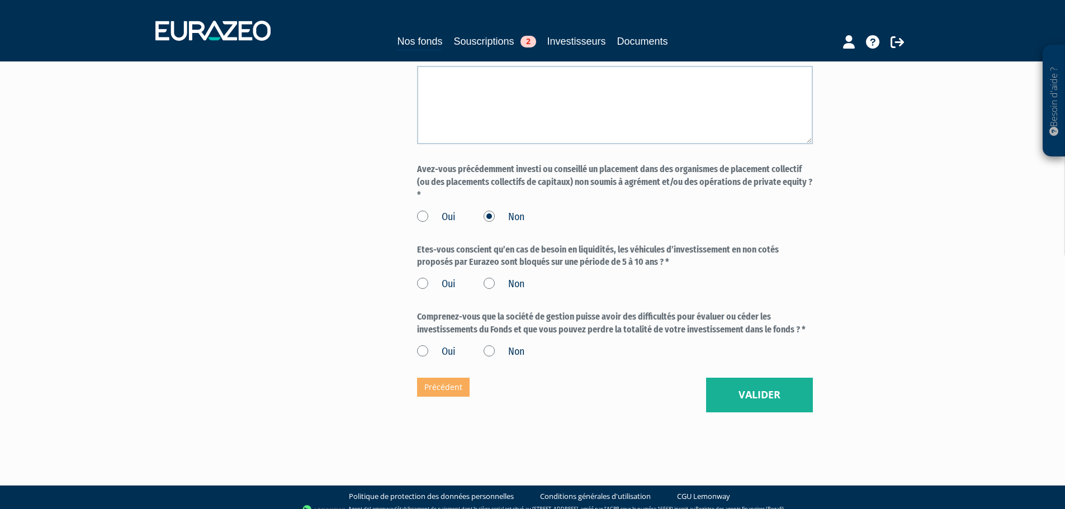
click at [428, 277] on label "Oui" at bounding box center [436, 284] width 39 height 15
click at [0, 0] on input "Oui" at bounding box center [0, 0] width 0 height 0
click at [419, 345] on label "Oui" at bounding box center [436, 352] width 39 height 15
click at [0, 0] on input "Oui" at bounding box center [0, 0] width 0 height 0
click at [793, 380] on button "Valider" at bounding box center [759, 395] width 107 height 35
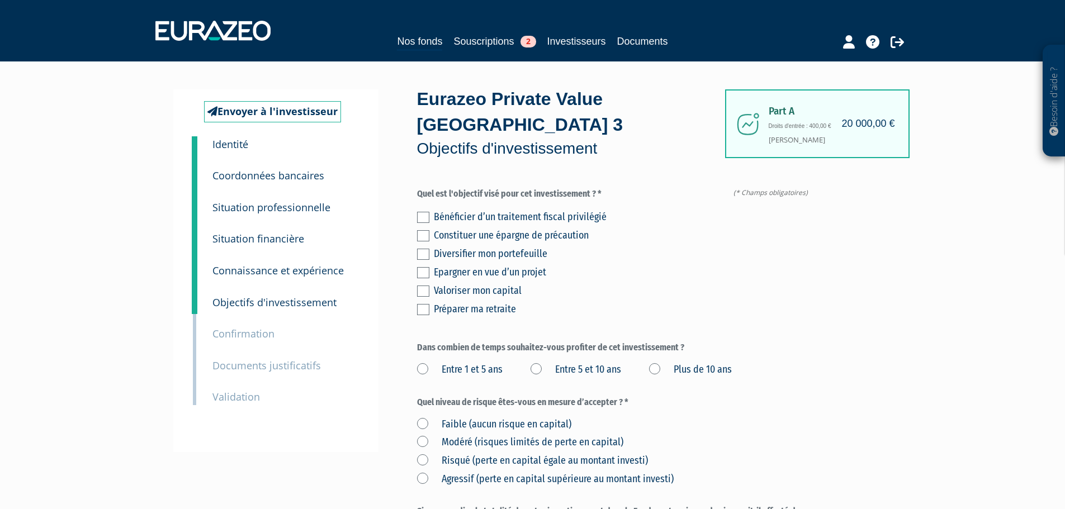
click at [423, 249] on label at bounding box center [423, 254] width 12 height 11
click at [0, 0] on input "checkbox" at bounding box center [0, 0] width 0 height 0
click at [424, 259] on div "Bénéficier d’un traitement fiscal privilégié Constituer une épargne de précauti…" at bounding box center [615, 261] width 396 height 111
click at [425, 272] on div "Bénéficier d’un traitement fiscal privilégié Constituer une épargne de précauti…" at bounding box center [615, 261] width 396 height 111
click at [424, 286] on label at bounding box center [423, 291] width 12 height 11
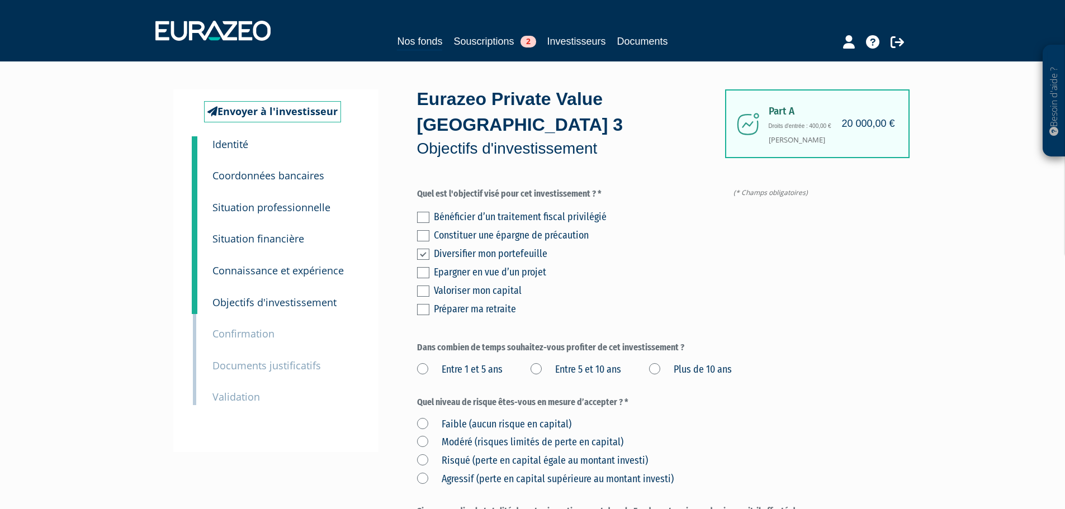
click at [0, 0] on input "checkbox" at bounding box center [0, 0] width 0 height 0
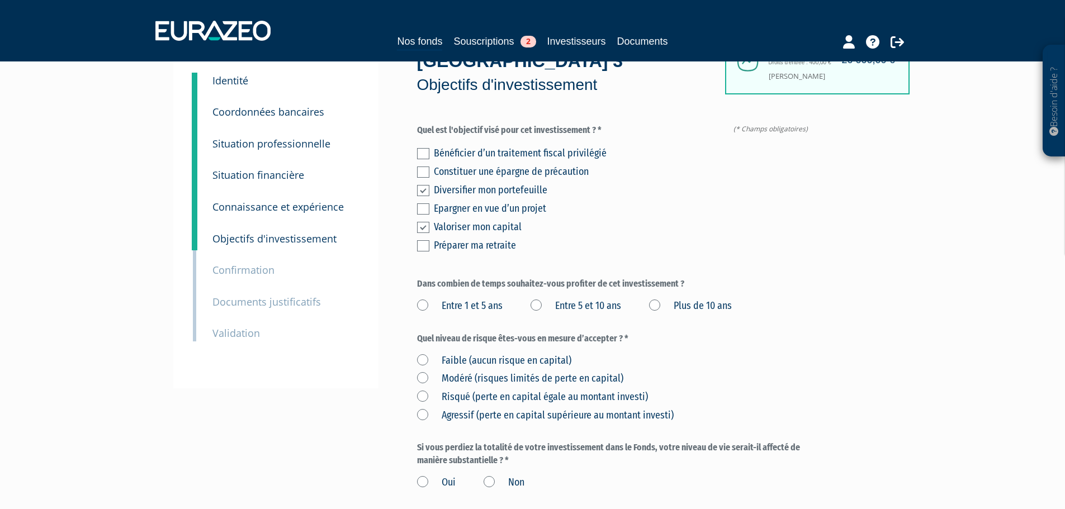
scroll to position [112, 0]
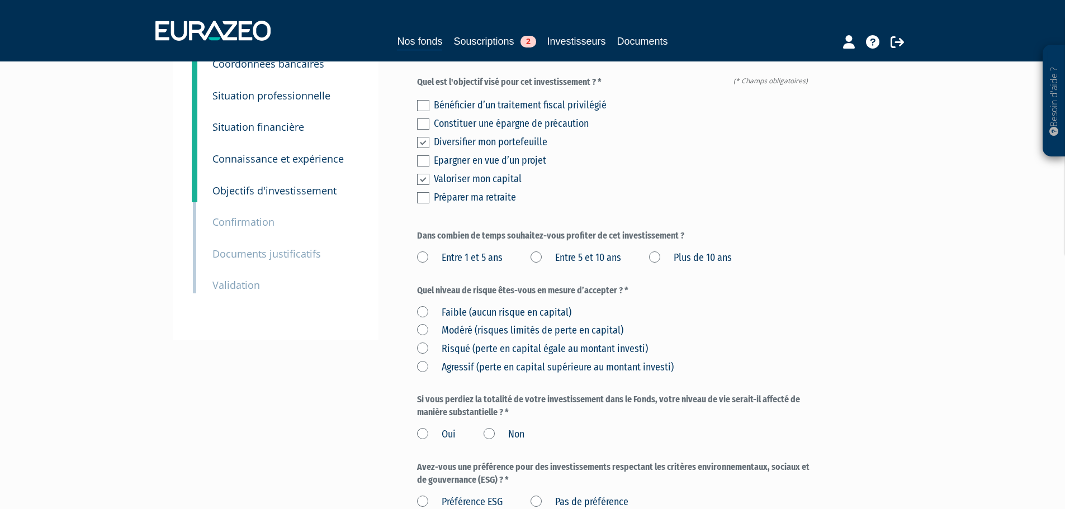
click at [553, 251] on label "Entre 5 et 10 ans" at bounding box center [576, 258] width 91 height 15
click at [0, 0] on ans "Entre 5 et 10 ans" at bounding box center [0, 0] width 0 height 0
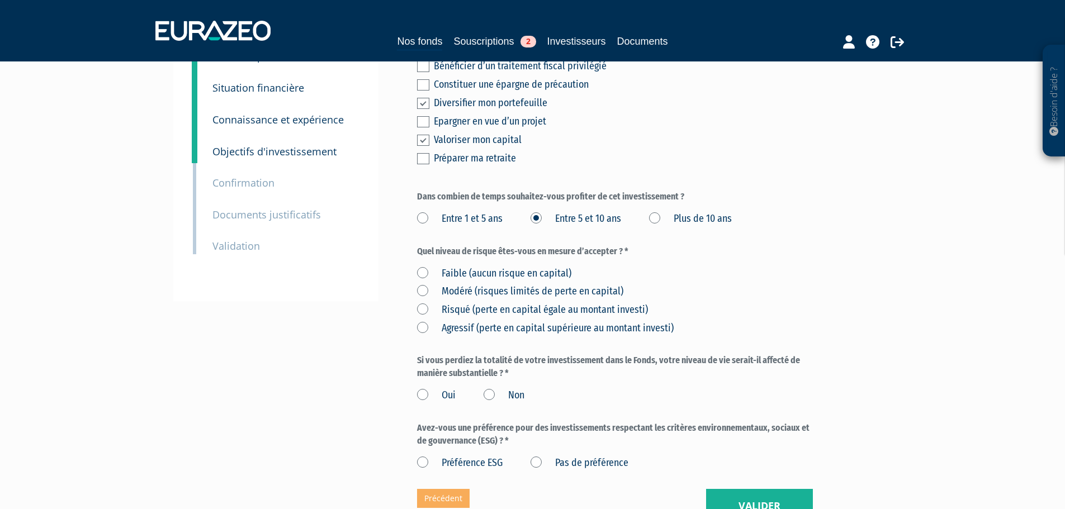
scroll to position [168, 0]
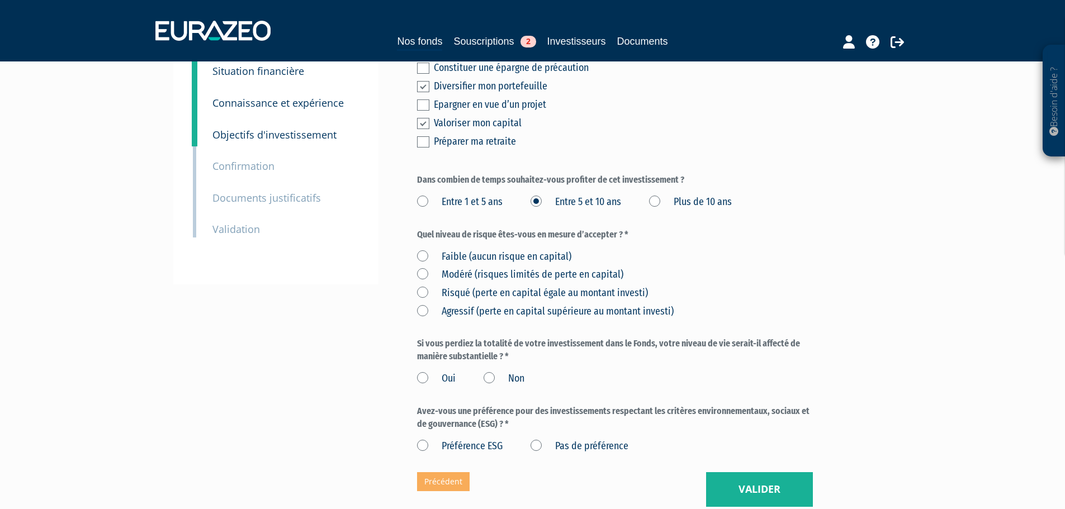
click at [436, 268] on label "Modéré (risques limités de perte en capital)" at bounding box center [520, 275] width 206 height 15
click at [0, 0] on capital\) "Modéré (risques limités de perte en capital)" at bounding box center [0, 0] width 0 height 0
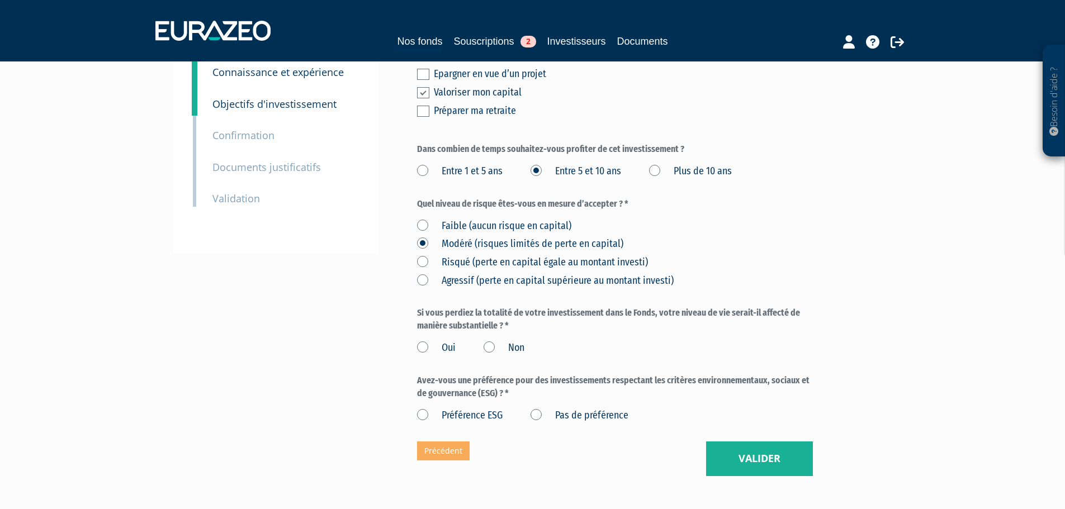
scroll to position [224, 0]
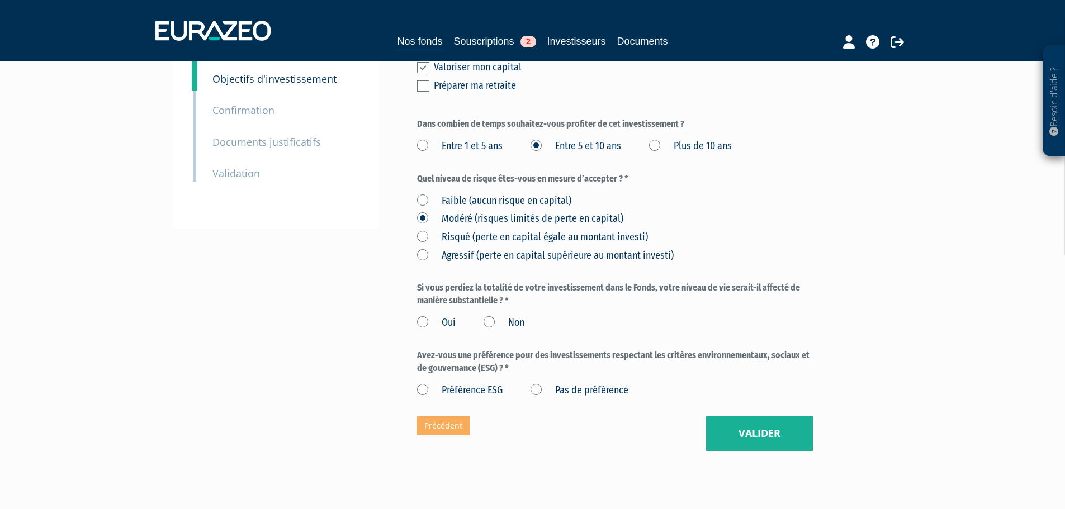
click at [493, 316] on label "Non" at bounding box center [504, 323] width 41 height 15
click at [0, 0] on input "Non" at bounding box center [0, 0] width 0 height 0
click at [421, 384] on label "Préférence ESG" at bounding box center [460, 391] width 86 height 15
click at [0, 0] on ESG "Préférence ESG" at bounding box center [0, 0] width 0 height 0
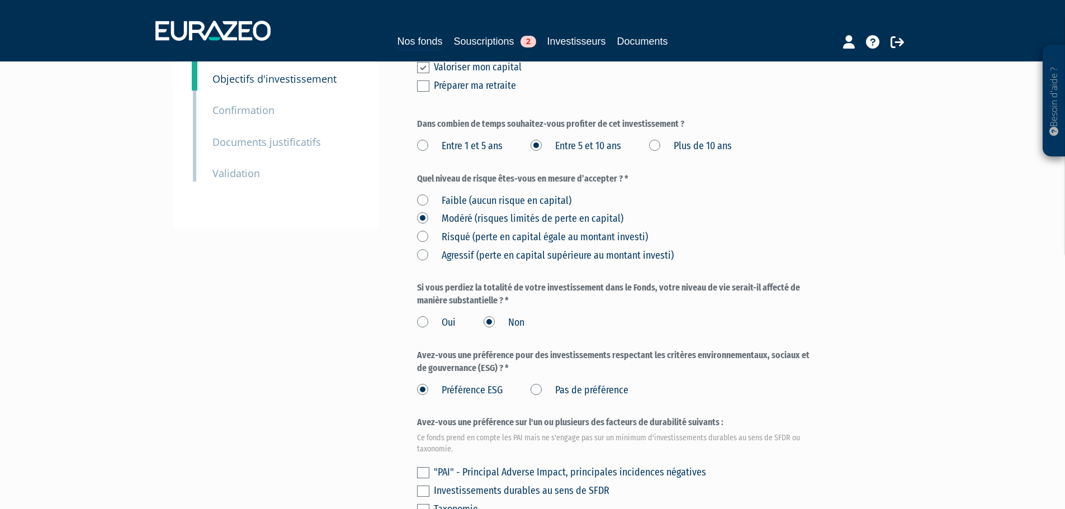
click at [540, 384] on label "Pas de préférence" at bounding box center [580, 391] width 98 height 15
click at [0, 0] on préférence "Pas de préférence" at bounding box center [0, 0] width 0 height 0
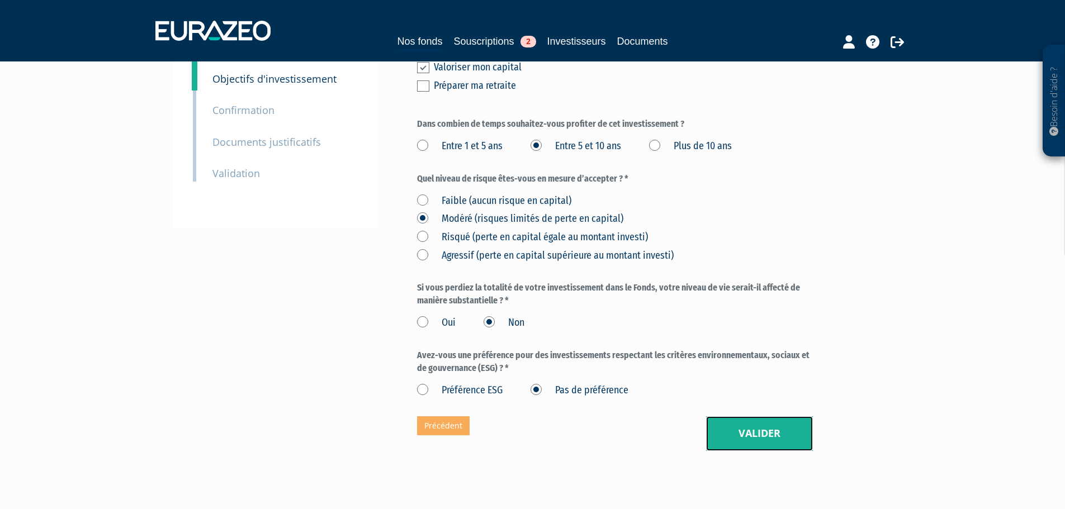
click at [741, 417] on button "Valider" at bounding box center [759, 434] width 107 height 35
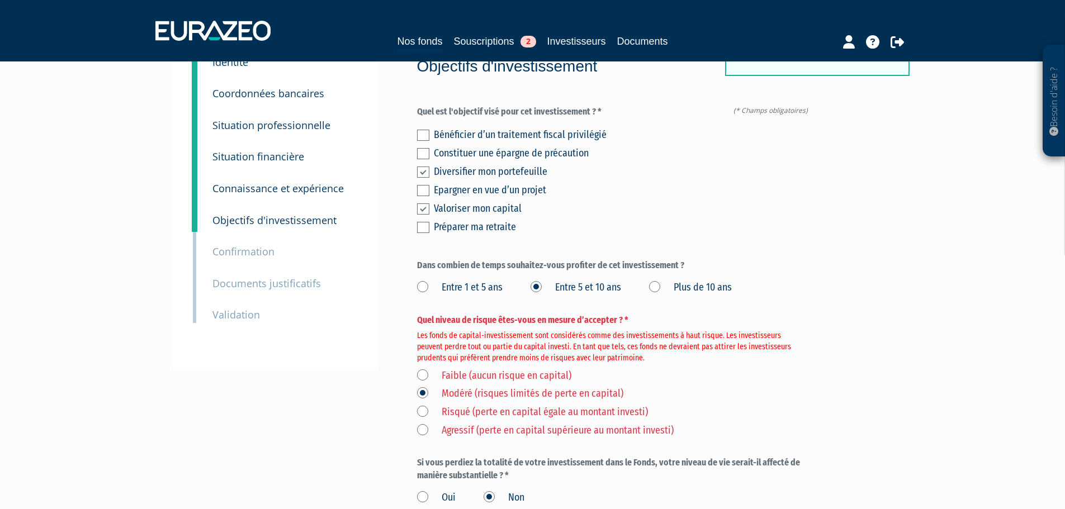
scroll to position [168, 0]
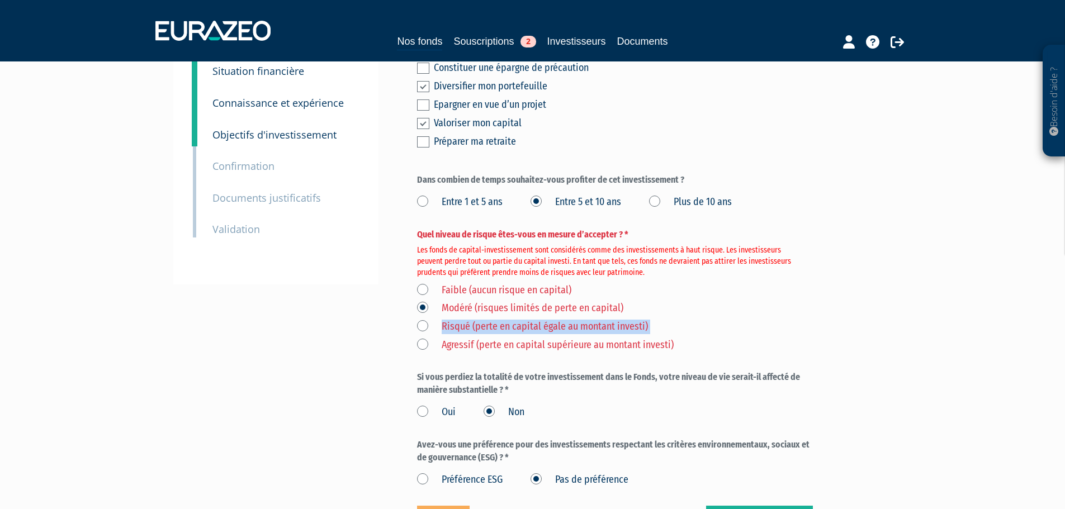
click at [427, 320] on label "Risqué (perte en capital égale au montant investi)" at bounding box center [532, 327] width 231 height 15
click at [423, 320] on label "Risqué (perte en capital égale au montant investi)" at bounding box center [532, 327] width 231 height 15
click at [0, 0] on investi\) "Risqué (perte en capital égale au montant investi)" at bounding box center [0, 0] width 0 height 0
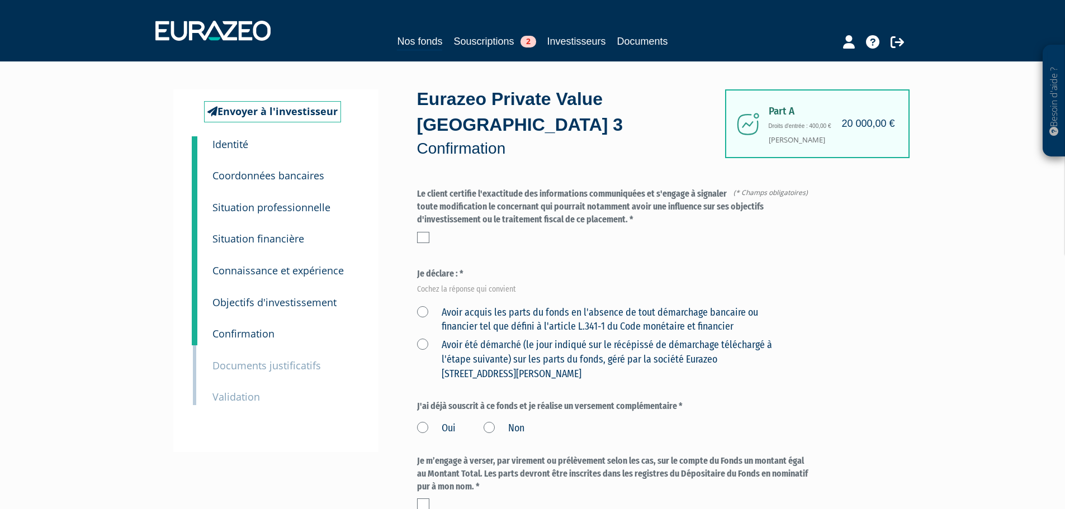
click at [427, 232] on label at bounding box center [423, 237] width 12 height 11
click at [0, 0] on input "checkbox" at bounding box center [0, 0] width 0 height 0
click at [556, 232] on form "(* Champs obligatoires) Quel niveau de risque êtes-vous en mesure d’accepter ? …" at bounding box center [615, 491] width 396 height 606
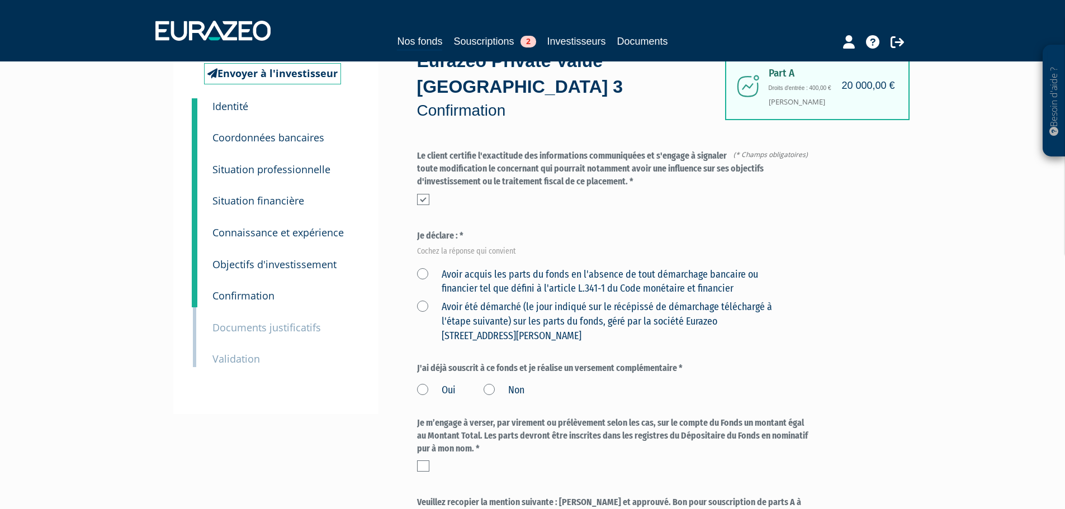
scroll to position [56, 0]
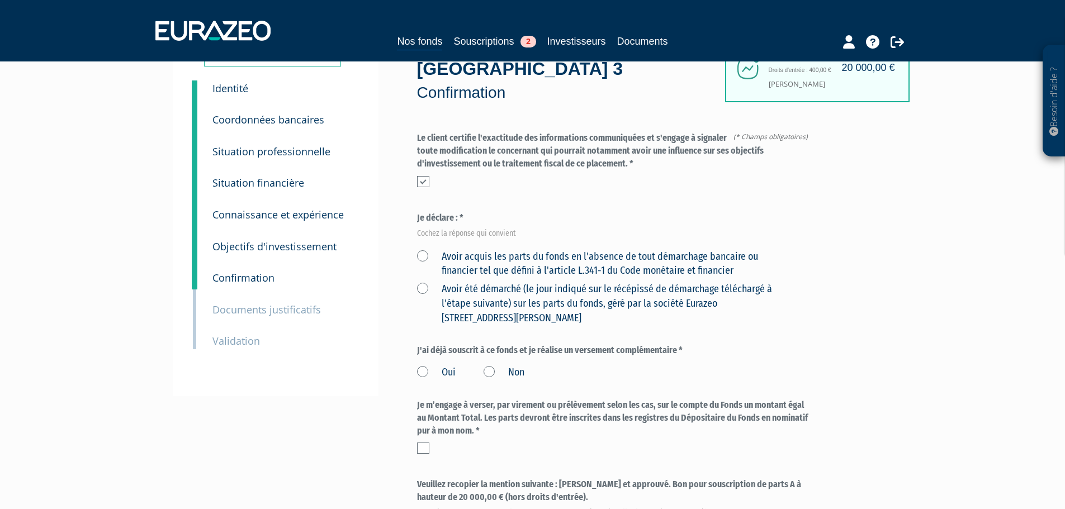
click at [438, 250] on label "Avoir acquis les parts du fonds en l'absence de tout démarchage bancaire ou fin…" at bounding box center [602, 264] width 370 height 29
click at [0, 0] on financier "Avoir acquis les parts du fonds en l'absence de tout démarchage bancaire ou fin…" at bounding box center [0, 0] width 0 height 0
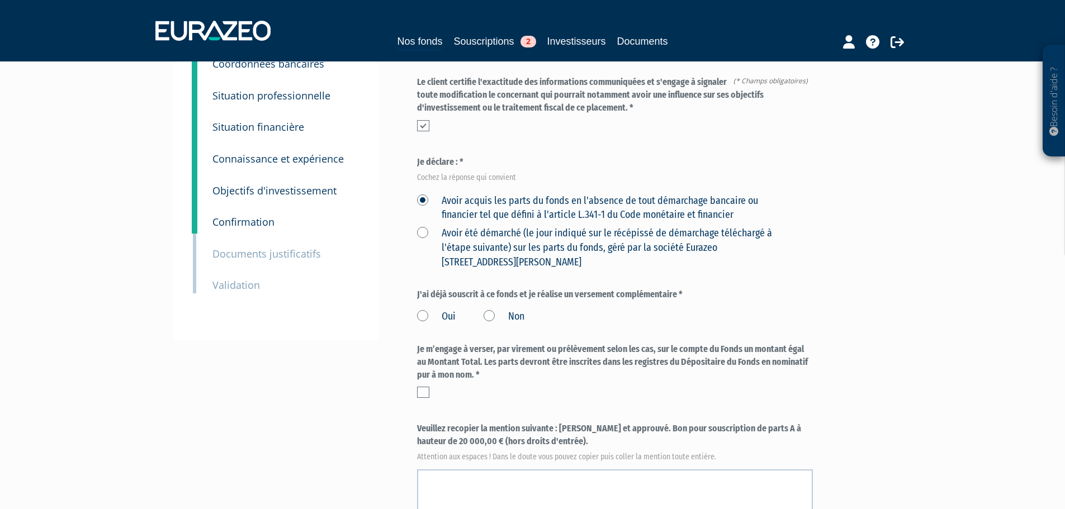
click at [489, 310] on label "Non" at bounding box center [504, 317] width 41 height 15
click at [0, 0] on input "Non" at bounding box center [0, 0] width 0 height 0
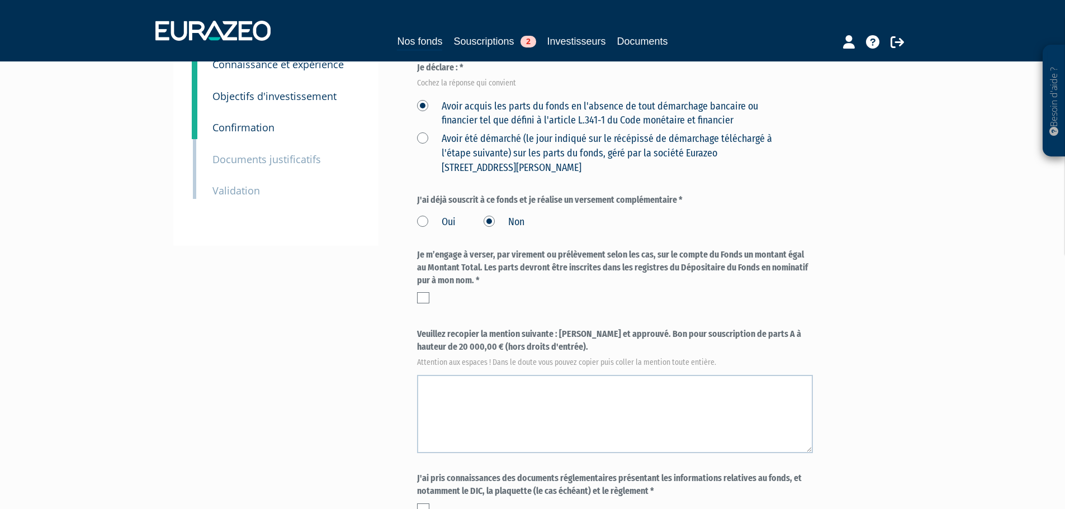
scroll to position [224, 0]
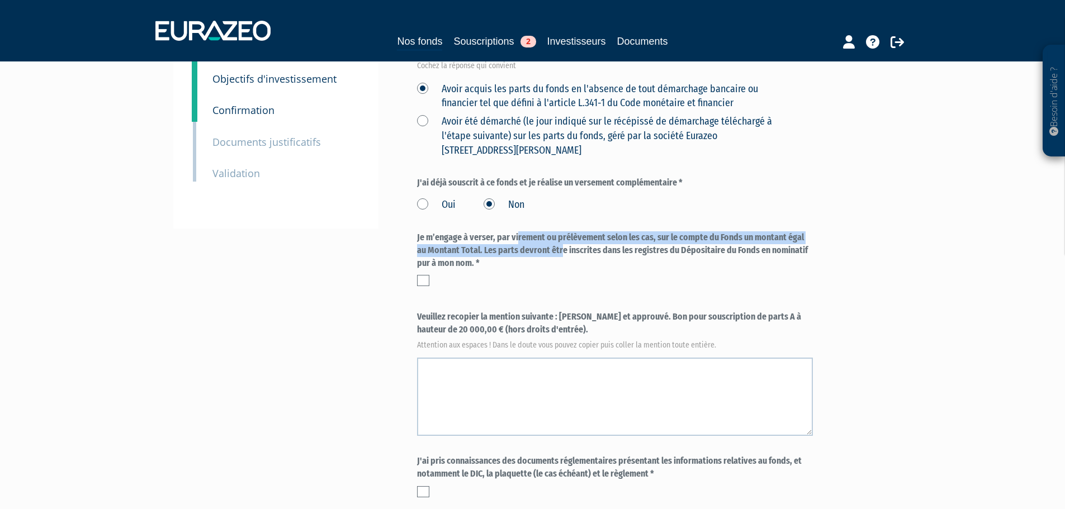
drag, startPoint x: 426, startPoint y: 209, endPoint x: 502, endPoint y: 243, distance: 82.6
click at [495, 239] on label "Je m’engage à verser, par virement ou prélèvement selon les cas, sur le compte …" at bounding box center [615, 250] width 396 height 39
click at [501, 244] on label "Je m’engage à verser, par virement ou prélèvement selon les cas, sur le compte …" at bounding box center [615, 250] width 396 height 39
drag, startPoint x: 472, startPoint y: 210, endPoint x: 519, endPoint y: 223, distance: 48.2
click at [519, 231] on label "Je m’engage à verser, par virement ou prélèvement selon les cas, sur le compte …" at bounding box center [615, 250] width 396 height 39
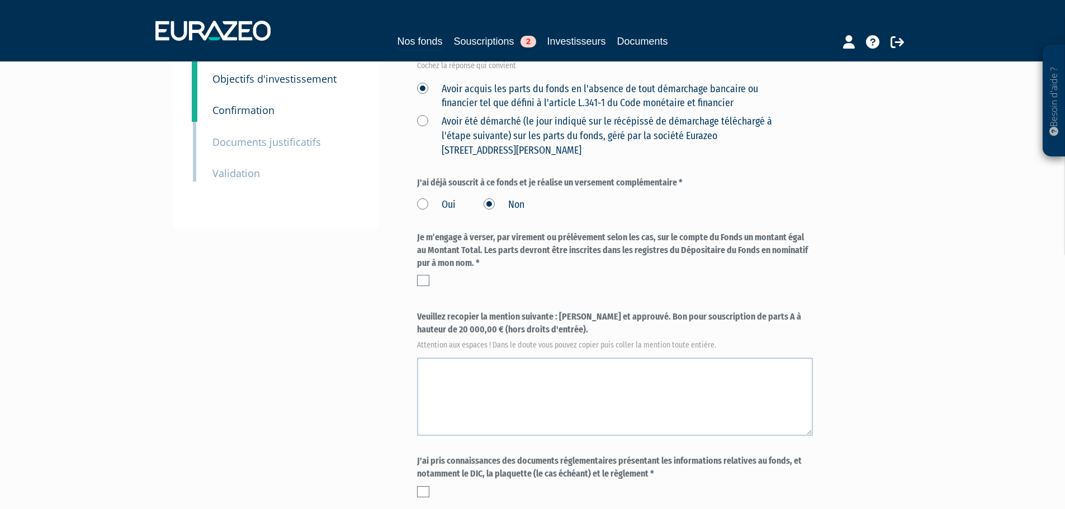
drag, startPoint x: 536, startPoint y: 271, endPoint x: 531, endPoint y: 267, distance: 6.5
click at [532, 268] on form "(* Champs obligatoires) Quel niveau de risque êtes-vous en mesure d’accepter ? …" at bounding box center [615, 267] width 396 height 606
click at [430, 275] on div at bounding box center [615, 280] width 396 height 11
click at [427, 275] on label at bounding box center [423, 280] width 12 height 11
click at [0, 0] on input "checkbox" at bounding box center [0, 0] width 0 height 0
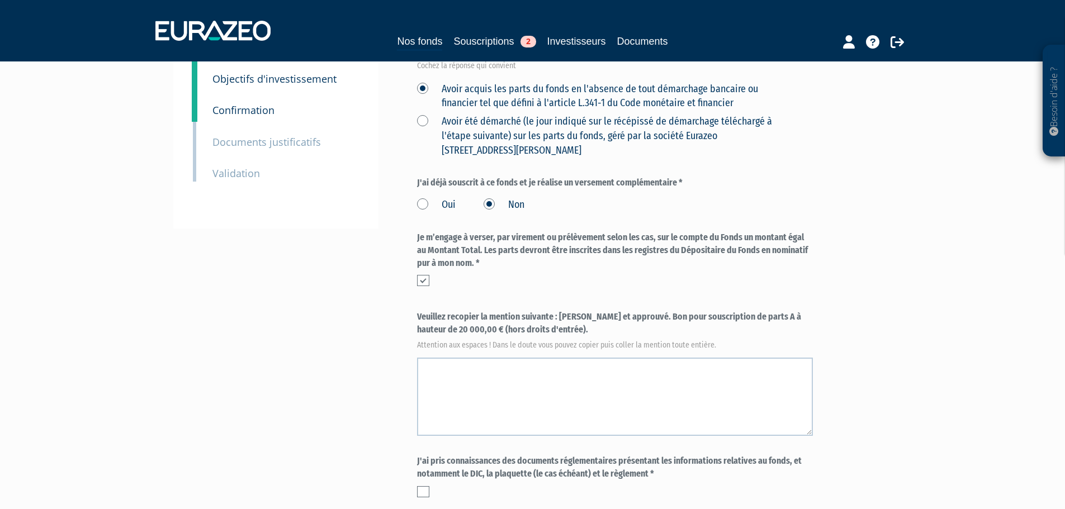
drag, startPoint x: 552, startPoint y: 300, endPoint x: 559, endPoint y: 294, distance: 9.1
click at [559, 311] on label "Veuillez recopier la mention suivante : Lu et approuvé. Bon pour souscription d…" at bounding box center [615, 329] width 396 height 37
copy label "Lu et approuvé. Bon pour souscription de parts A à hauteur de 20 000,00 € (hors…"
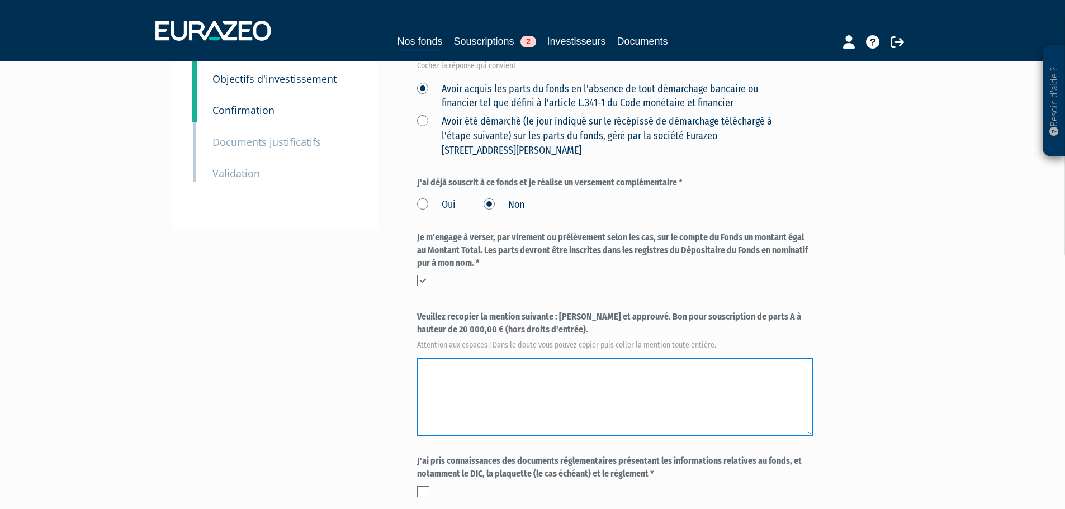
click at [548, 358] on textarea at bounding box center [615, 397] width 396 height 78
paste textarea "Lu et approuvé. Bon pour souscription de parts A à hauteur de 20 000,00 € (hors…"
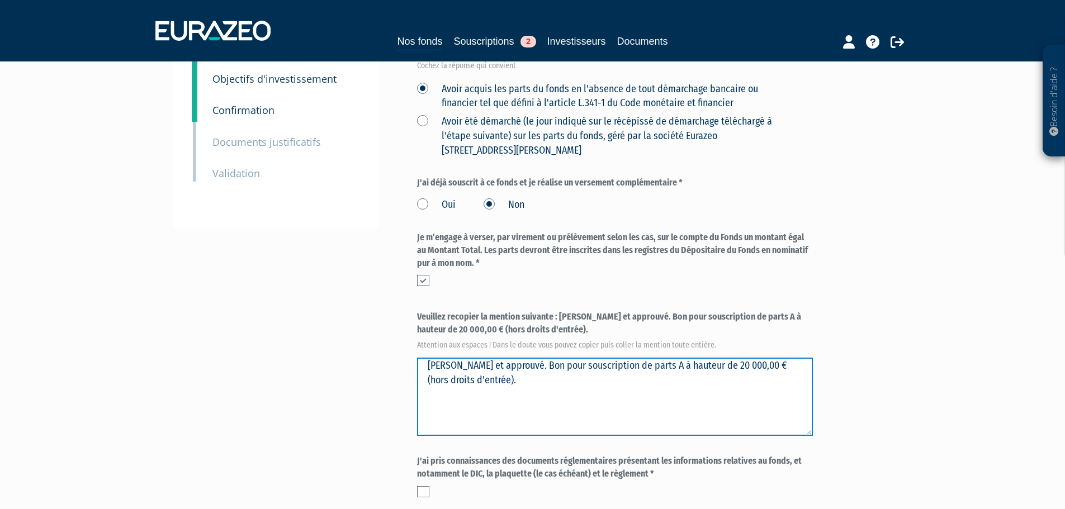
drag, startPoint x: 545, startPoint y: 339, endPoint x: 400, endPoint y: 351, distance: 145.8
click at [400, 351] on div "Envoyer à l'investisseur 1 Identité 2 Coordonnées bancaires 3 Situation profess…" at bounding box center [533, 245] width 702 height 758
click at [455, 358] on textarea at bounding box center [615, 397] width 396 height 78
drag, startPoint x: 423, startPoint y: 342, endPoint x: 548, endPoint y: 340, distance: 125.3
click at [548, 358] on textarea at bounding box center [615, 397] width 396 height 78
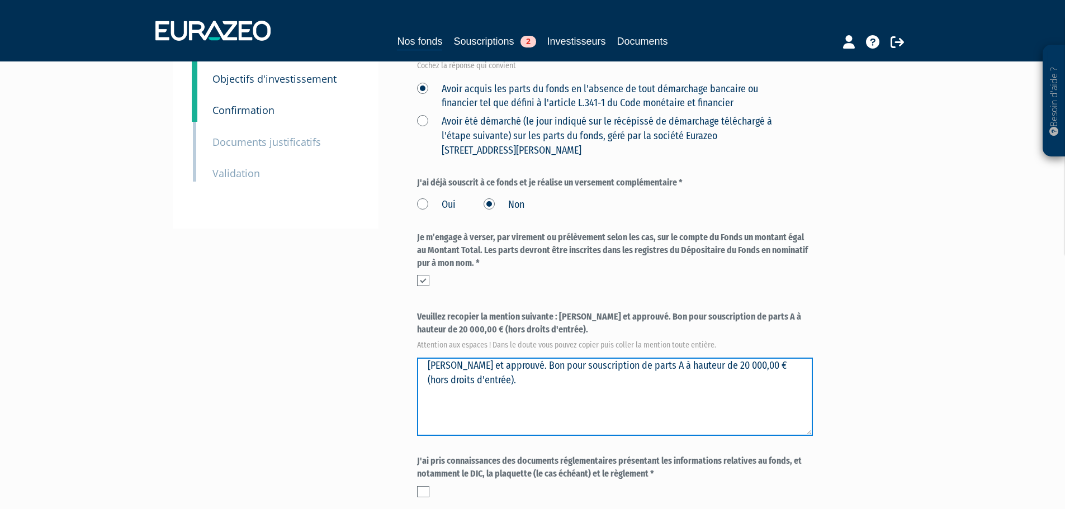
type textarea "Lu et approuvé. Bon pour souscription de parts A à hauteur de 20 000,00 € (hors…"
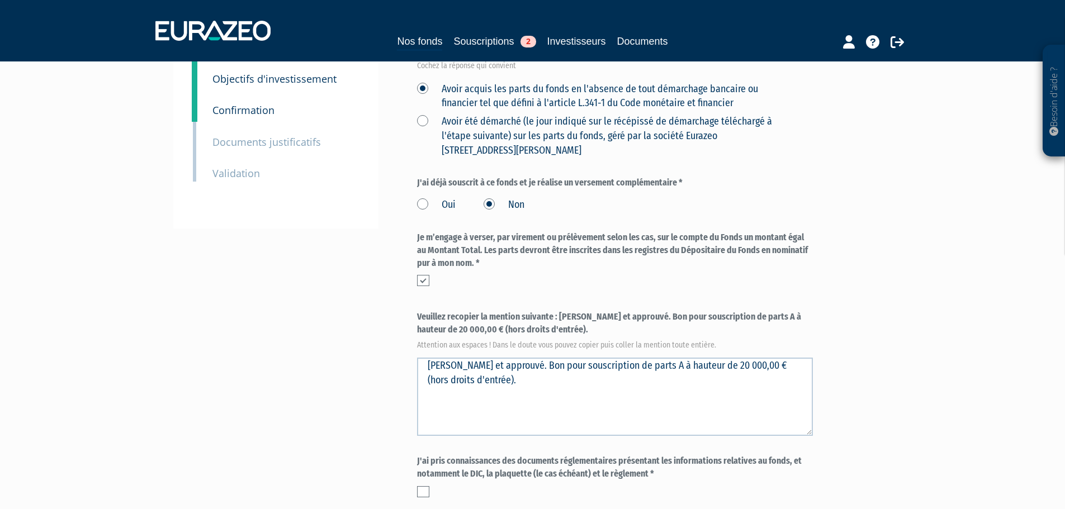
click at [344, 331] on div "Envoyer à l'investisseur 1 Identité 2 Coordonnées bancaires 3 Situation profess…" at bounding box center [533, 245] width 702 height 758
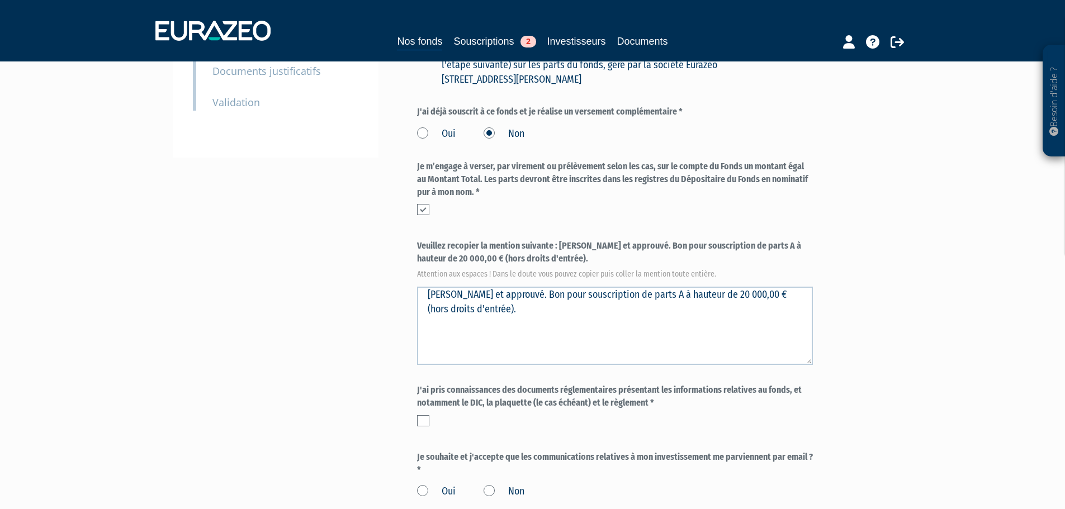
scroll to position [391, 0]
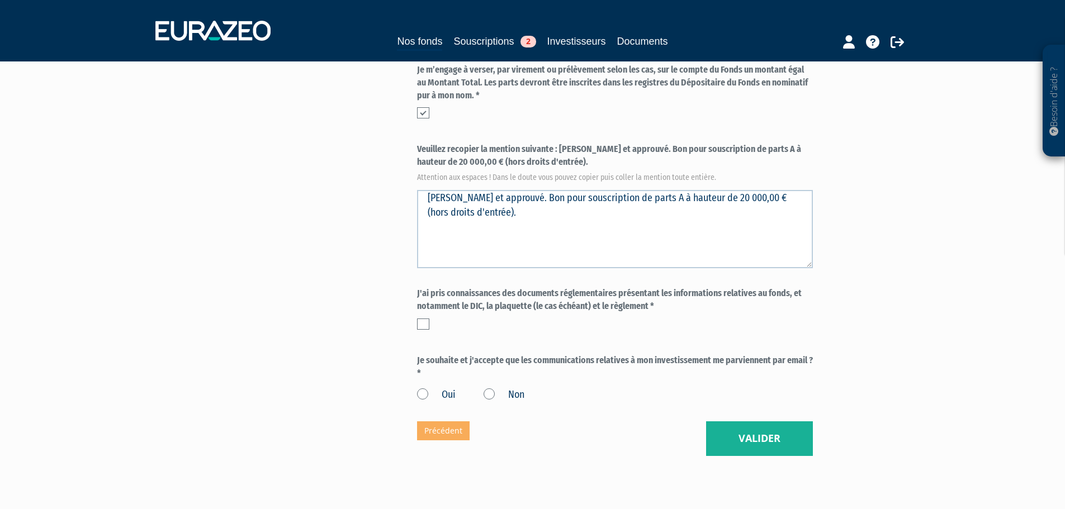
click at [425, 291] on div "J'ai pris connaissances des documents réglementaires présentant les information…" at bounding box center [615, 308] width 396 height 42
click at [425, 319] on label at bounding box center [423, 324] width 12 height 11
click at [0, 0] on input "checkbox" at bounding box center [0, 0] width 0 height 0
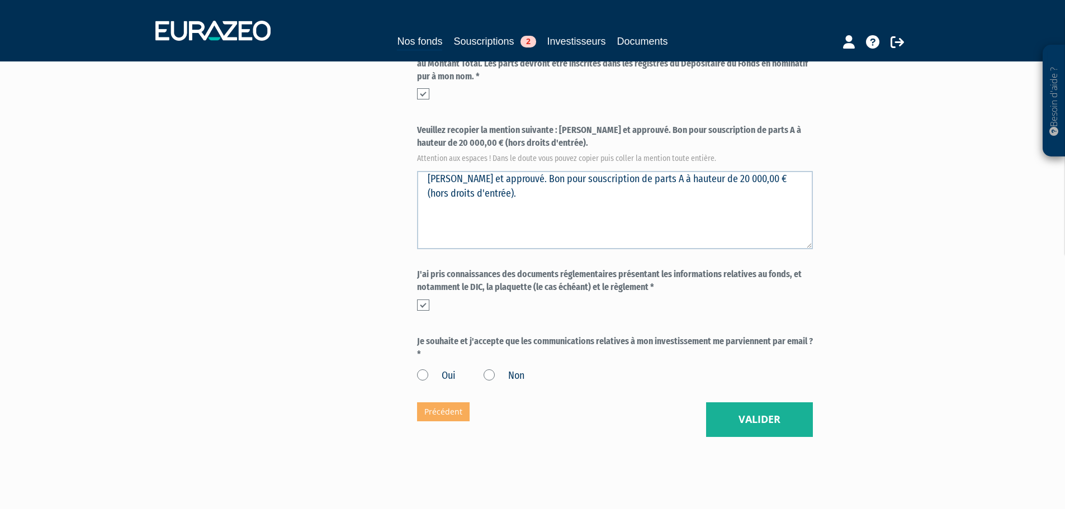
scroll to position [421, 0]
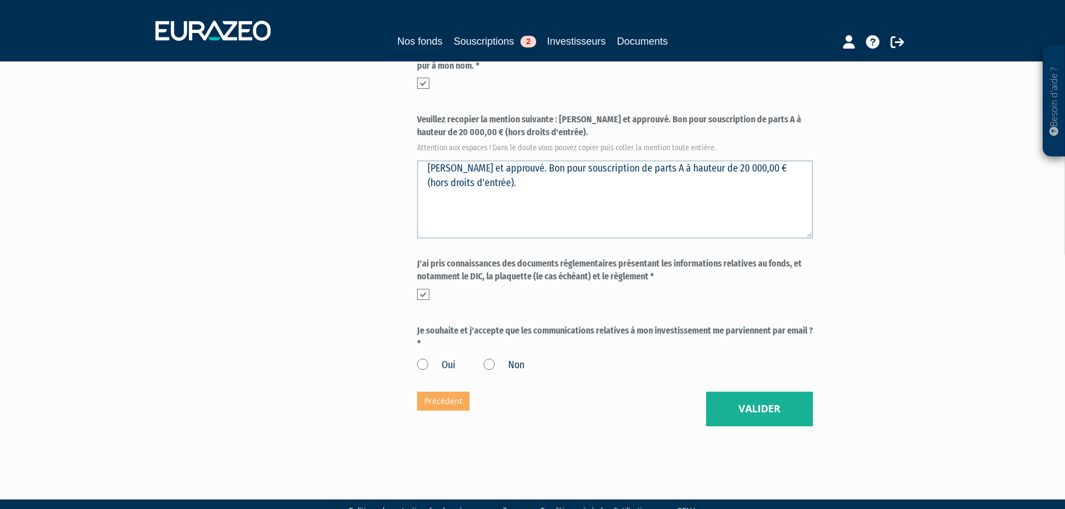
click at [551, 351] on div "Eurazeo Private Value Europe 3 Confirmation (* Champs obligatoires) Quel niveau…" at bounding box center [615, 47] width 396 height 758
click at [420, 358] on label "Oui" at bounding box center [436, 365] width 39 height 15
click at [0, 0] on input "Oui" at bounding box center [0, 0] width 0 height 0
click at [730, 392] on button "Valider" at bounding box center [759, 409] width 107 height 35
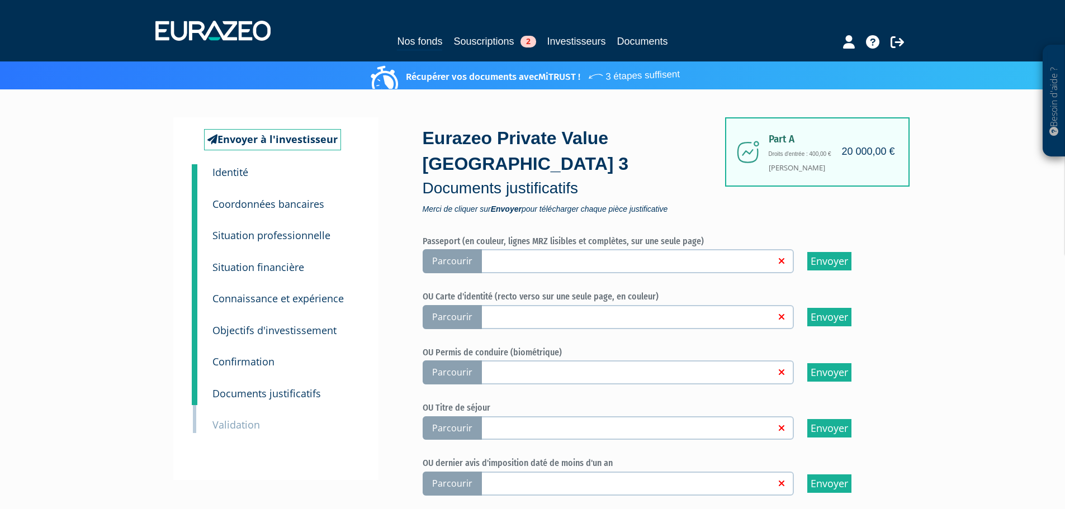
click at [465, 249] on span "Parcourir" at bounding box center [452, 261] width 59 height 24
click at [0, 0] on input "Parcourir" at bounding box center [0, 0] width 0 height 0
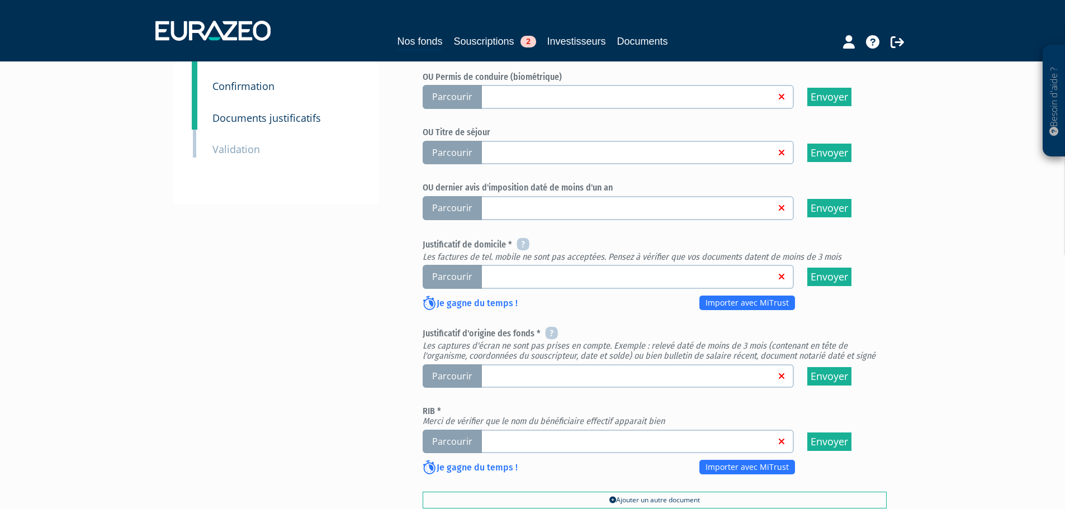
scroll to position [280, 0]
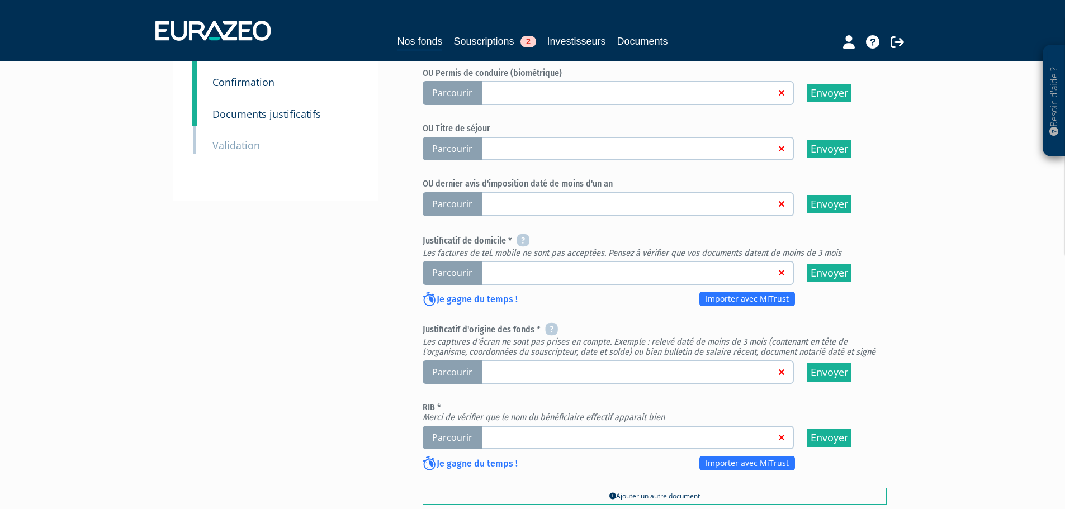
click at [467, 261] on span "Parcourir" at bounding box center [452, 273] width 59 height 24
click at [0, 0] on input "Parcourir" at bounding box center [0, 0] width 0 height 0
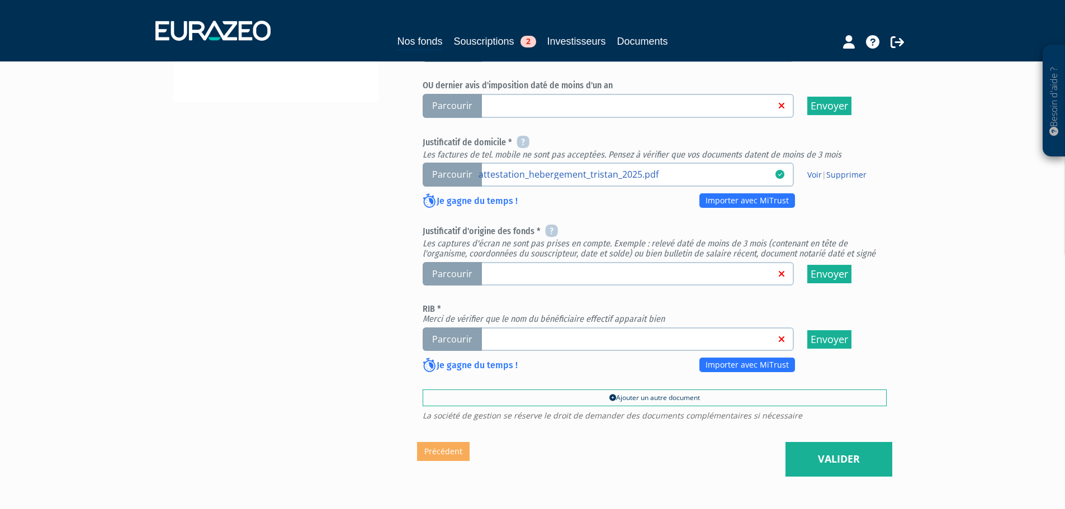
scroll to position [391, 0]
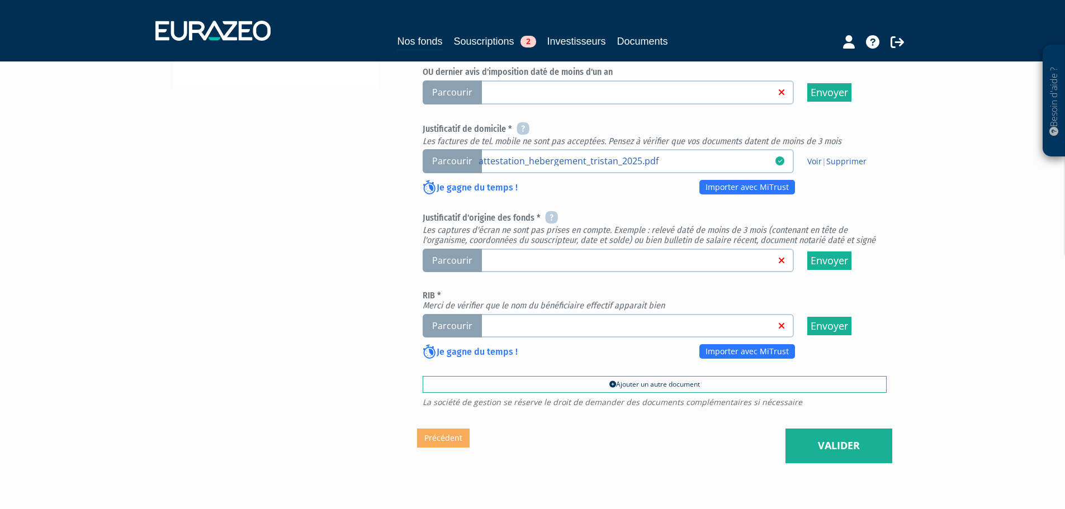
click at [446, 314] on span "Parcourir" at bounding box center [452, 326] width 59 height 24
click at [0, 0] on input "Parcourir" at bounding box center [0, 0] width 0 height 0
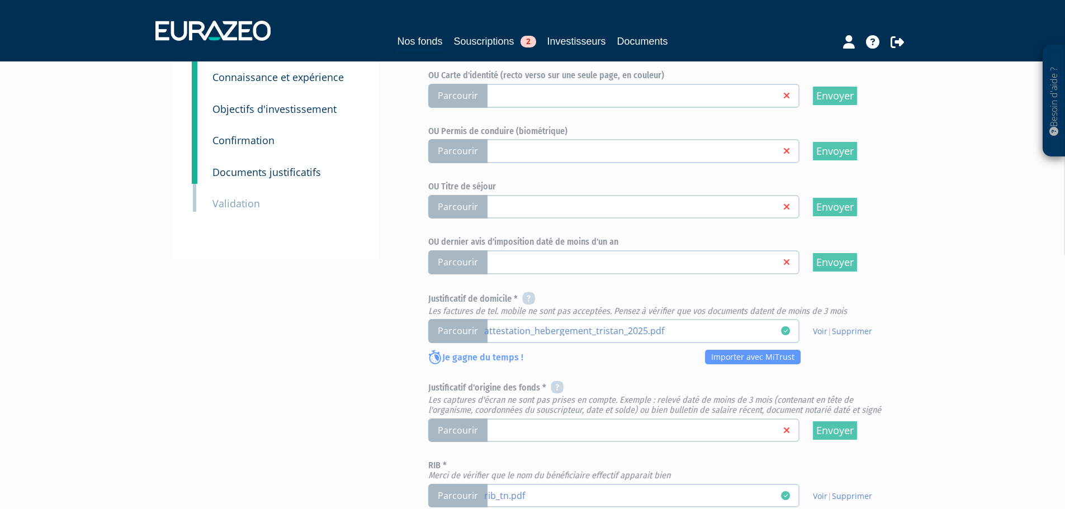
scroll to position [429, 0]
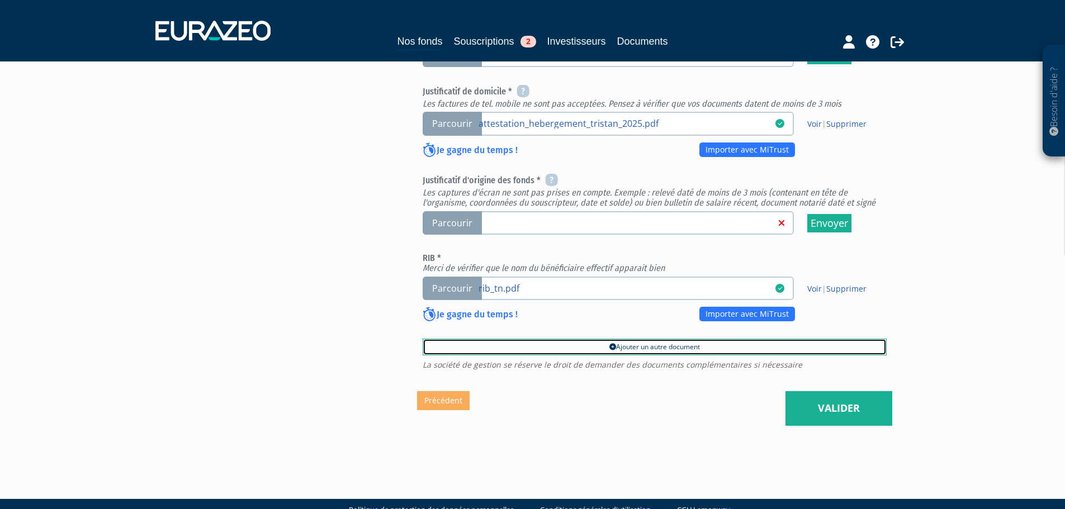
click at [569, 339] on link "Ajouter un autre document" at bounding box center [655, 347] width 464 height 17
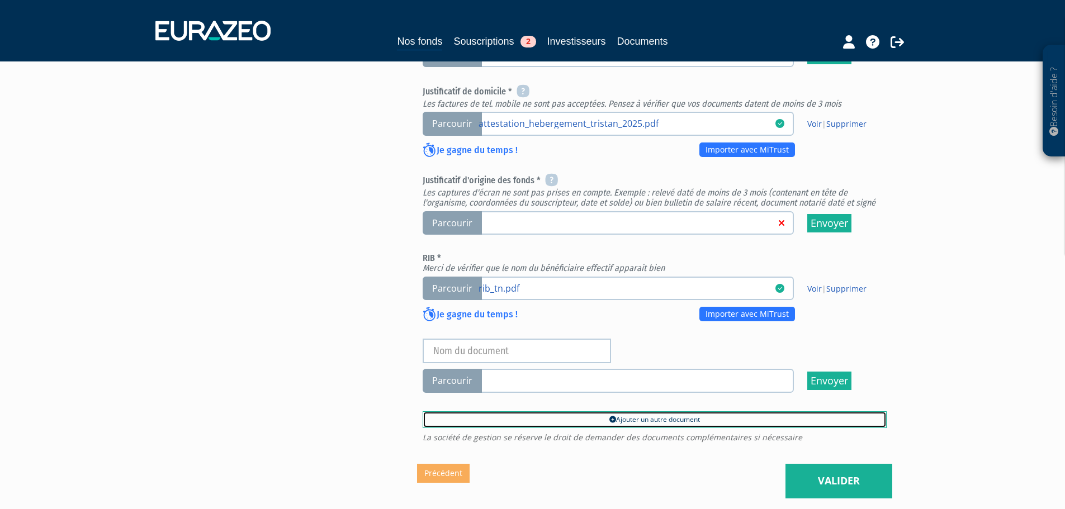
click at [600, 412] on link "Ajouter un autre document" at bounding box center [655, 420] width 464 height 17
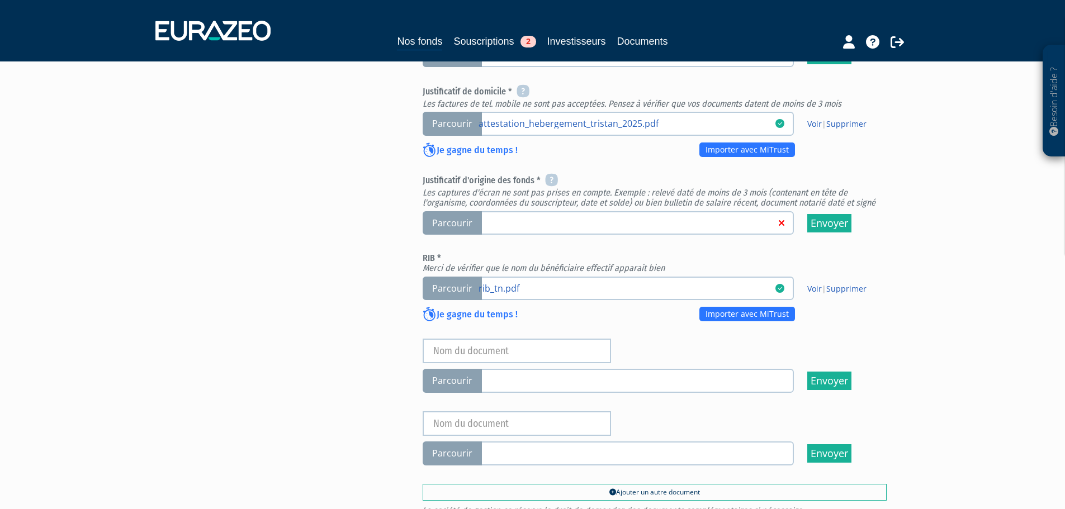
click at [496, 375] on link at bounding box center [627, 380] width 297 height 11
click at [0, 0] on input "Parcourir" at bounding box center [0, 0] width 0 height 0
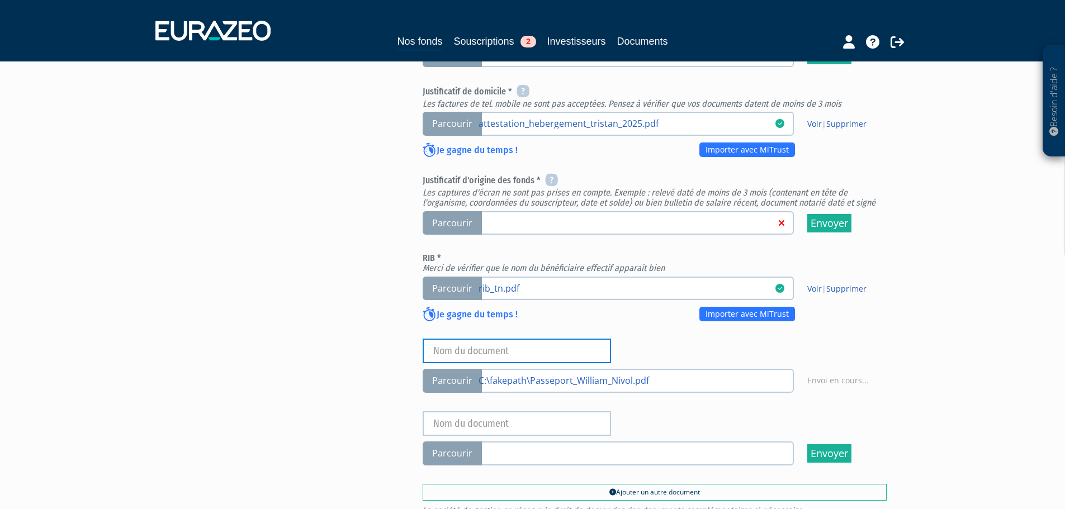
click at [533, 339] on input "text" at bounding box center [517, 351] width 188 height 25
type input "Passeport Hébergeur"
click at [666, 308] on div "Je gagne du temps ! Importer avec MiTrust" at bounding box center [613, 318] width 381 height 20
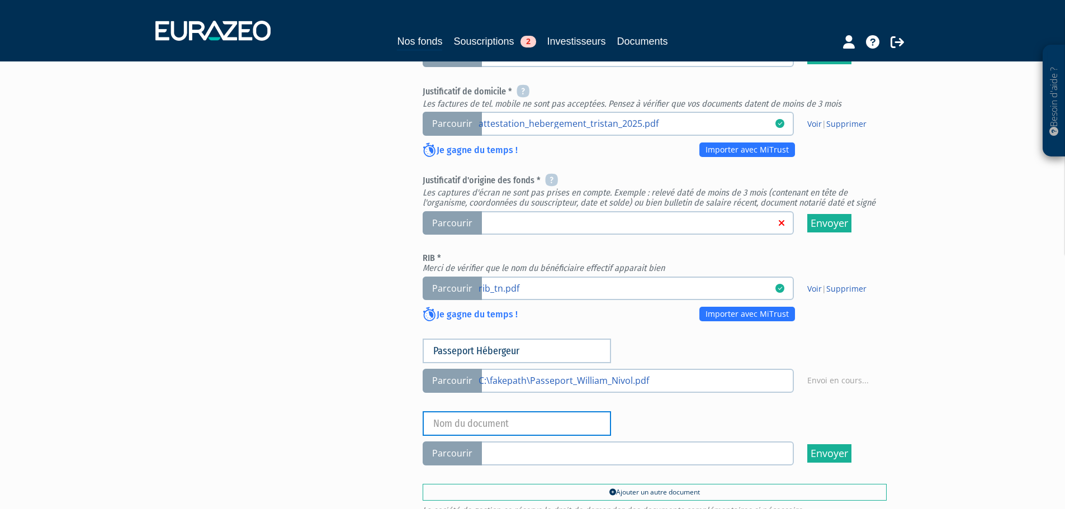
click at [516, 412] on input "text" at bounding box center [517, 424] width 188 height 25
click at [662, 412] on div "Parcourir Envoyer" at bounding box center [655, 439] width 464 height 54
click at [455, 442] on span "Parcourir" at bounding box center [452, 454] width 59 height 24
click at [460, 442] on span "Parcourir" at bounding box center [452, 454] width 59 height 24
click at [523, 447] on link at bounding box center [627, 452] width 297 height 11
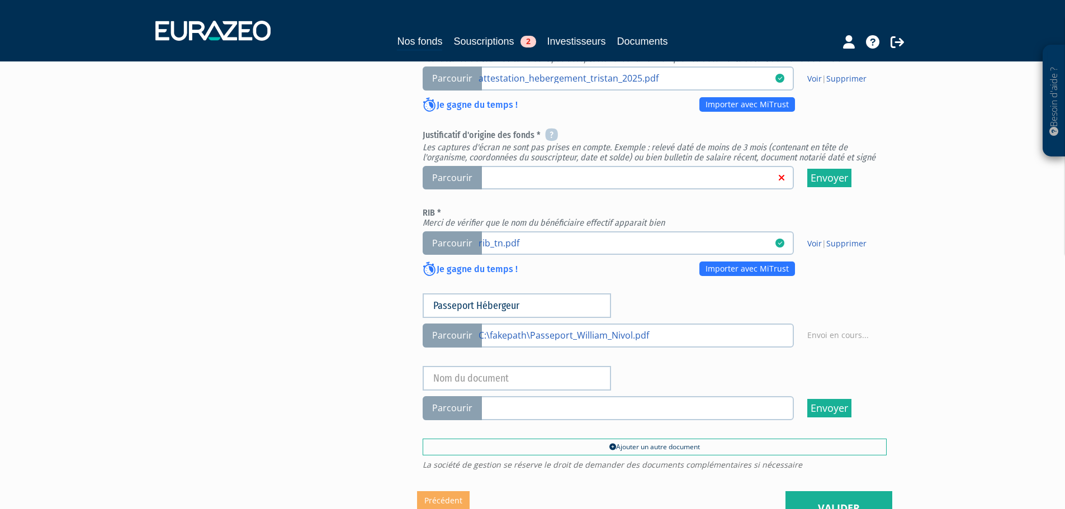
scroll to position [541, 0]
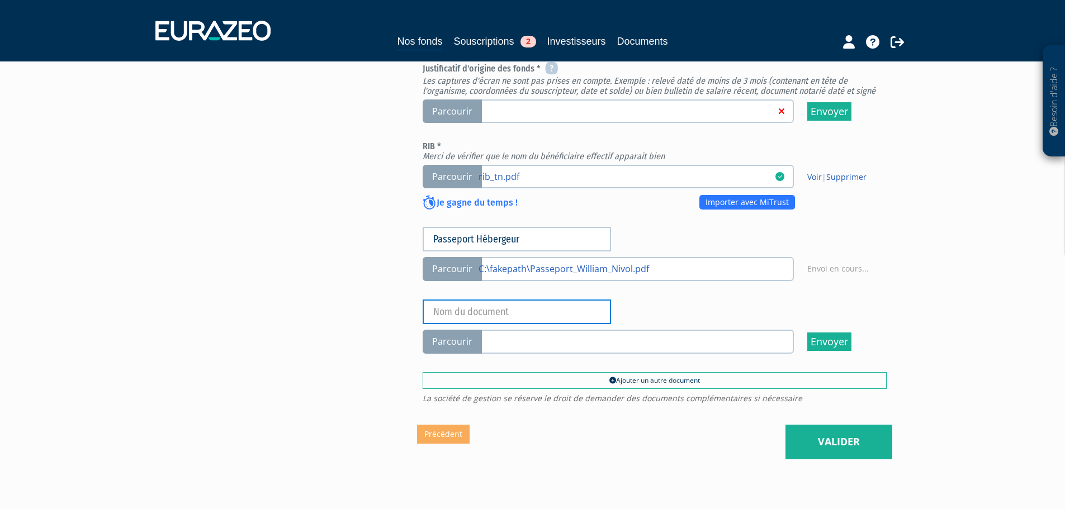
click at [580, 300] on input "text" at bounding box center [517, 312] width 188 height 25
click at [642, 300] on div "Parcourir Envoyer" at bounding box center [655, 327] width 464 height 54
click at [533, 330] on label "Parcourir" at bounding box center [608, 342] width 371 height 24
click at [460, 330] on span "Parcourir" at bounding box center [452, 342] width 59 height 24
click at [459, 330] on span "Parcourir" at bounding box center [452, 342] width 59 height 24
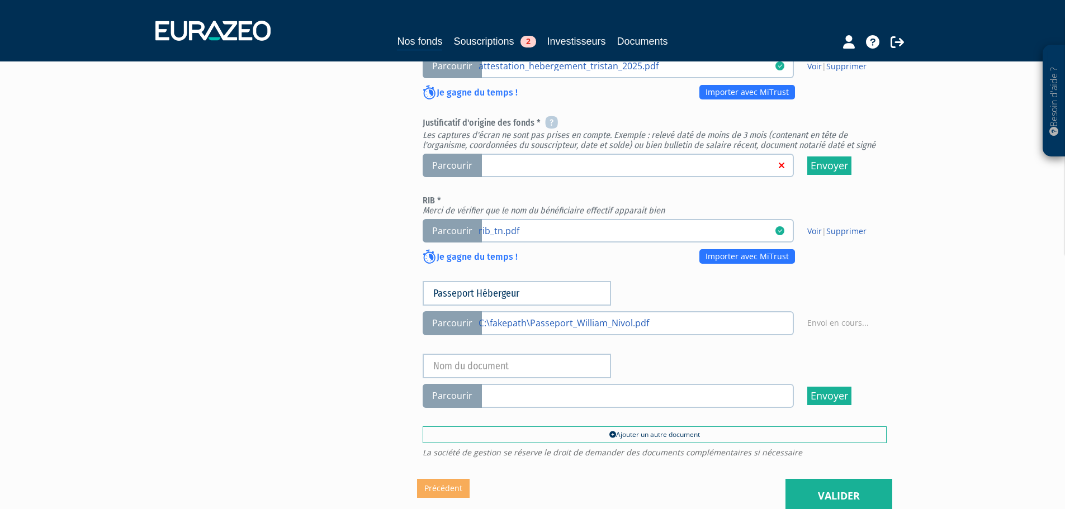
scroll to position [485, 0]
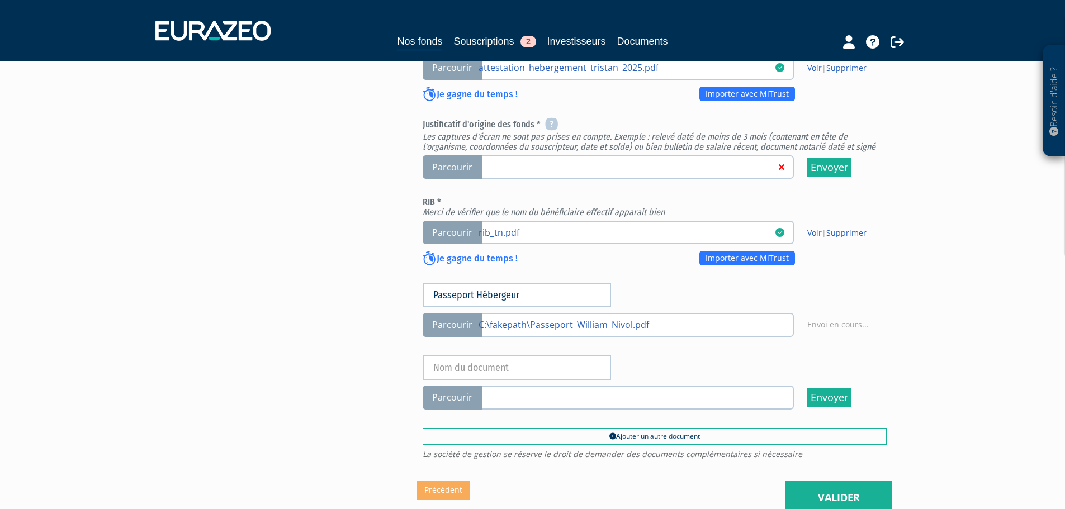
click at [470, 313] on span "Parcourir" at bounding box center [452, 325] width 59 height 24
click at [0, 0] on input "Parcourir C:\fakepath\Passeport_William_Nivol.pdf" at bounding box center [0, 0] width 0 height 0
click at [475, 386] on span "Parcourir" at bounding box center [452, 398] width 59 height 24
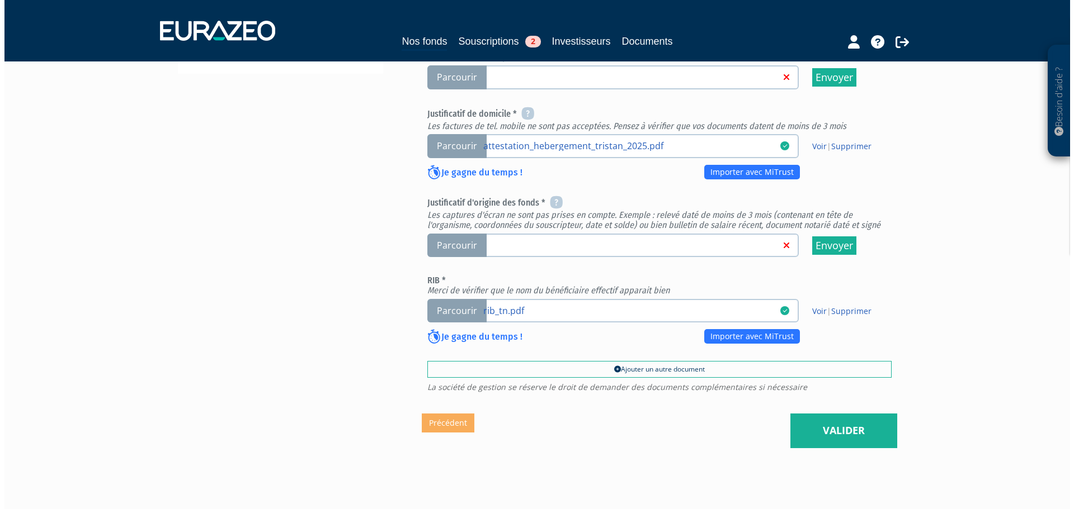
scroll to position [429, 0]
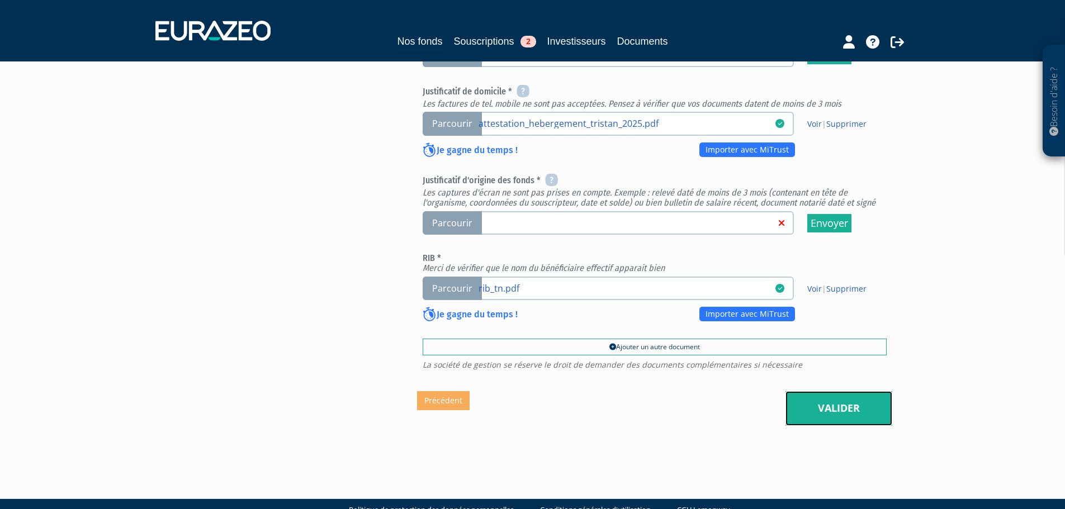
click at [811, 391] on link "Valider" at bounding box center [839, 408] width 107 height 35
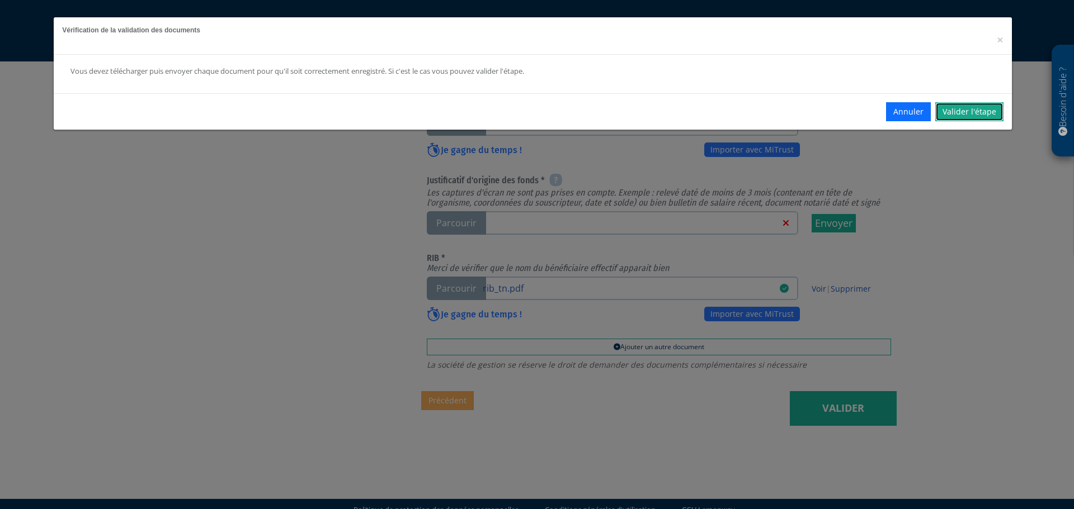
click at [945, 112] on link "Valider l'étape" at bounding box center [969, 111] width 68 height 19
